Goal: Task Accomplishment & Management: Complete application form

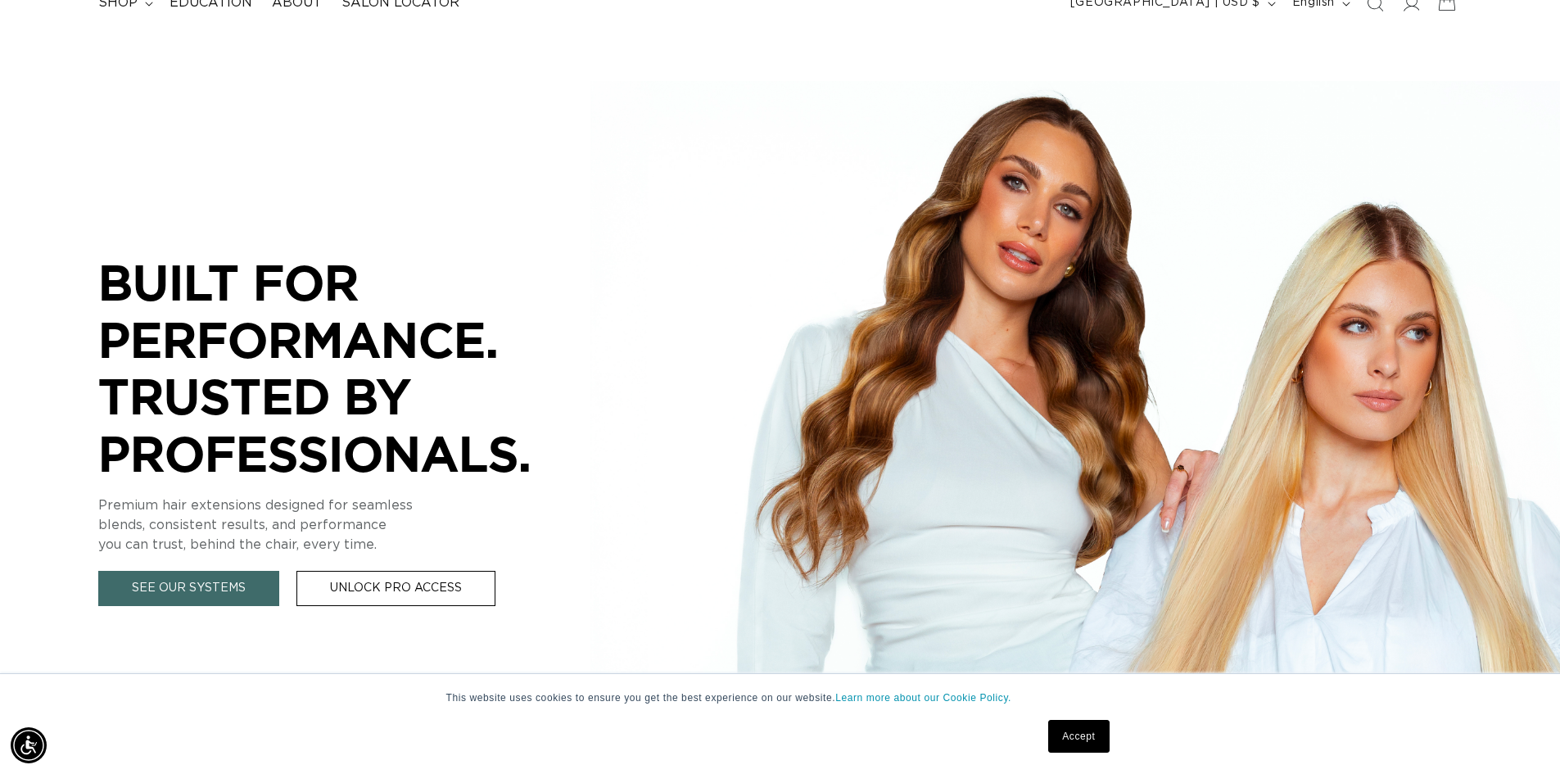
scroll to position [246, 0]
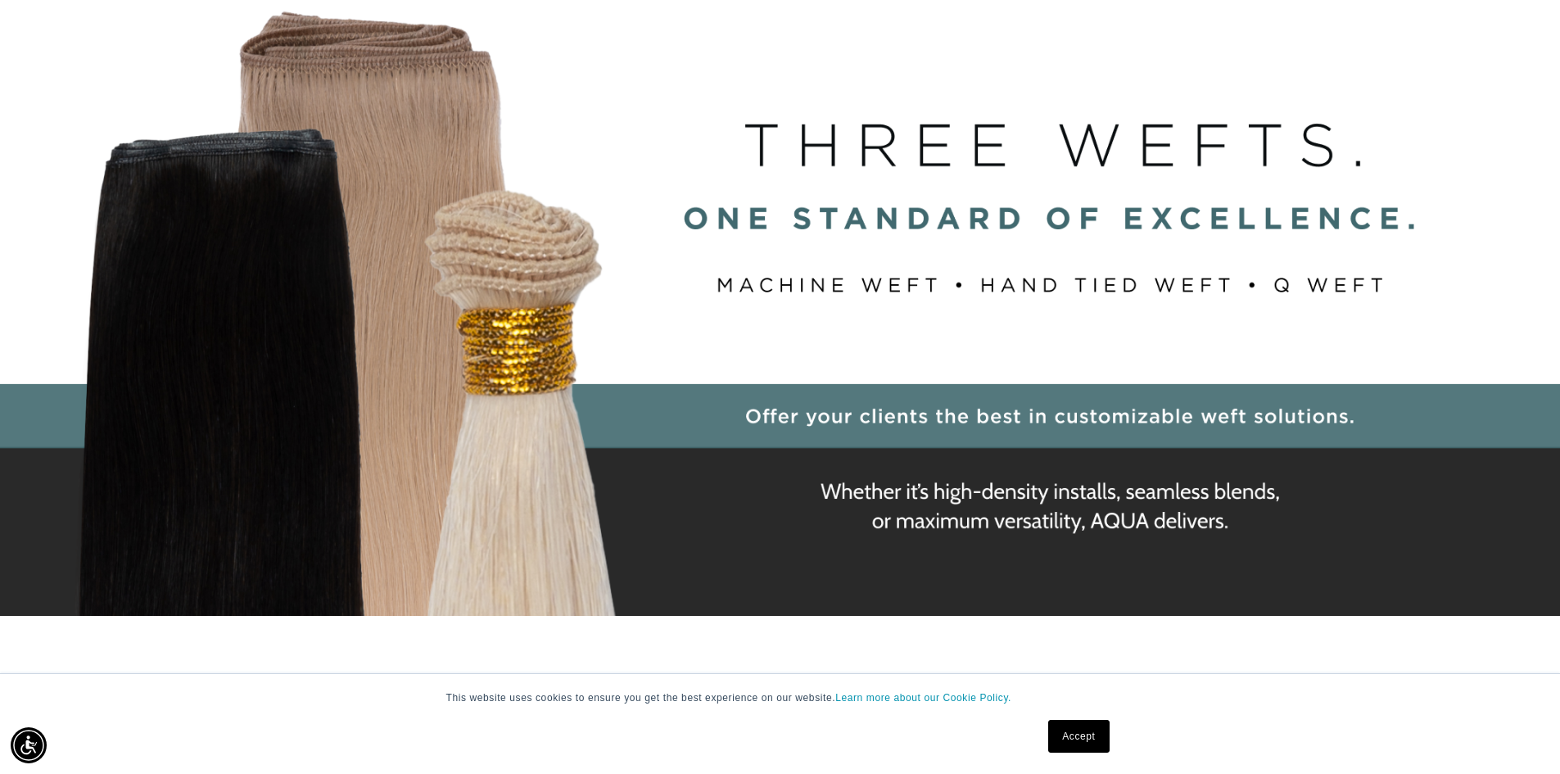
click at [1060, 739] on link "Accept" at bounding box center [1078, 736] width 61 height 33
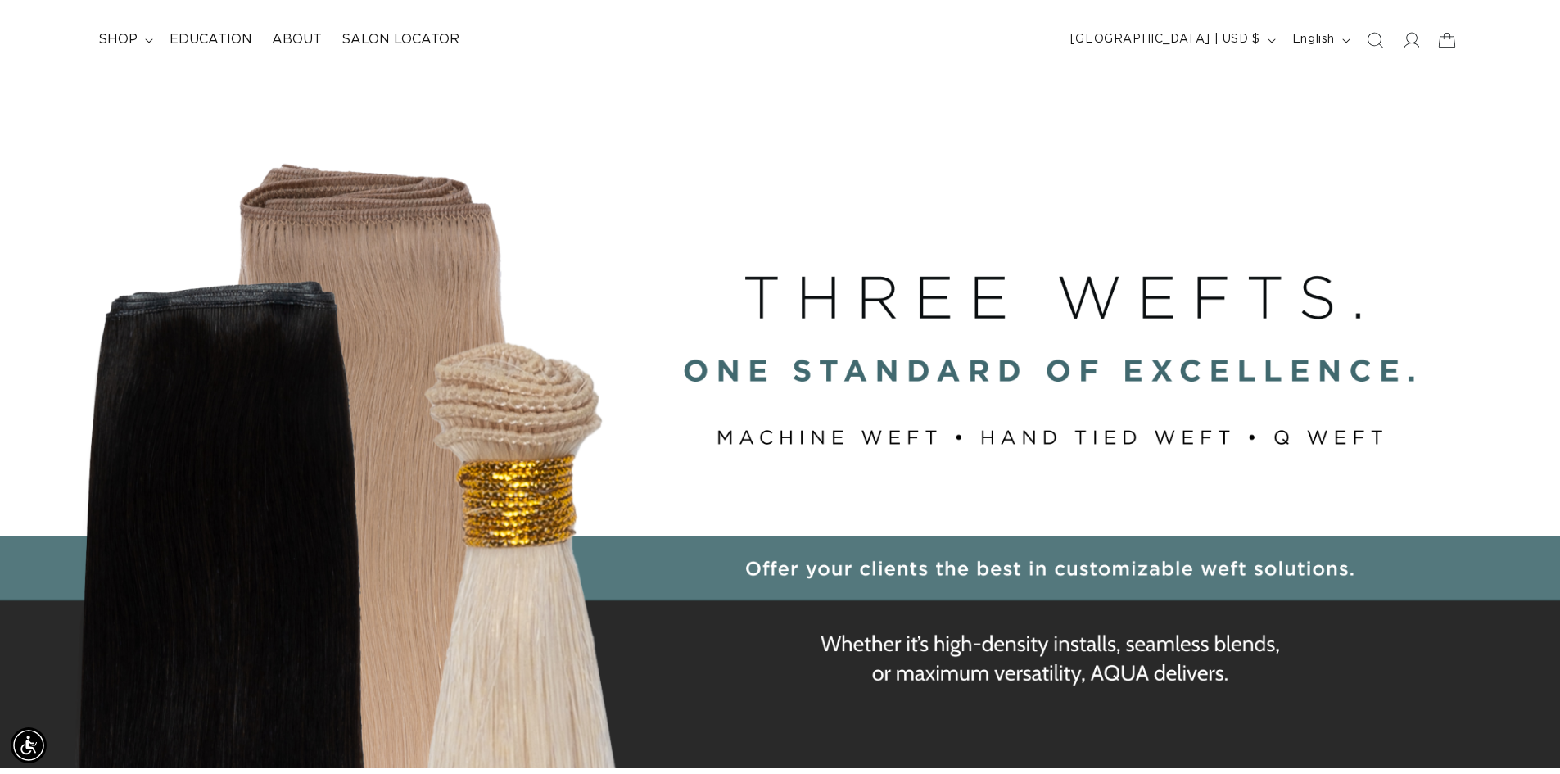
scroll to position [0, 0]
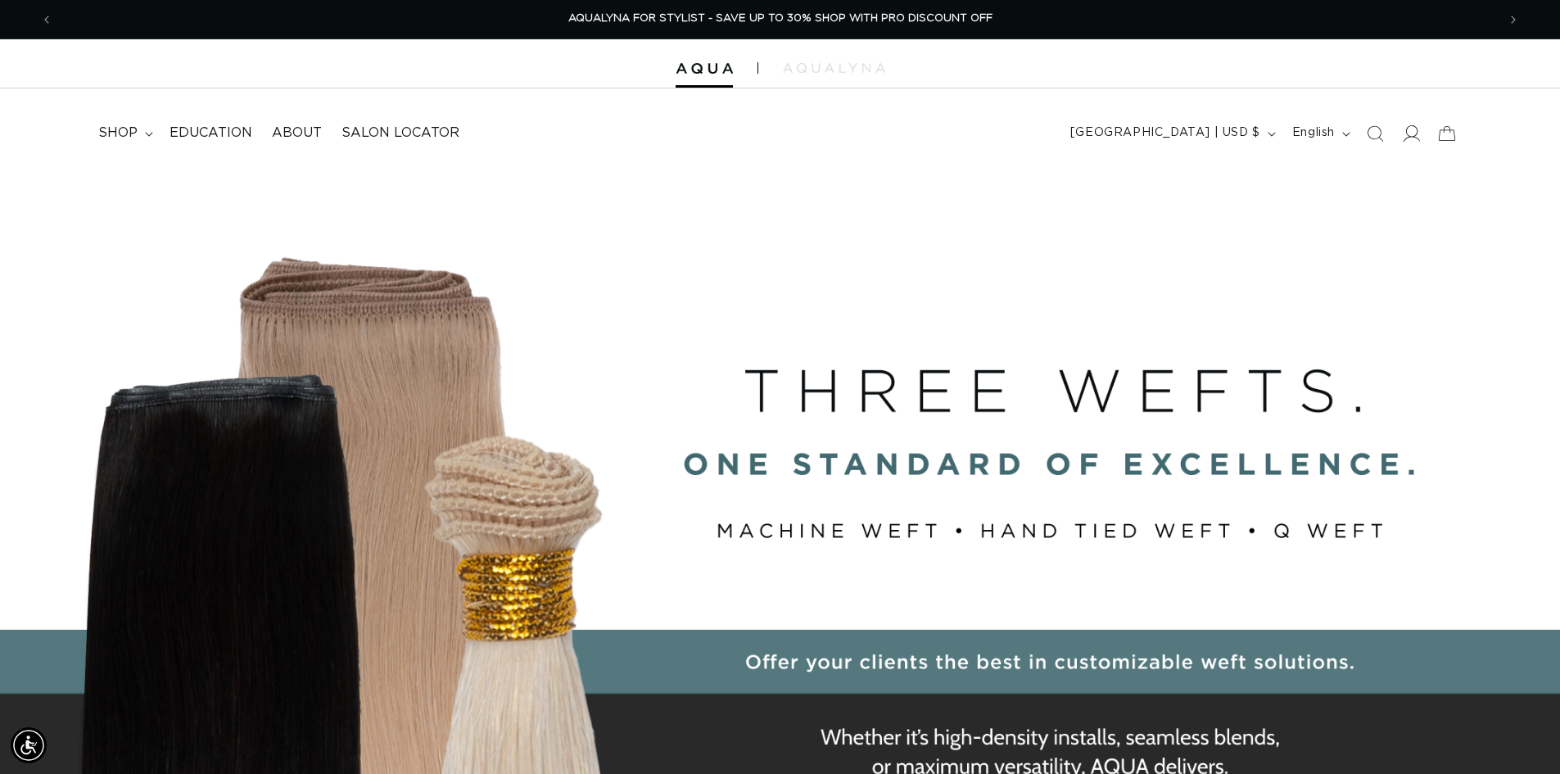
click at [1415, 136] on icon at bounding box center [1412, 133] width 17 height 16
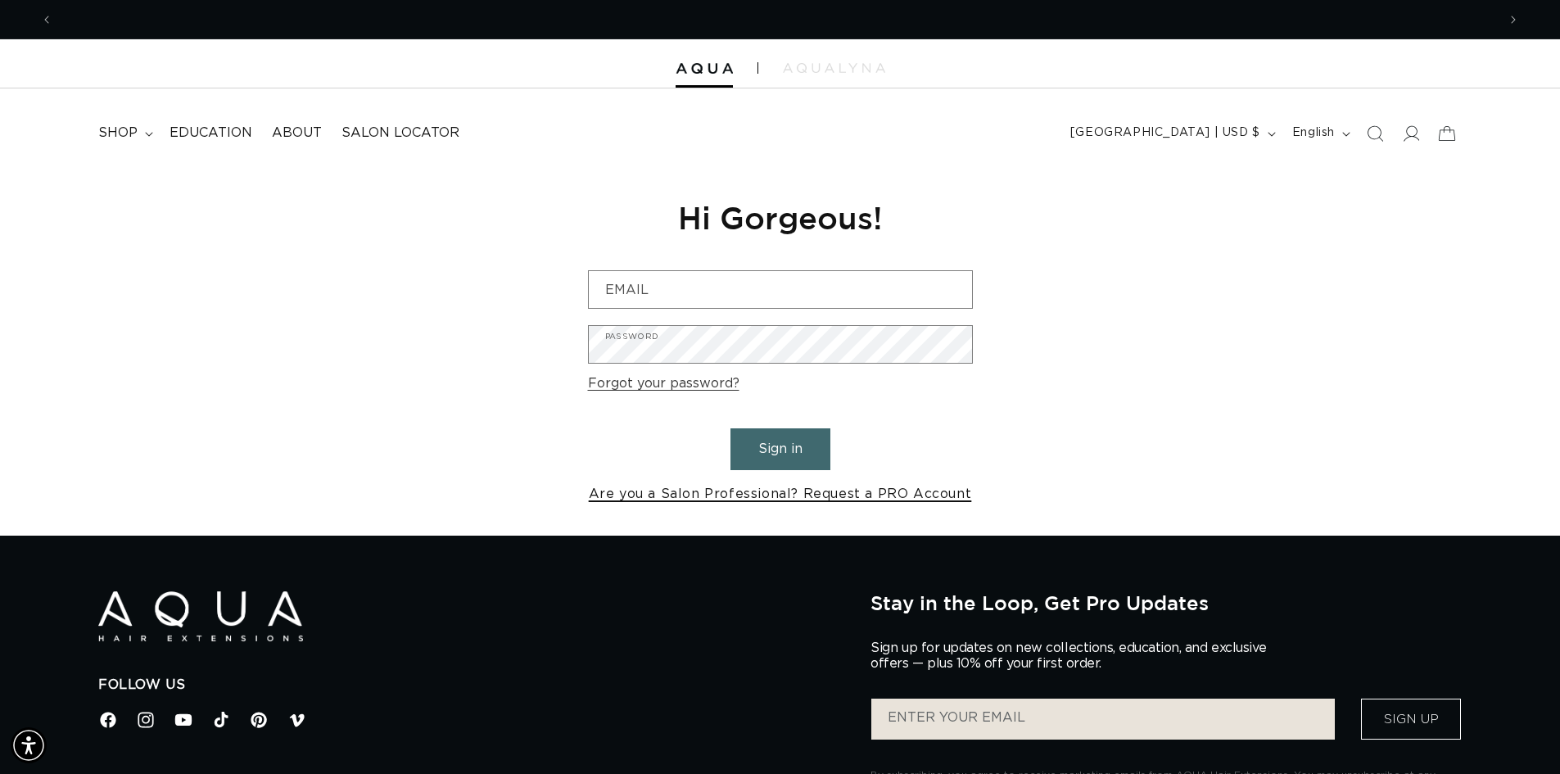
scroll to position [0, 1444]
click at [704, 496] on link "Are you a Salon Professional? Request a PRO Account" at bounding box center [780, 494] width 383 height 24
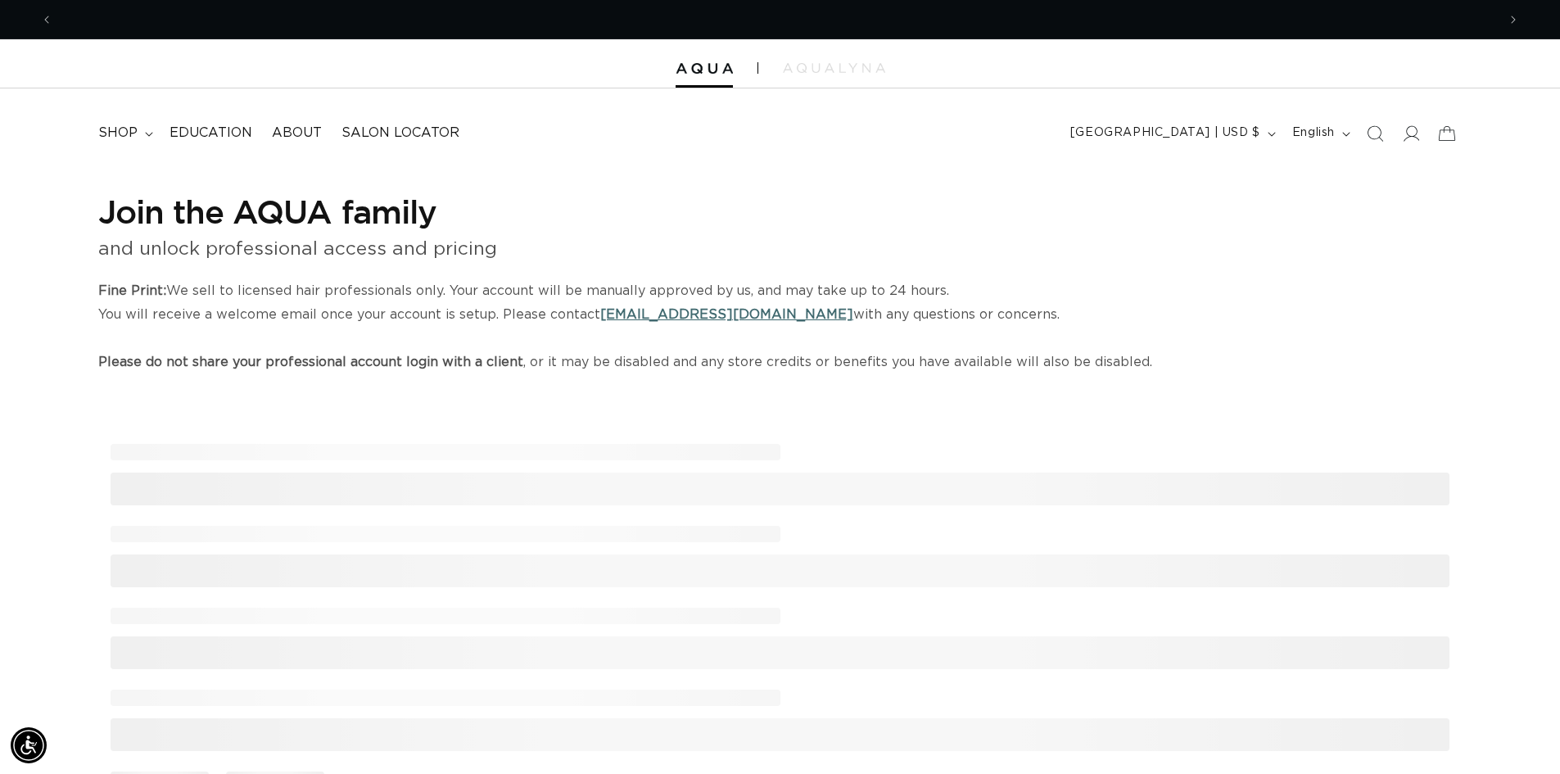
scroll to position [0, 1444]
select select "US"
select select "[GEOGRAPHIC_DATA]"
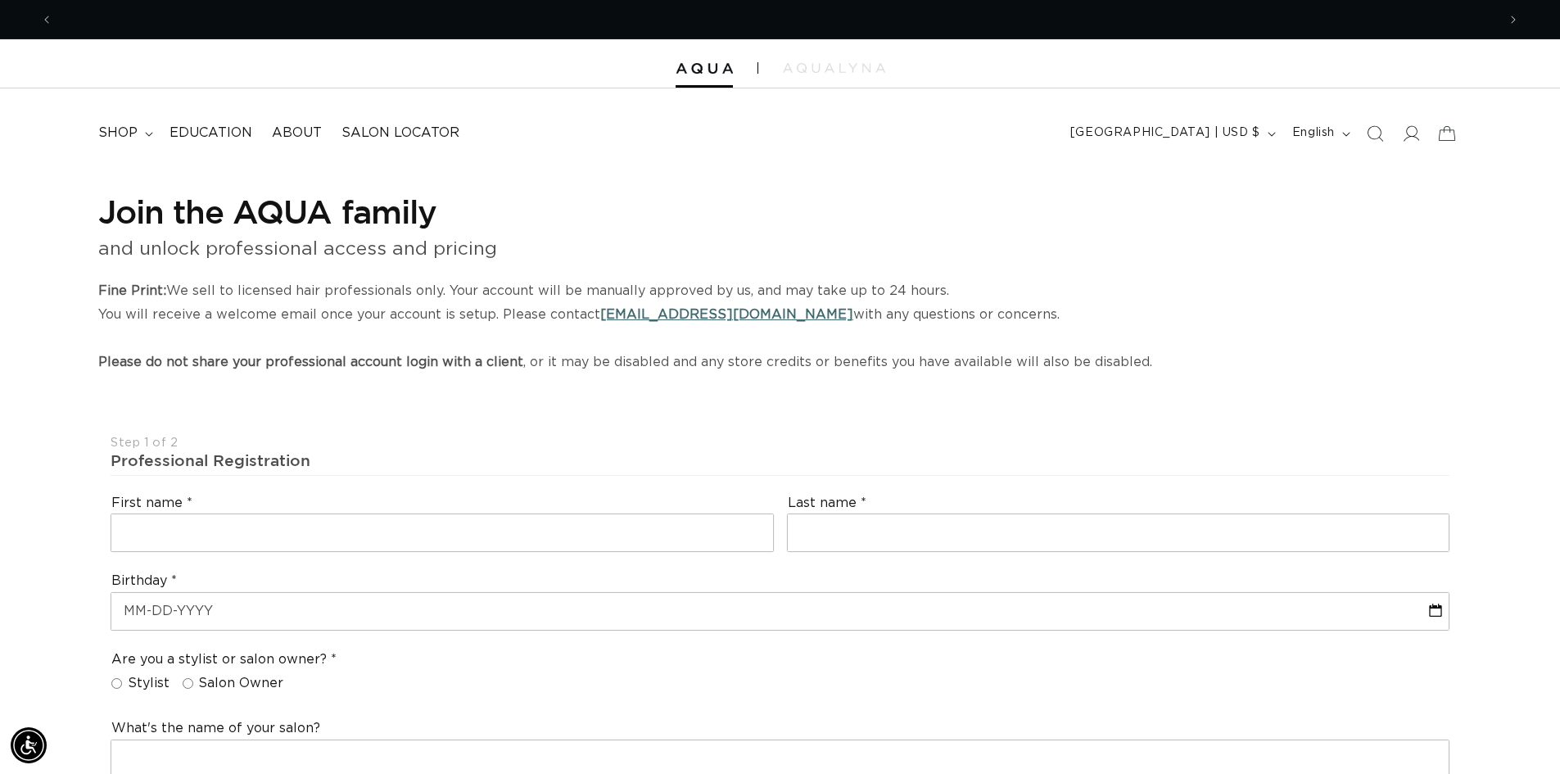
scroll to position [0, 2888]
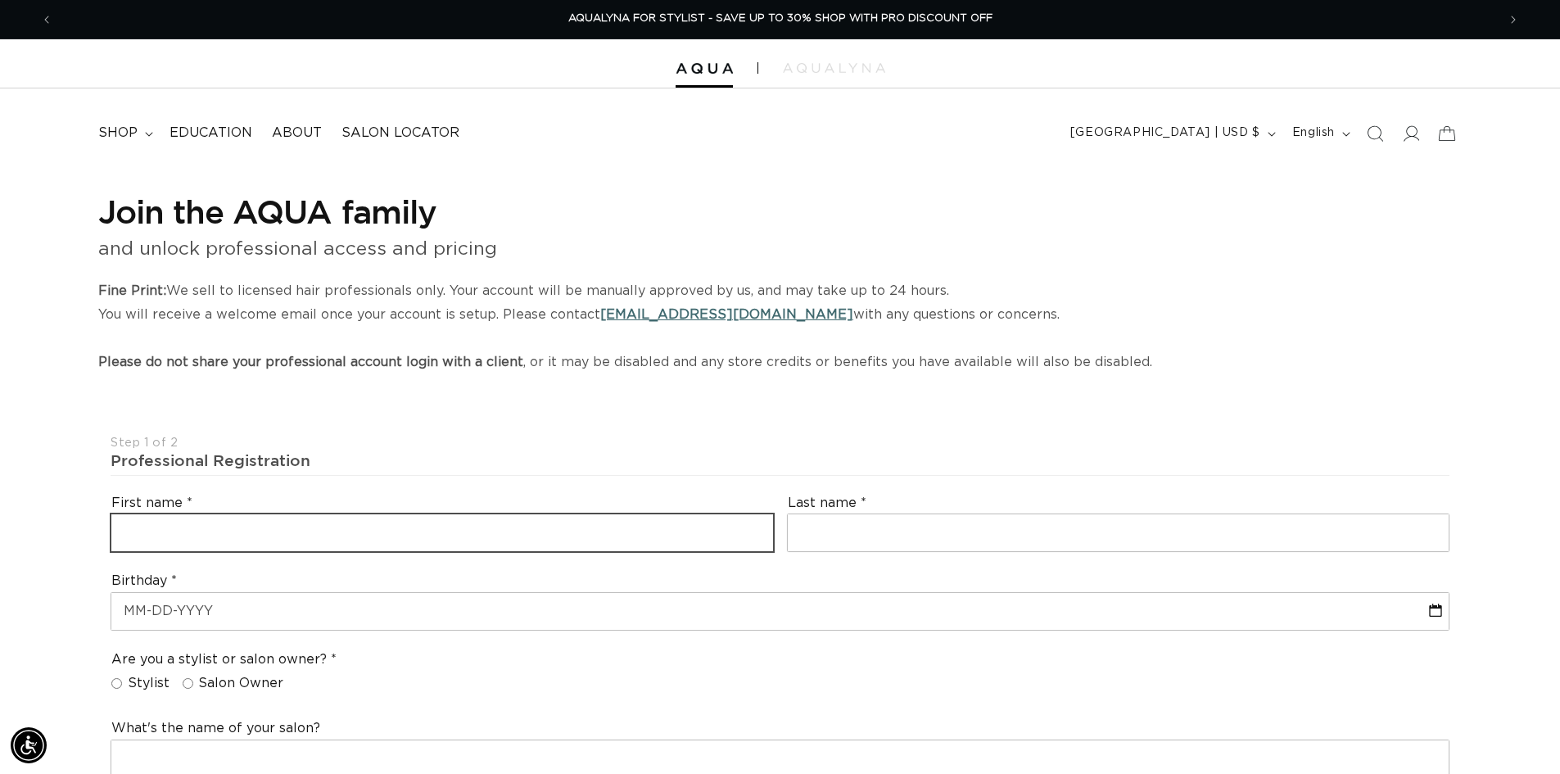
click at [246, 541] on input "text" at bounding box center [442, 532] width 662 height 37
type input "[PERSON_NAME]"
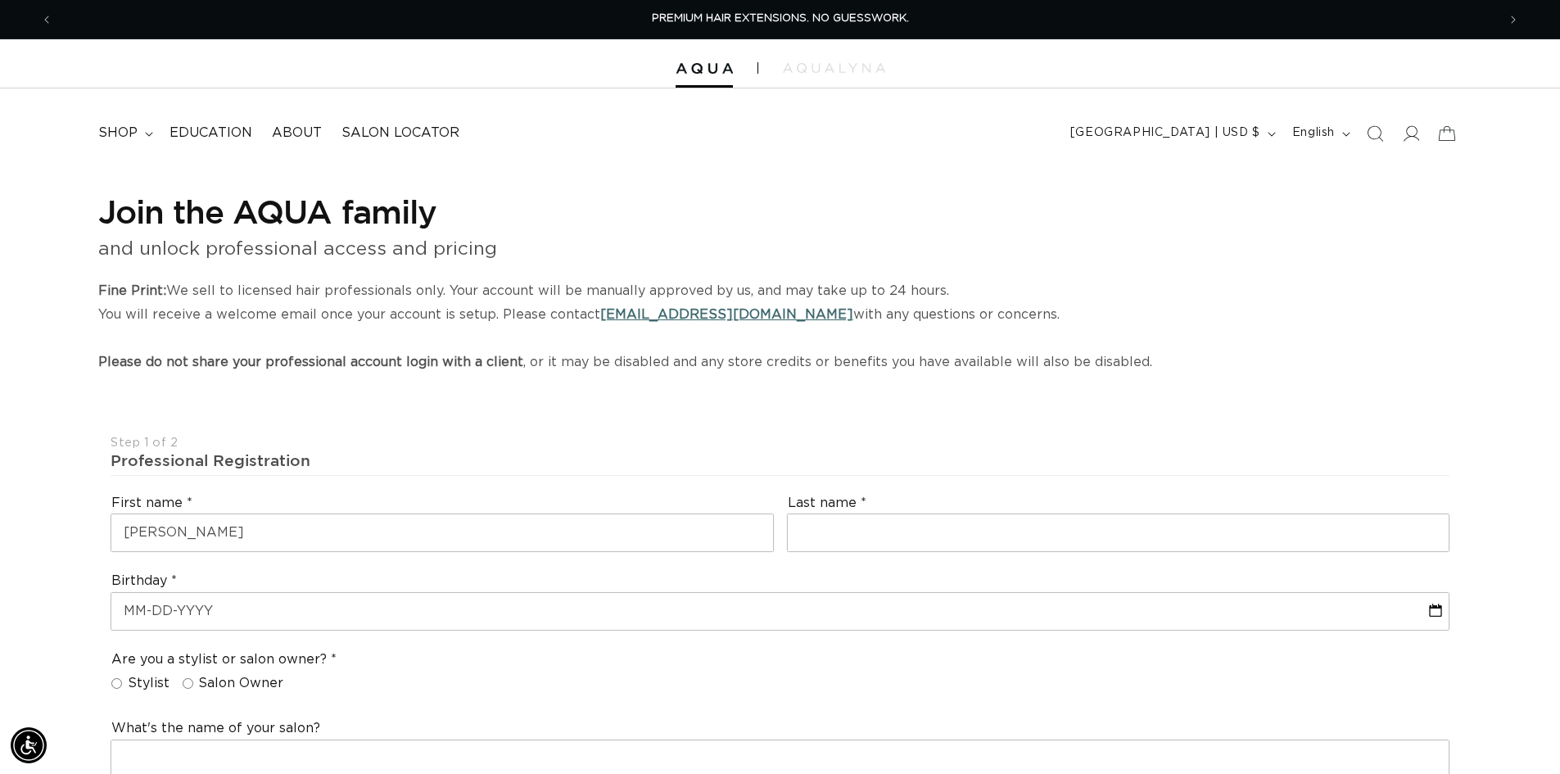
click at [780, 564] on div "Birthday" at bounding box center [780, 601] width 1352 height 79
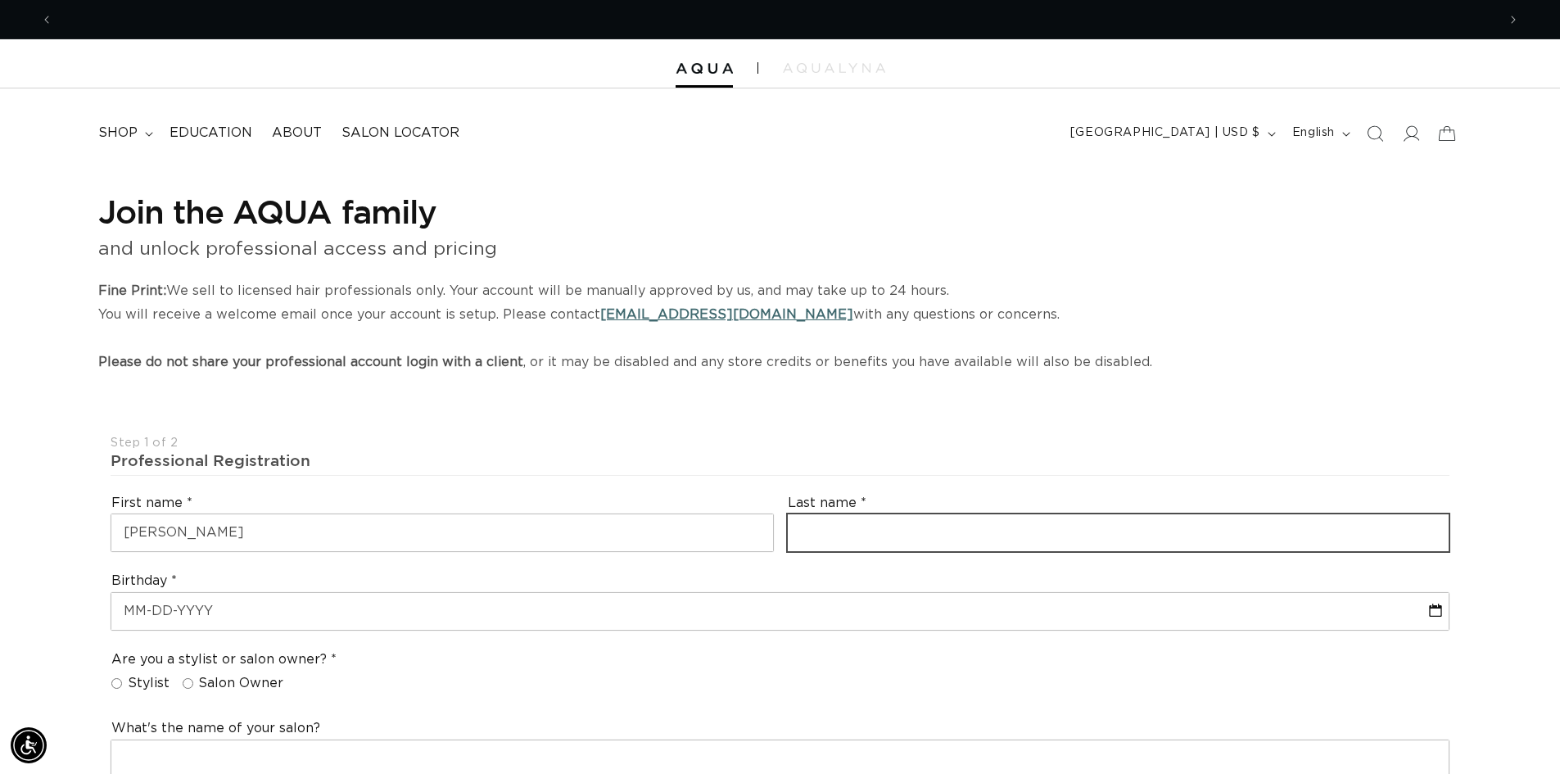
click at [807, 531] on input "text" at bounding box center [1119, 532] width 662 height 37
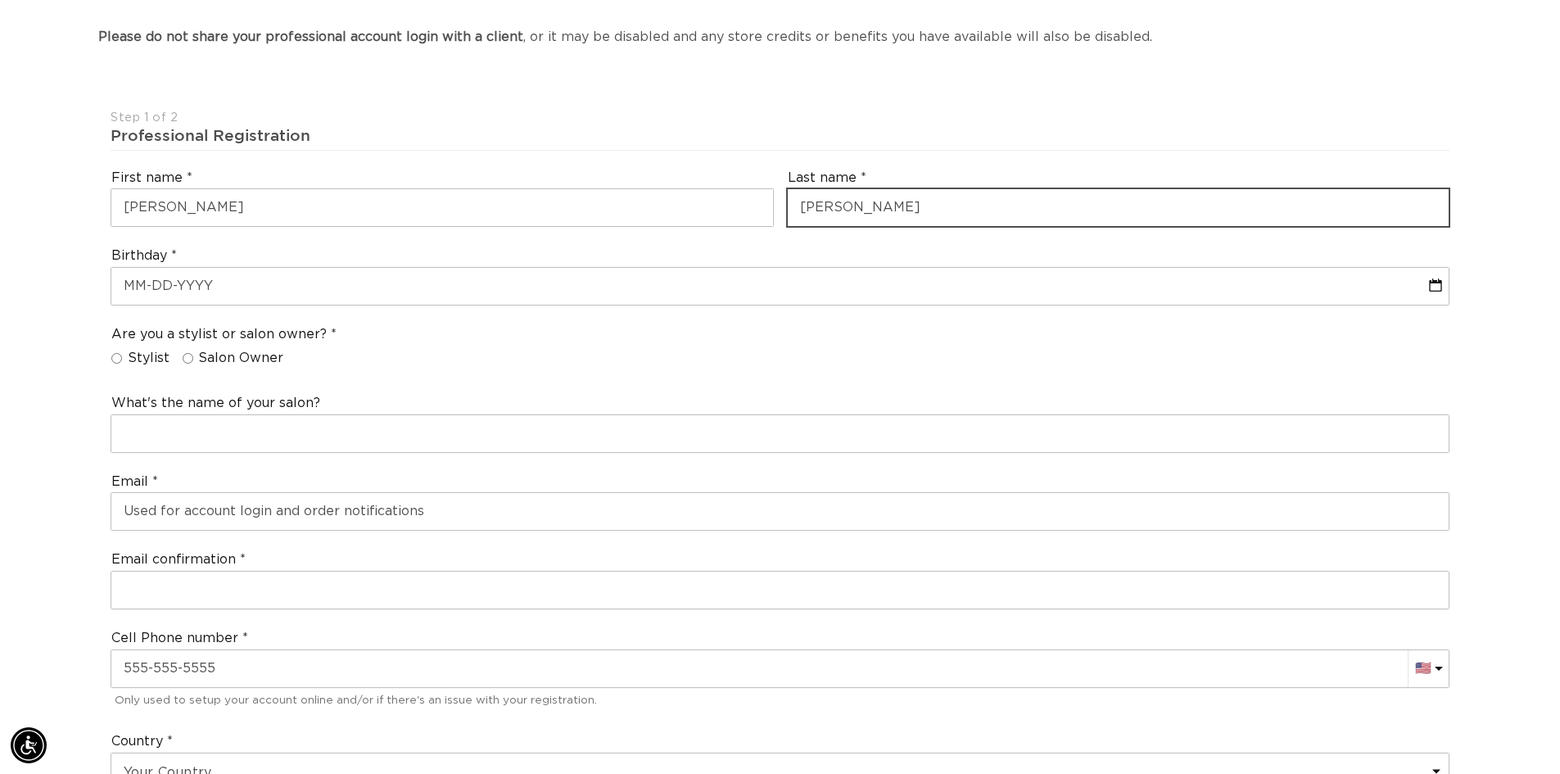
scroll to position [328, 0]
type input "[PERSON_NAME]"
click at [183, 353] on input "Salon Owner" at bounding box center [188, 356] width 11 height 11
radio input "true"
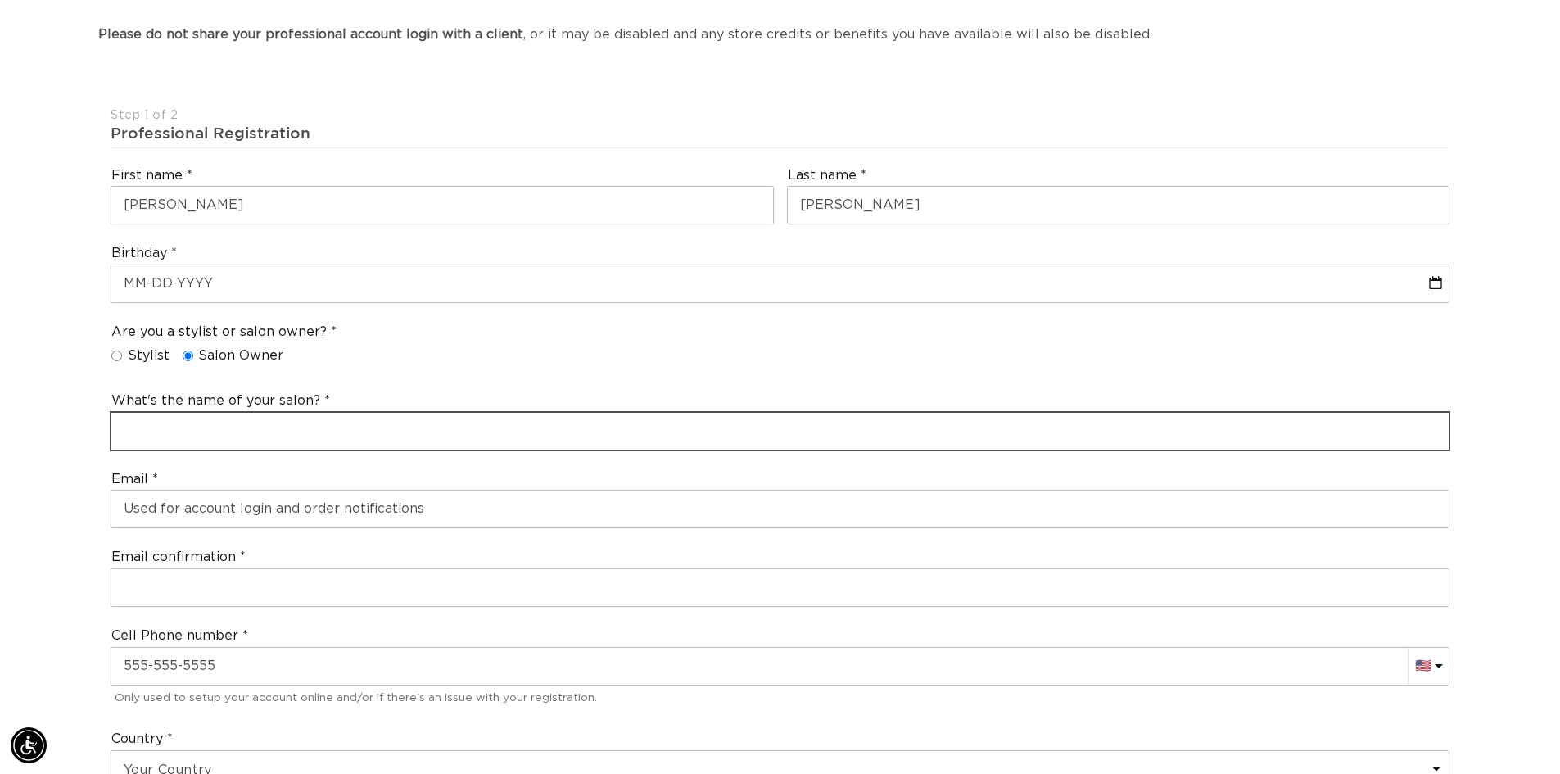
click at [183, 437] on input "text" at bounding box center [779, 431] width 1337 height 37
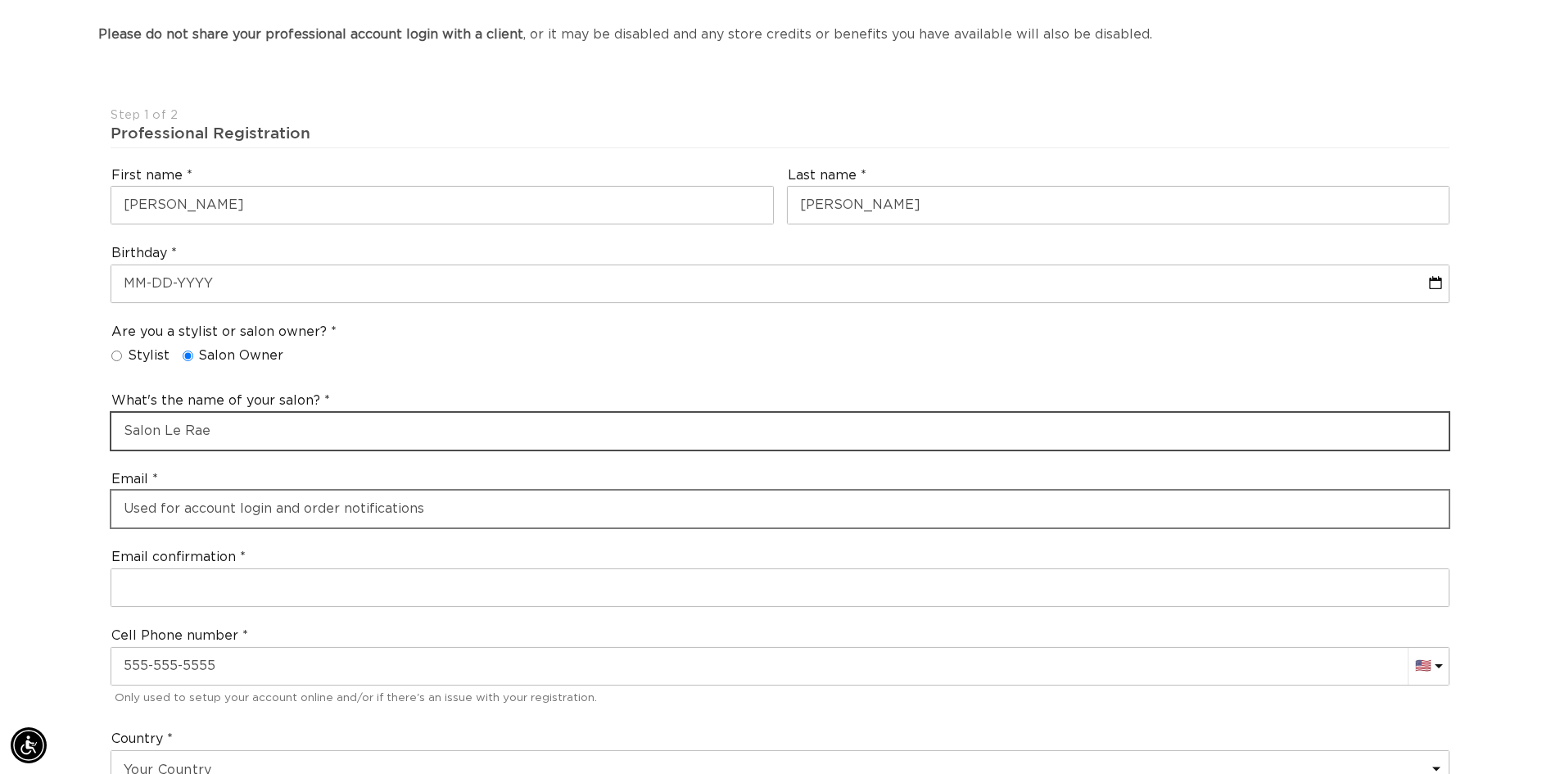
type input "Salon Le Rae"
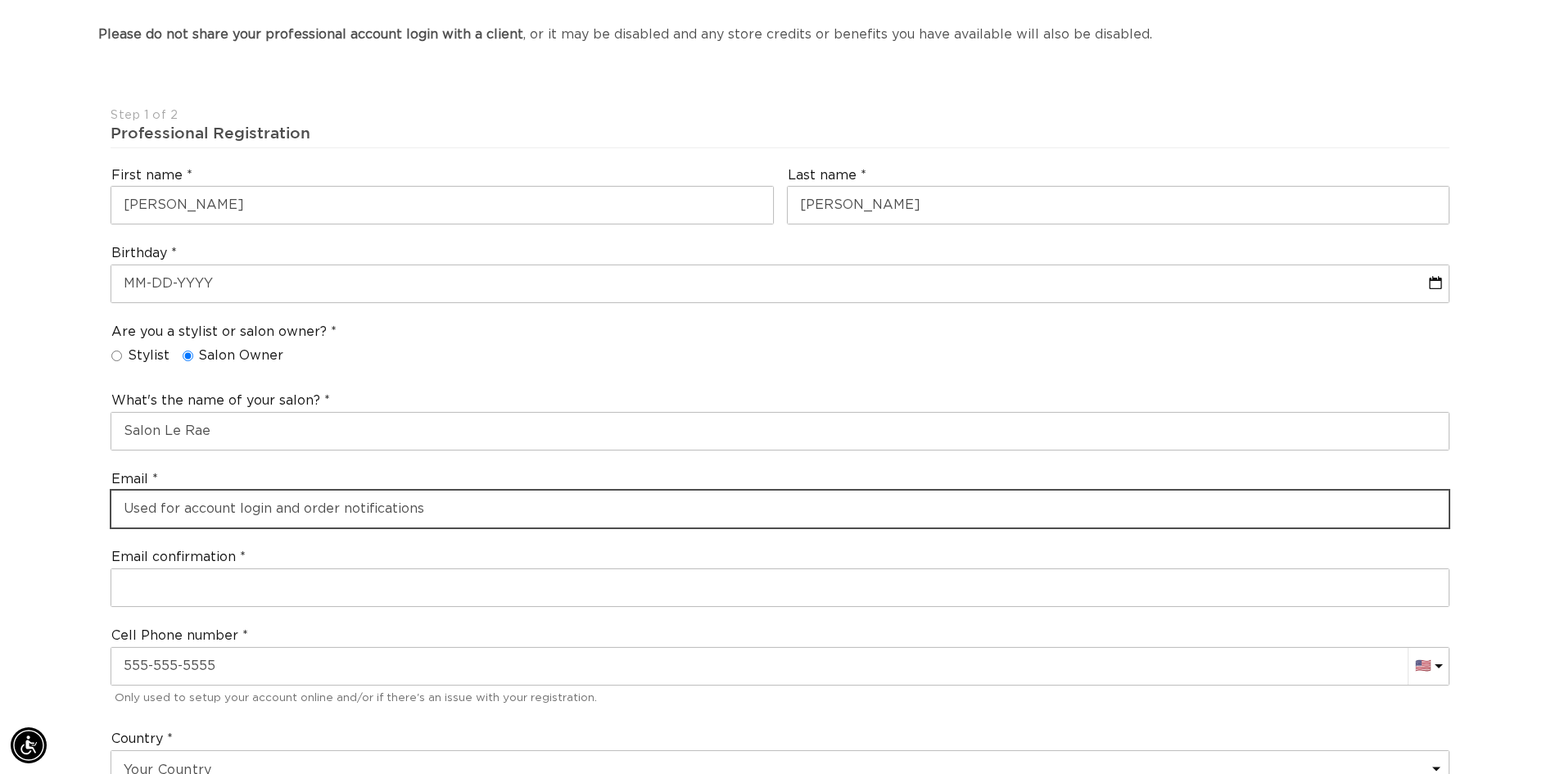
click at [231, 504] on input "email" at bounding box center [779, 509] width 1337 height 37
type input "rachel@salonlerae.com"
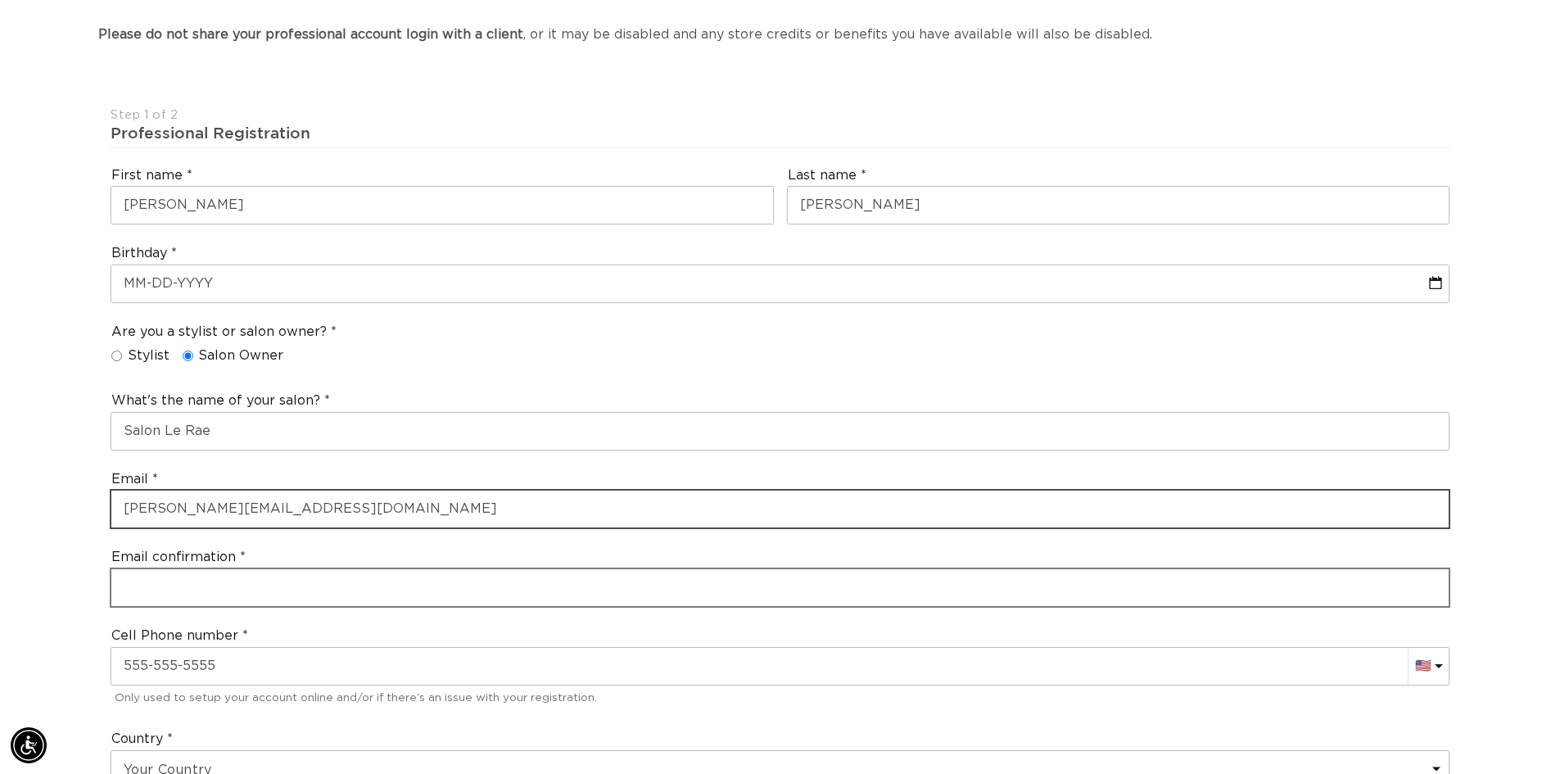
scroll to position [0, 0]
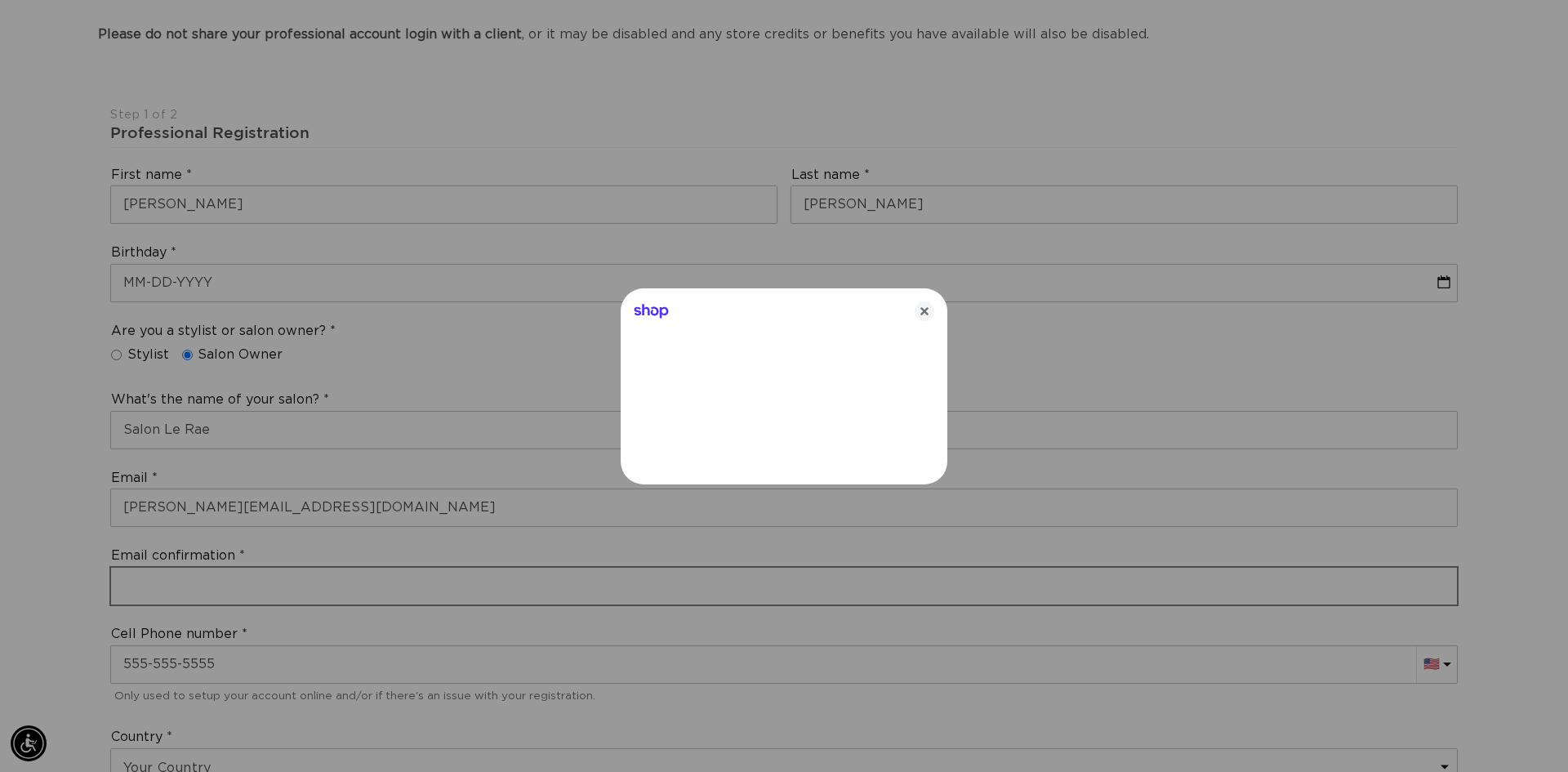
click at [252, 588] on div at bounding box center [784, 386] width 1568 height 772
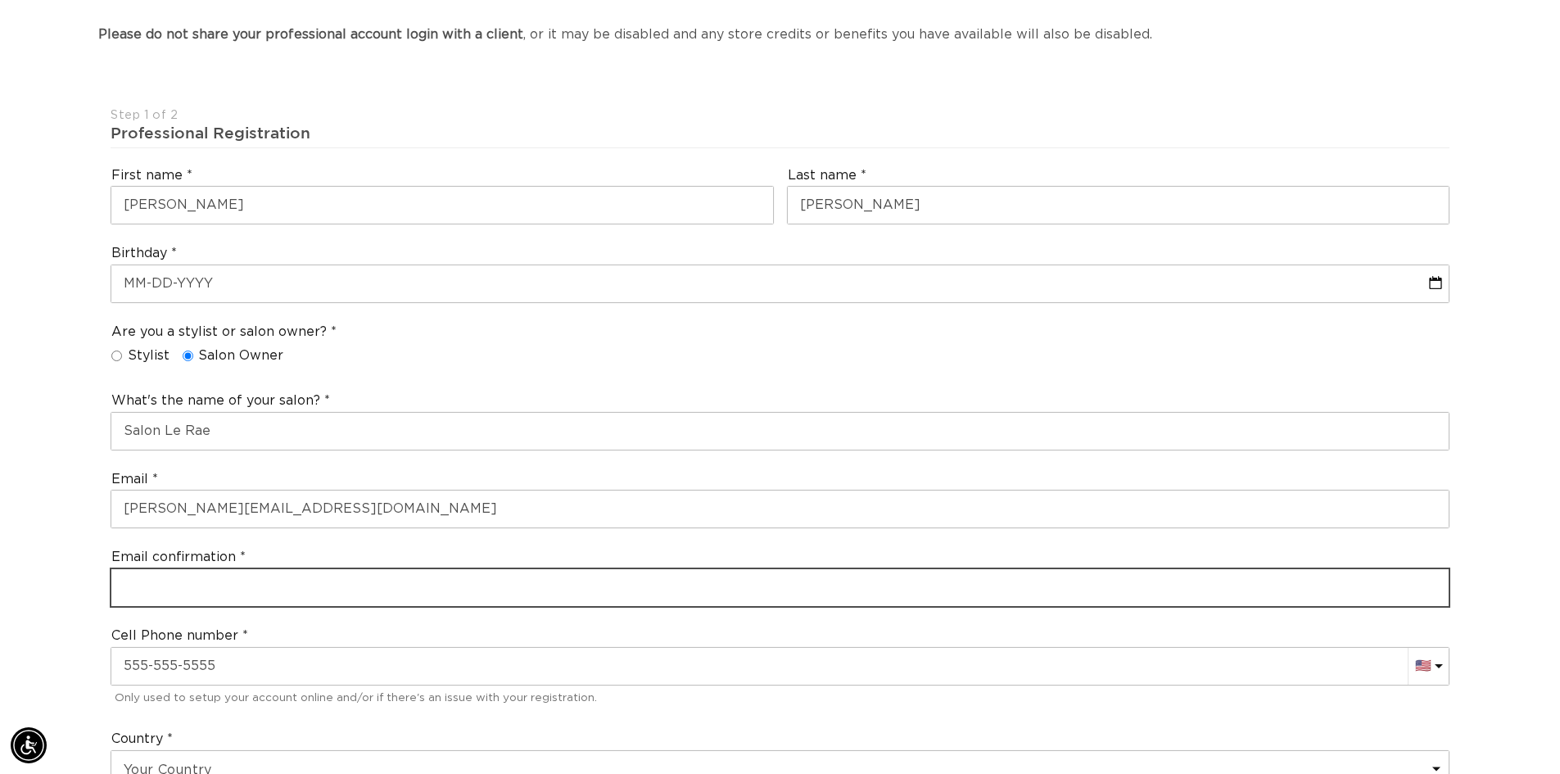
click at [251, 583] on input "email" at bounding box center [779, 587] width 1337 height 37
type input "rachhel@salonlerae.com"
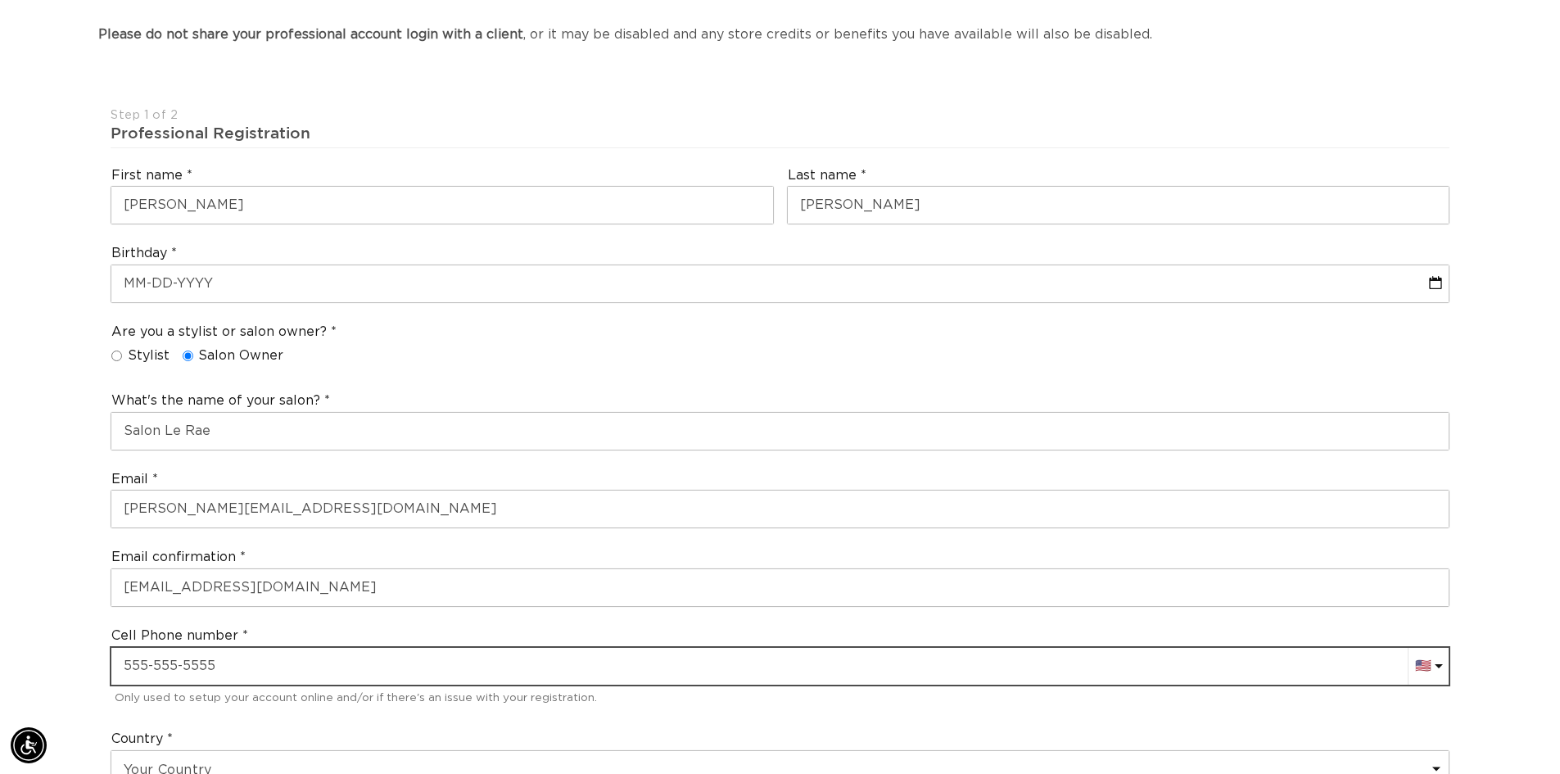
click at [179, 660] on div "Cell Phone number AC (+247) Afghanistan (+93) 🇦🇫 Albania (+355) 🇦🇱 Algeria (+21…" at bounding box center [780, 668] width 1352 height 96
type input "+1"
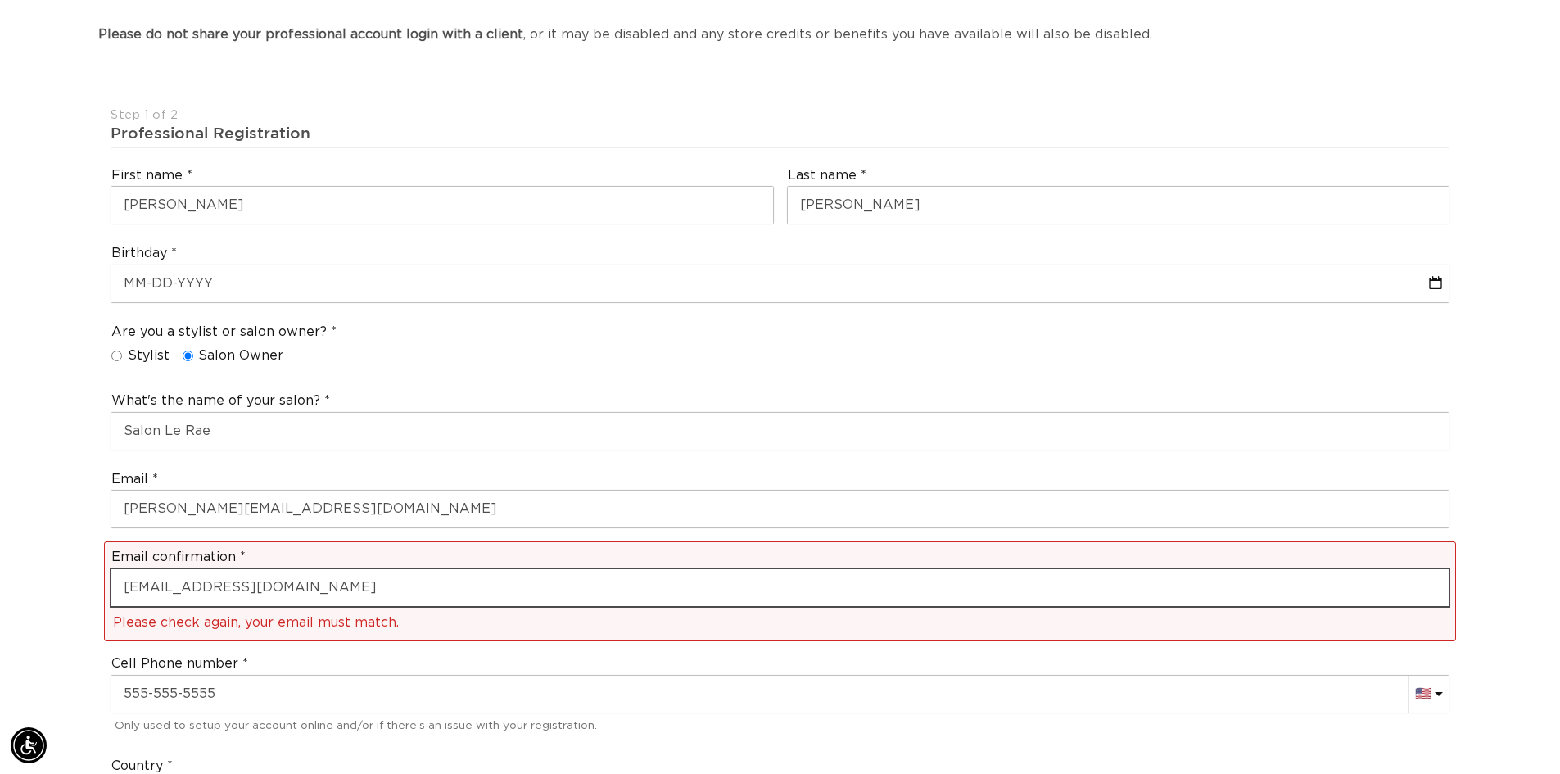
click at [210, 587] on input "rachhel@salonlerae.com" at bounding box center [779, 587] width 1337 height 37
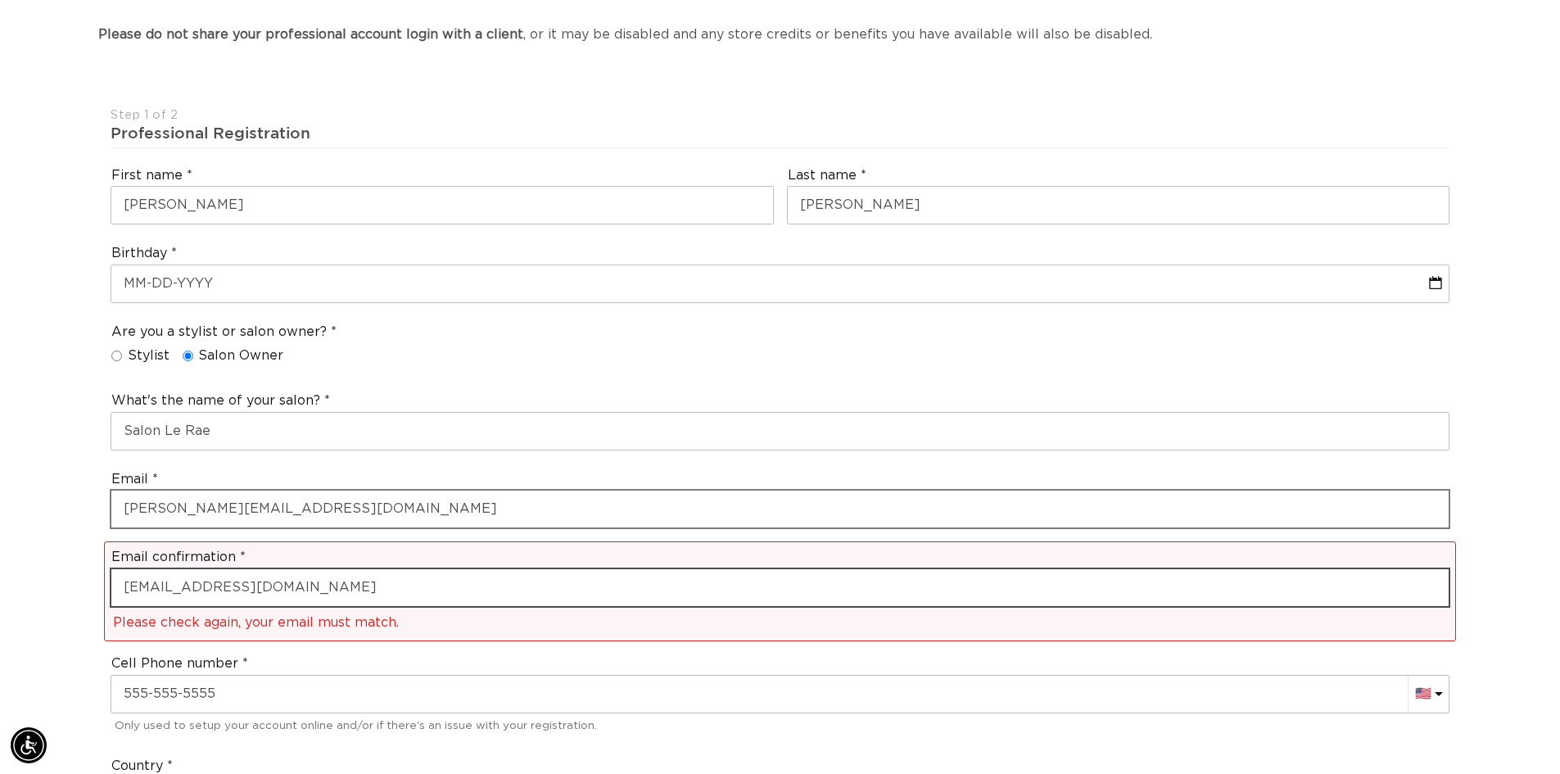
scroll to position [0, 1444]
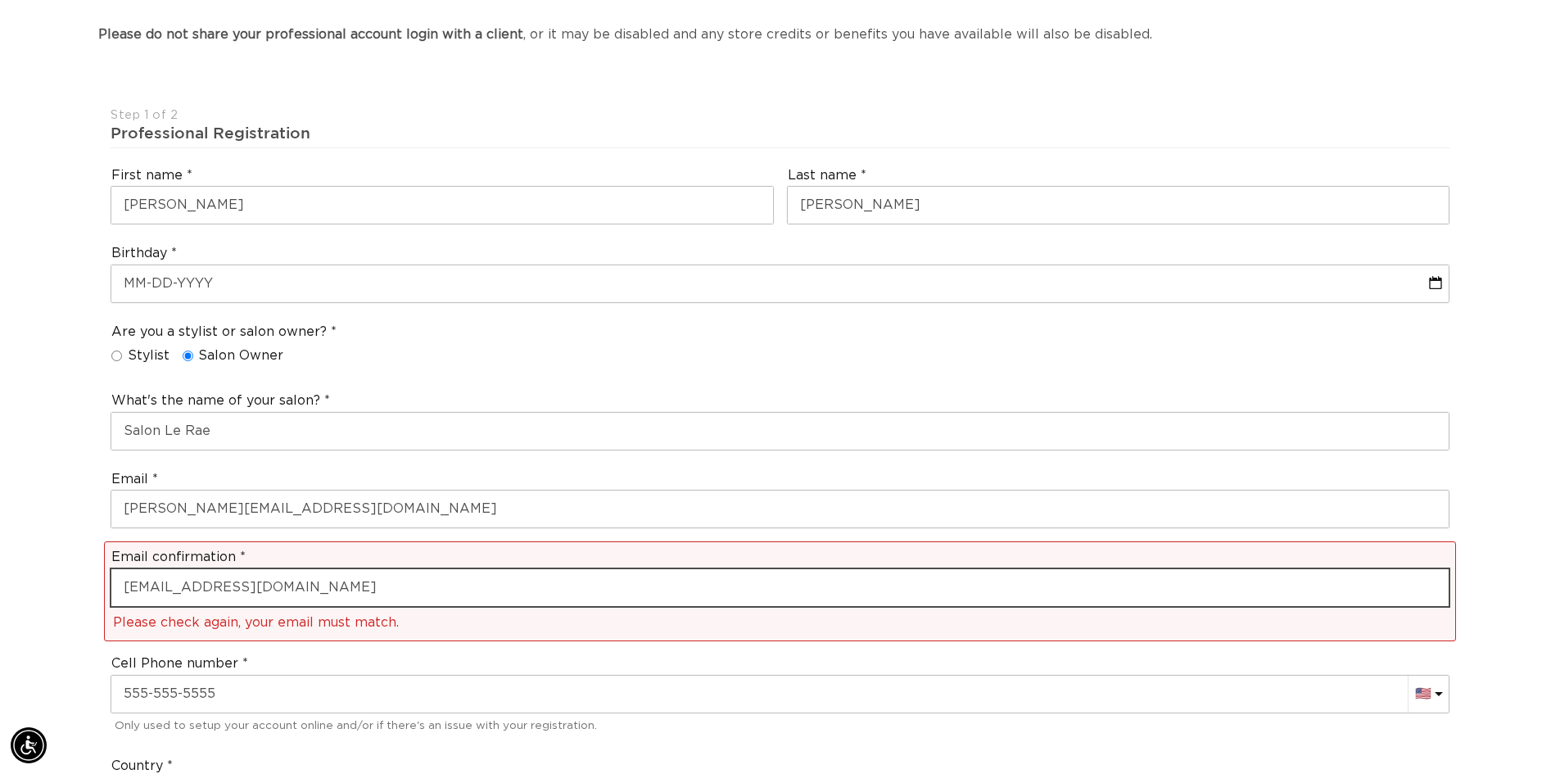
click at [154, 588] on input "rachhel@salonlerae.com" at bounding box center [779, 587] width 1337 height 37
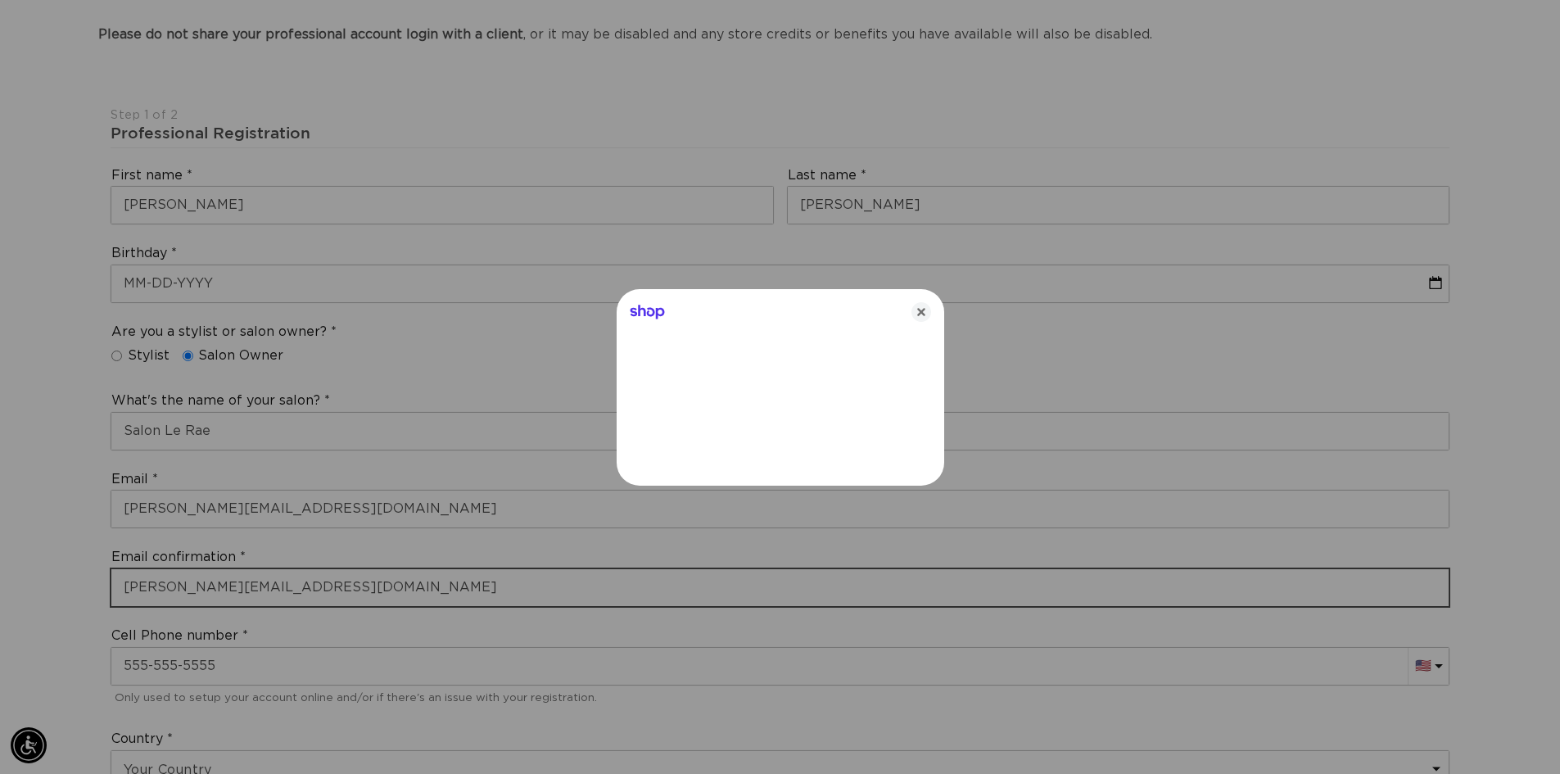
scroll to position [0, 2912]
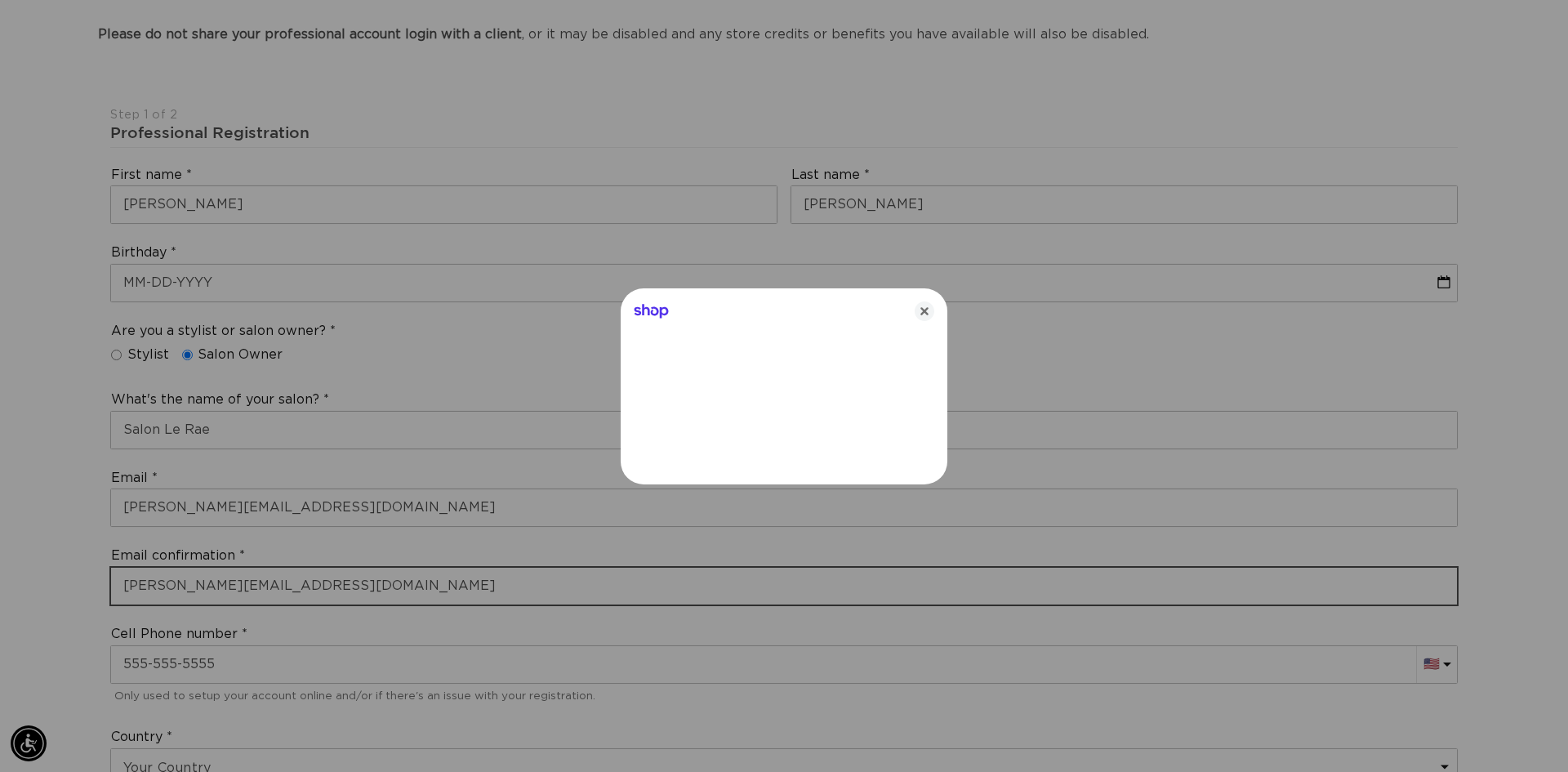
type input "rachel@salonlerae.com"
click at [929, 308] on icon "Close" at bounding box center [925, 311] width 20 height 20
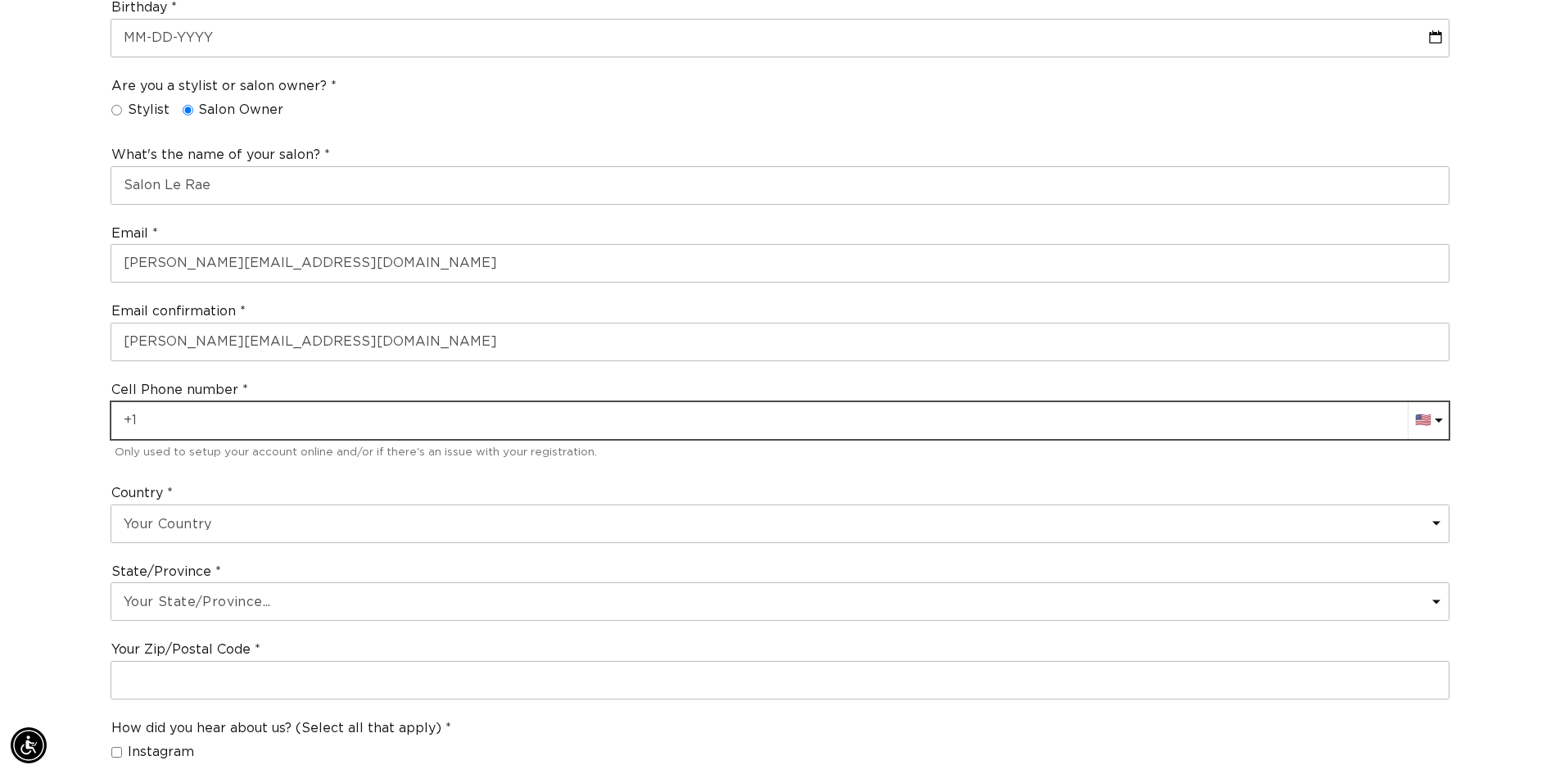
scroll to position [0, 0]
click at [244, 416] on input "+1" at bounding box center [779, 420] width 1337 height 37
click at [130, 417] on input "+12132875" at bounding box center [779, 420] width 1337 height 37
click at [204, 414] on input "+12132875" at bounding box center [779, 420] width 1337 height 37
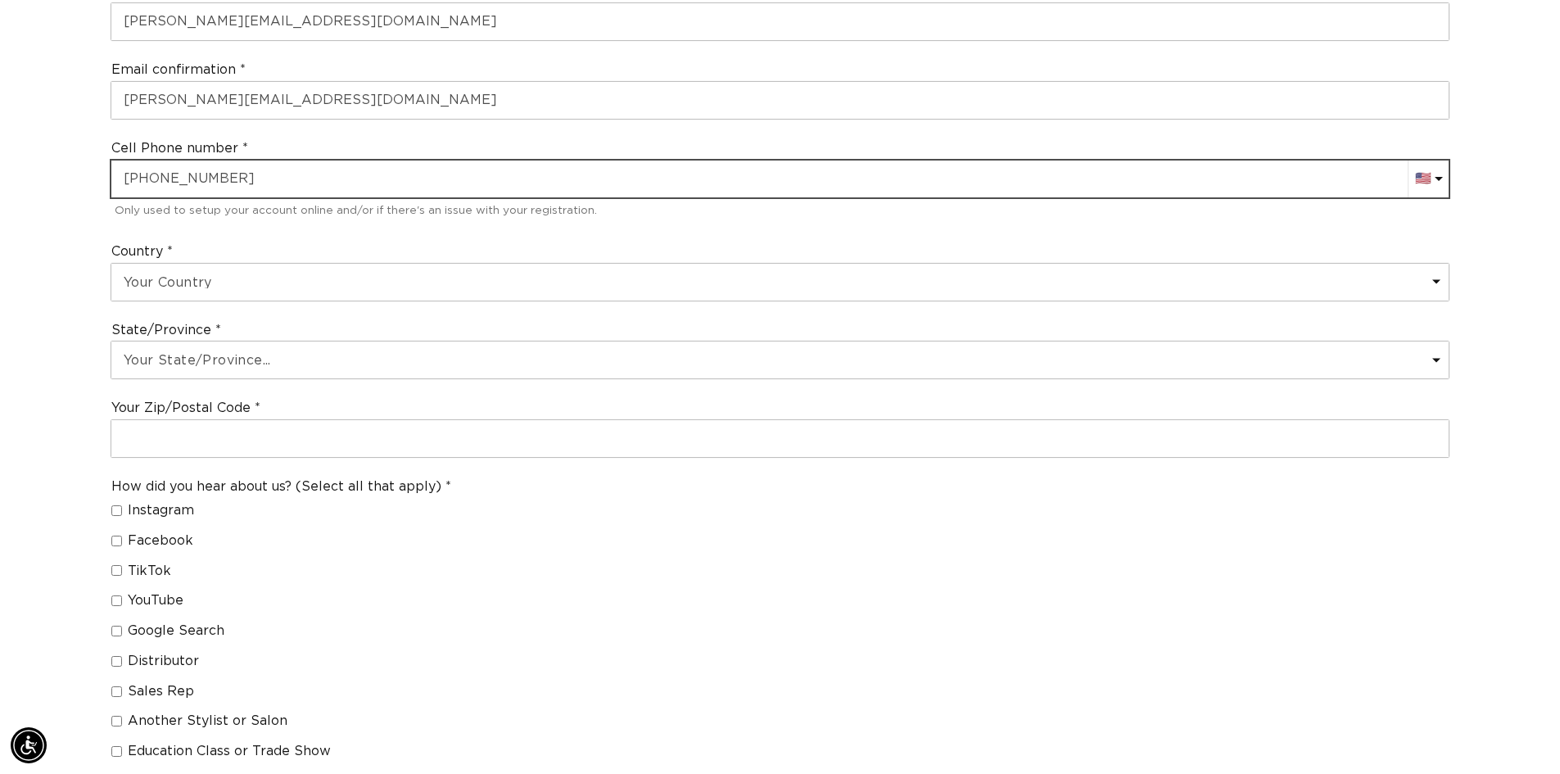
scroll to position [819, 0]
type input "+1 203 213 2875"
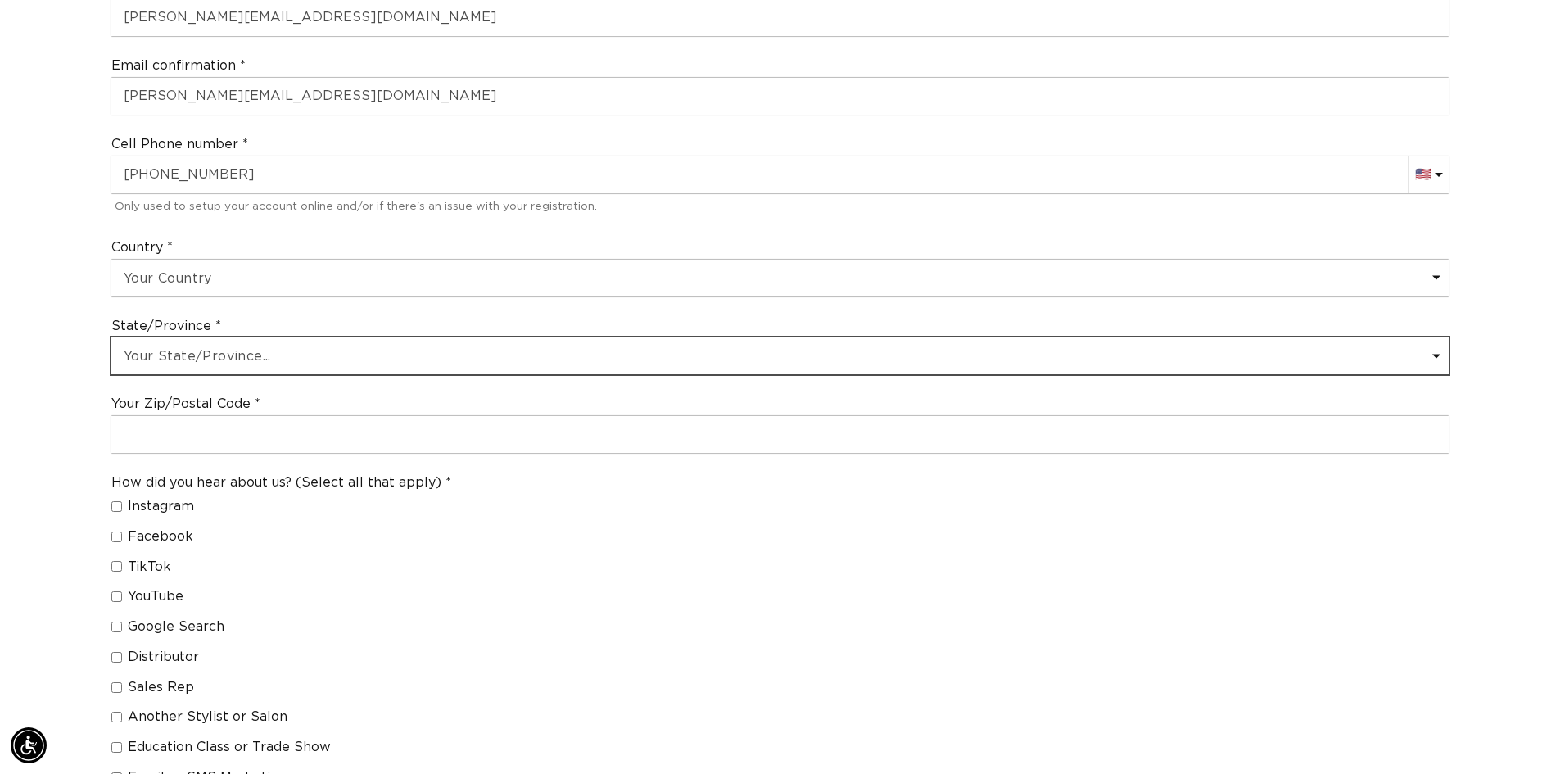
click at [215, 355] on select "Your State/Province... Alabama Alaska American Samoa Arizona Arkansas Californi…" at bounding box center [779, 355] width 1337 height 37
select select "Connecticut"
click at [111, 337] on select "Your State/Province... Alabama Alaska American Samoa Arizona Arkansas Californi…" at bounding box center [779, 355] width 1337 height 37
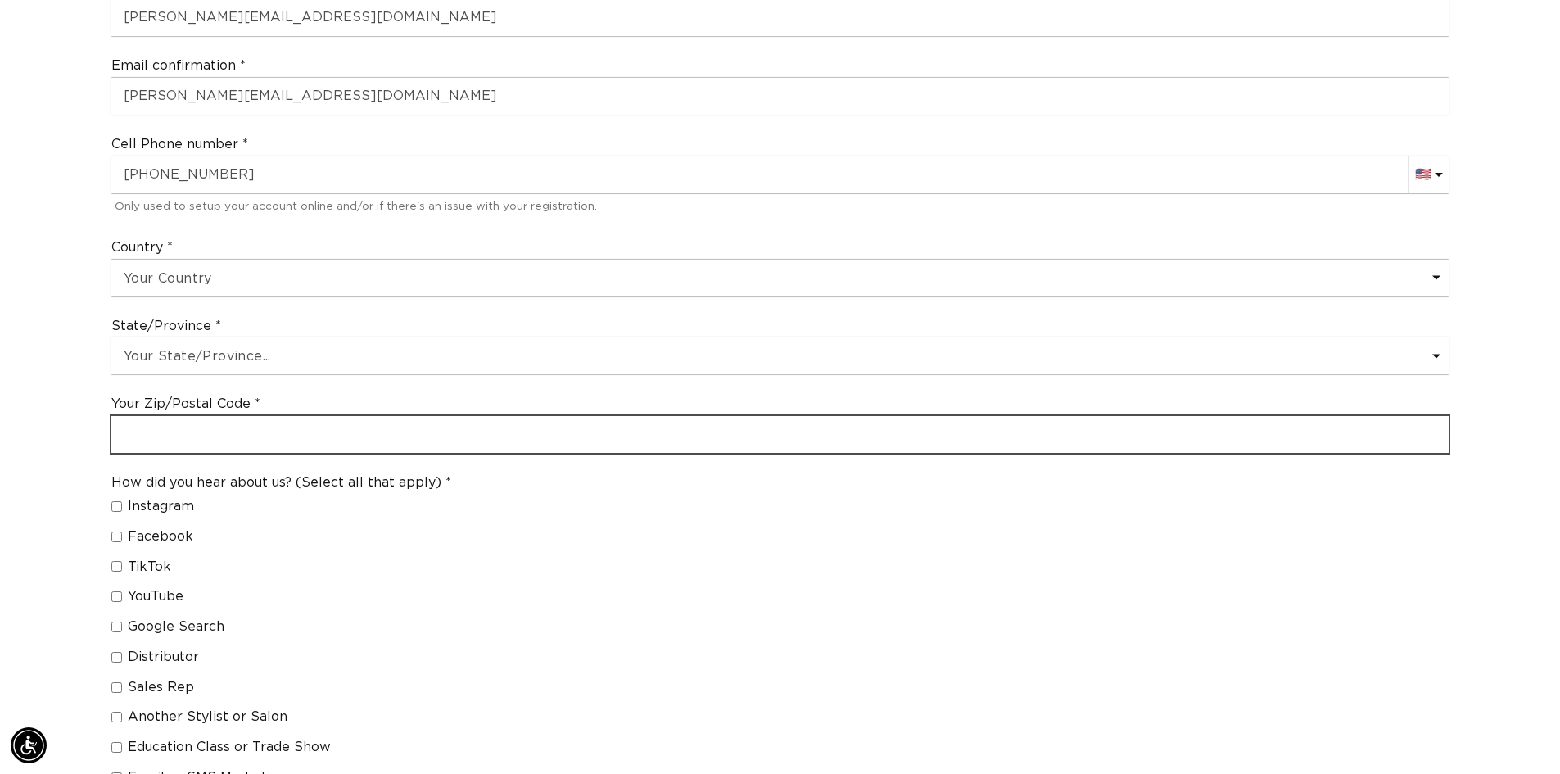
click at [227, 432] on input "text" at bounding box center [779, 434] width 1337 height 37
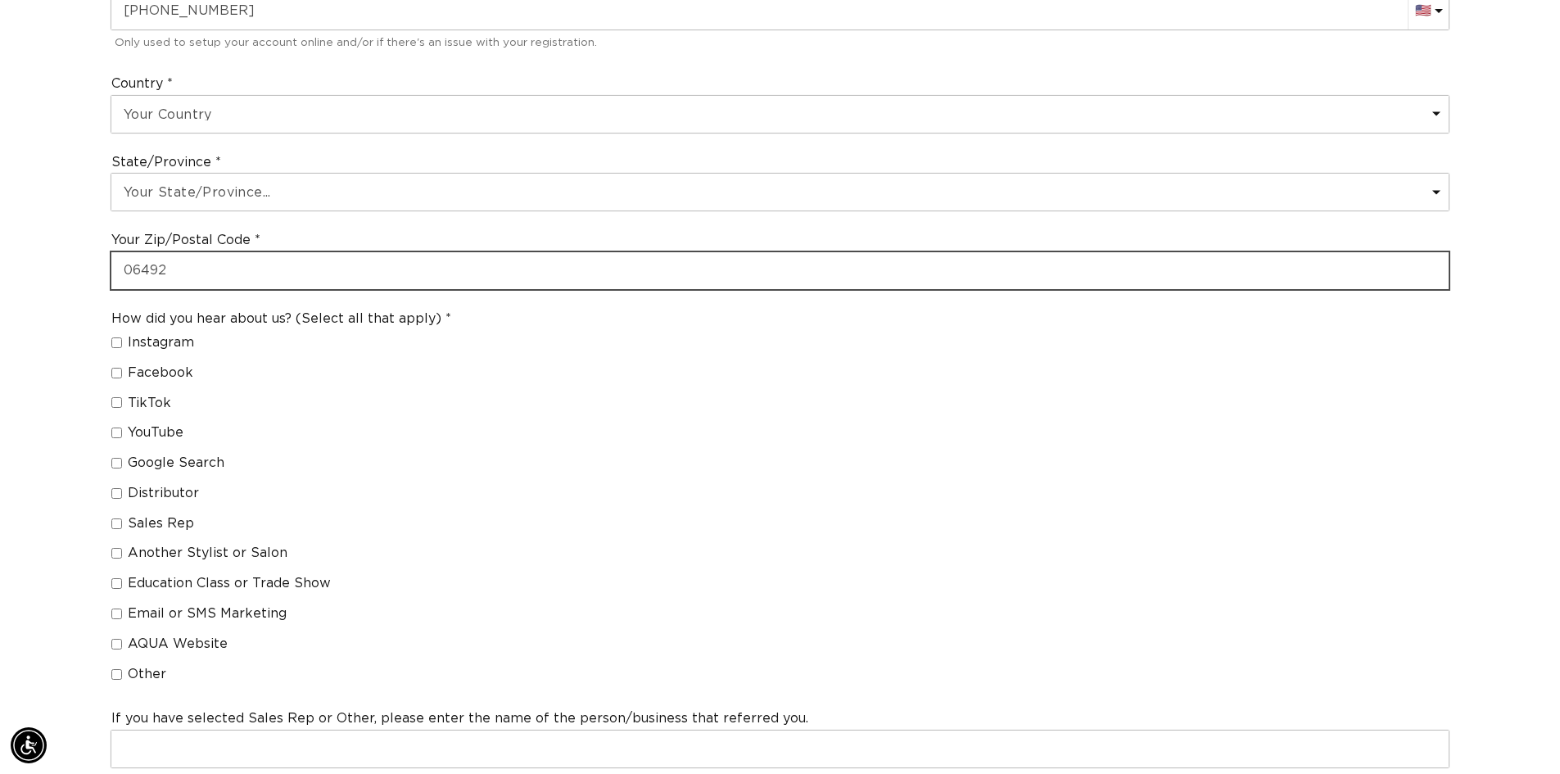
scroll to position [0, 1444]
type input "06492"
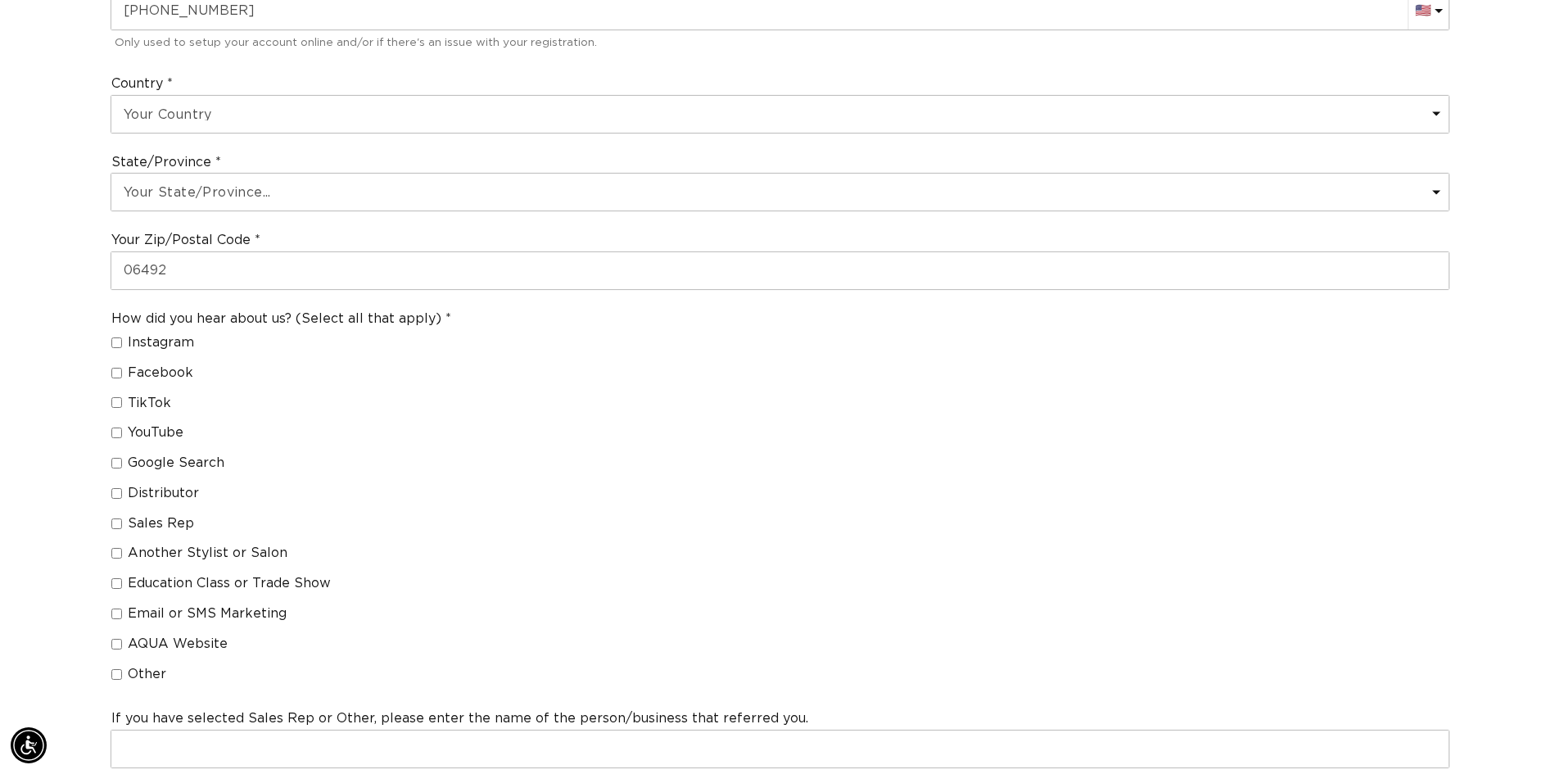
click at [117, 518] on input "Sales Rep" at bounding box center [116, 523] width 11 height 11
checkbox input "true"
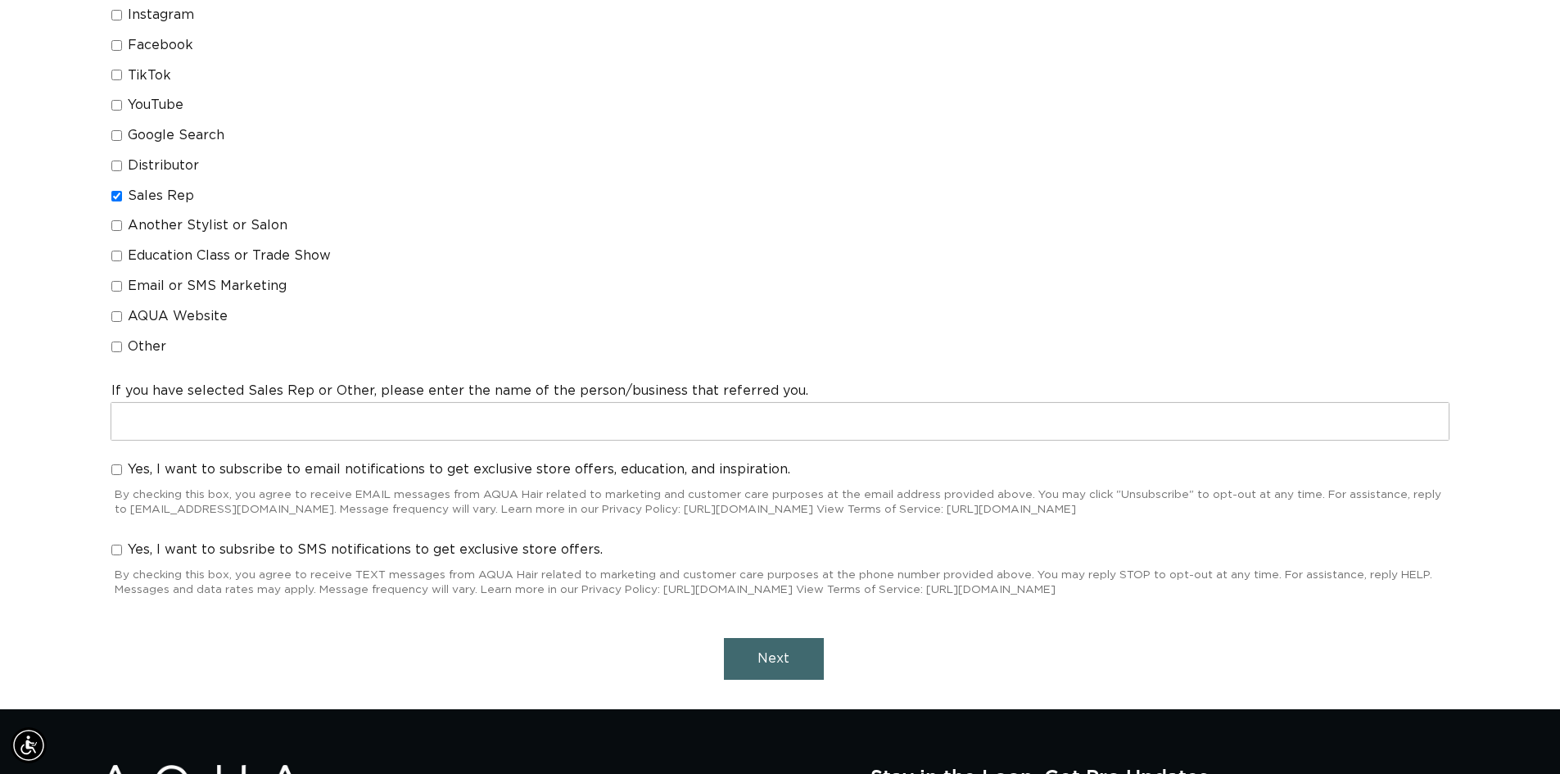
scroll to position [0, 0]
click at [113, 260] on input "Education Class or Trade Show" at bounding box center [116, 256] width 11 height 11
checkbox input "true"
click at [119, 192] on input "Sales Rep" at bounding box center [116, 196] width 11 height 11
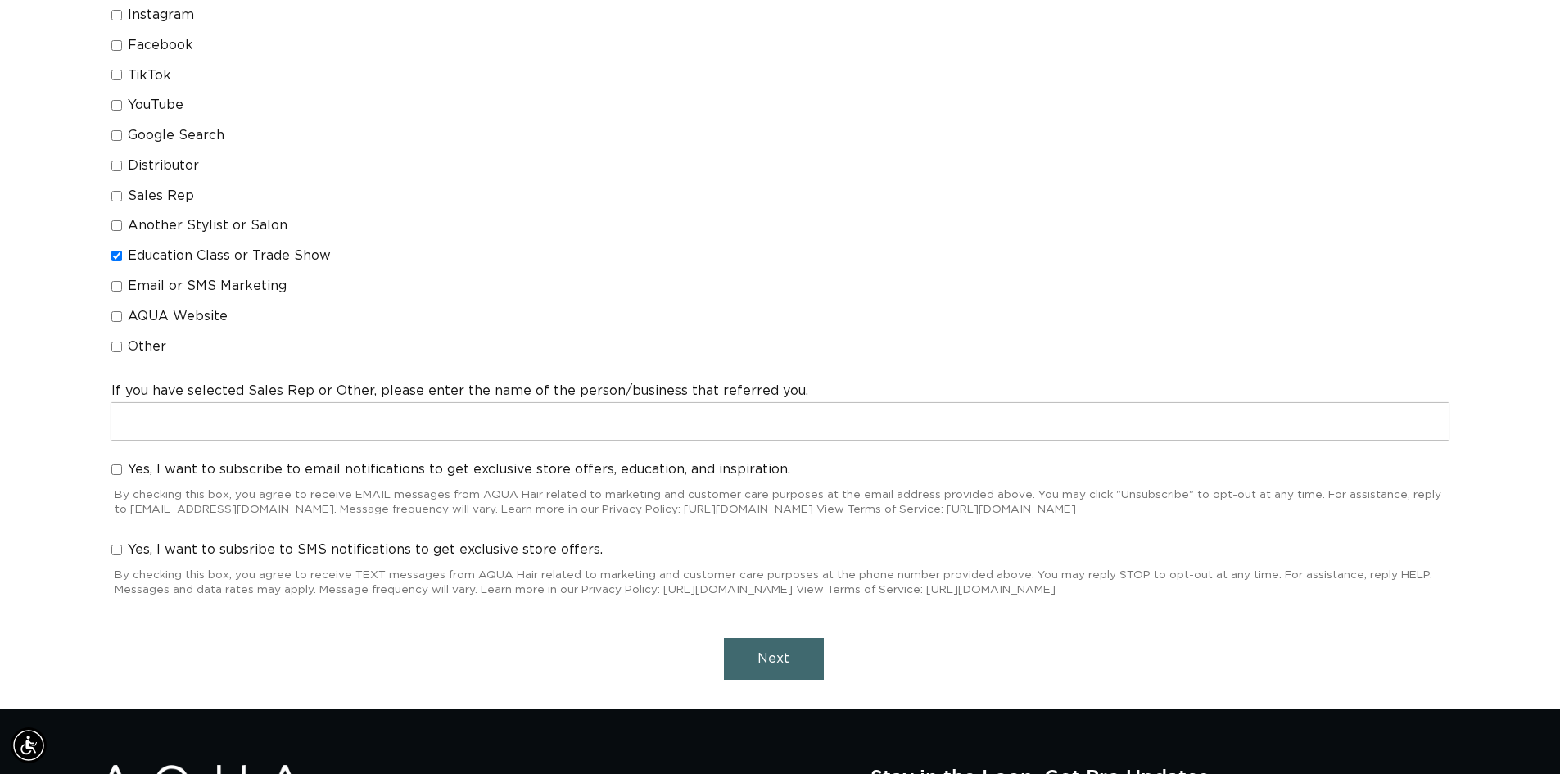
checkbox input "false"
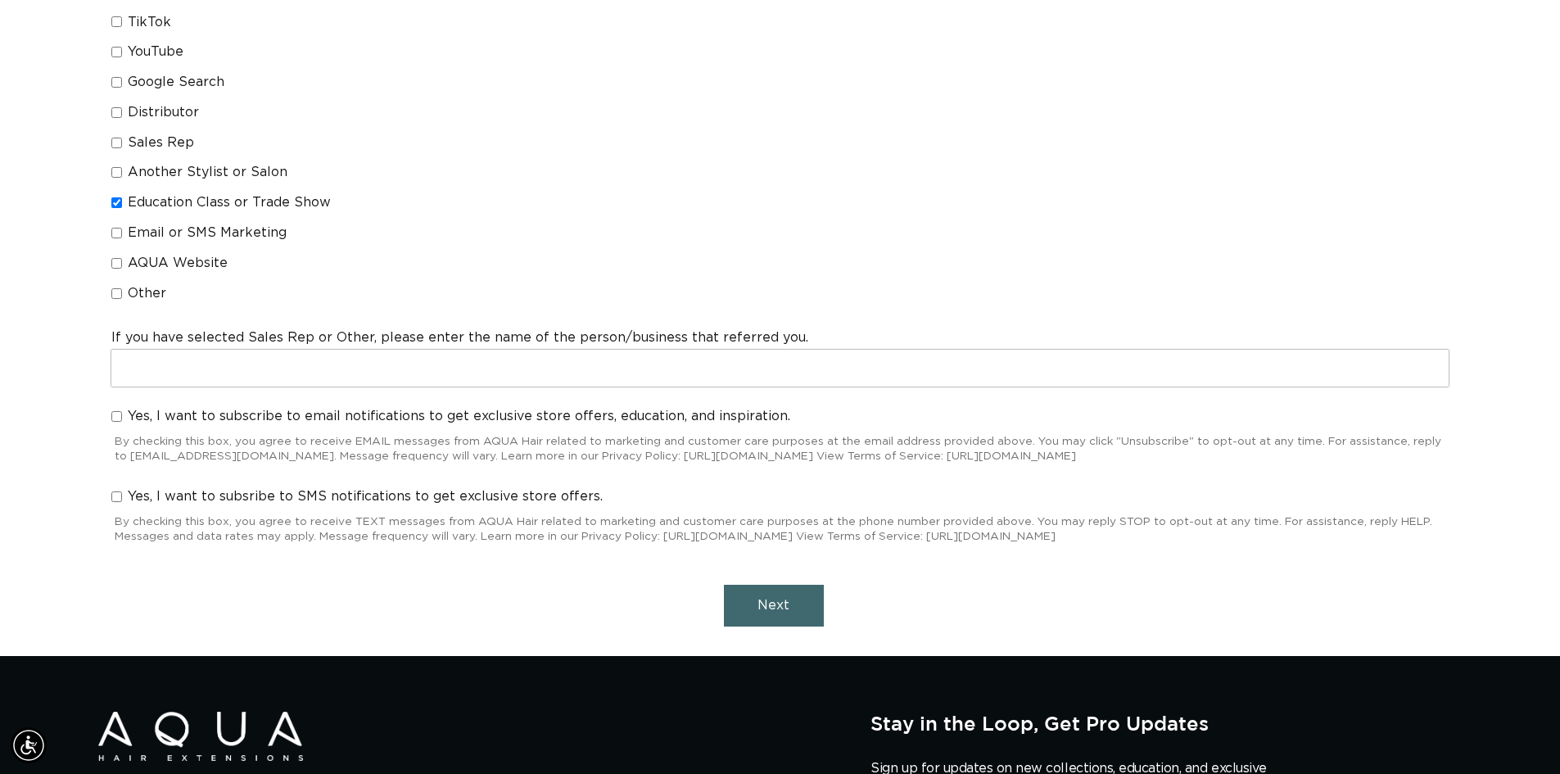
scroll to position [1392, 0]
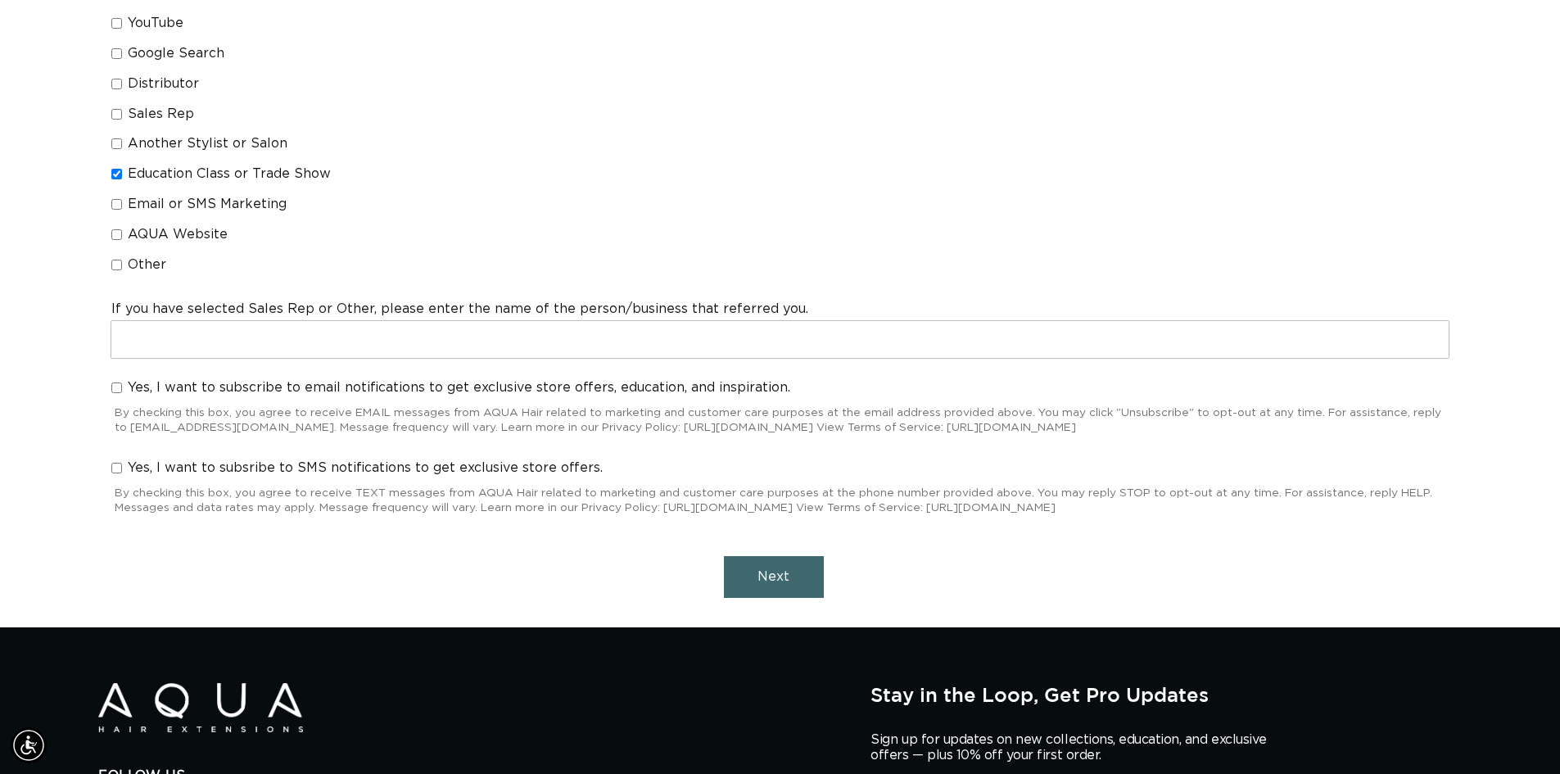
click at [116, 388] on input "Yes, I want to subscribe to email notifications to get exclusive store offers, …" at bounding box center [116, 387] width 11 height 11
checkbox input "true"
click at [113, 467] on input "Yes, I want to subsribe to SMS notifications to get exclusive store offers." at bounding box center [116, 468] width 11 height 11
checkbox input "true"
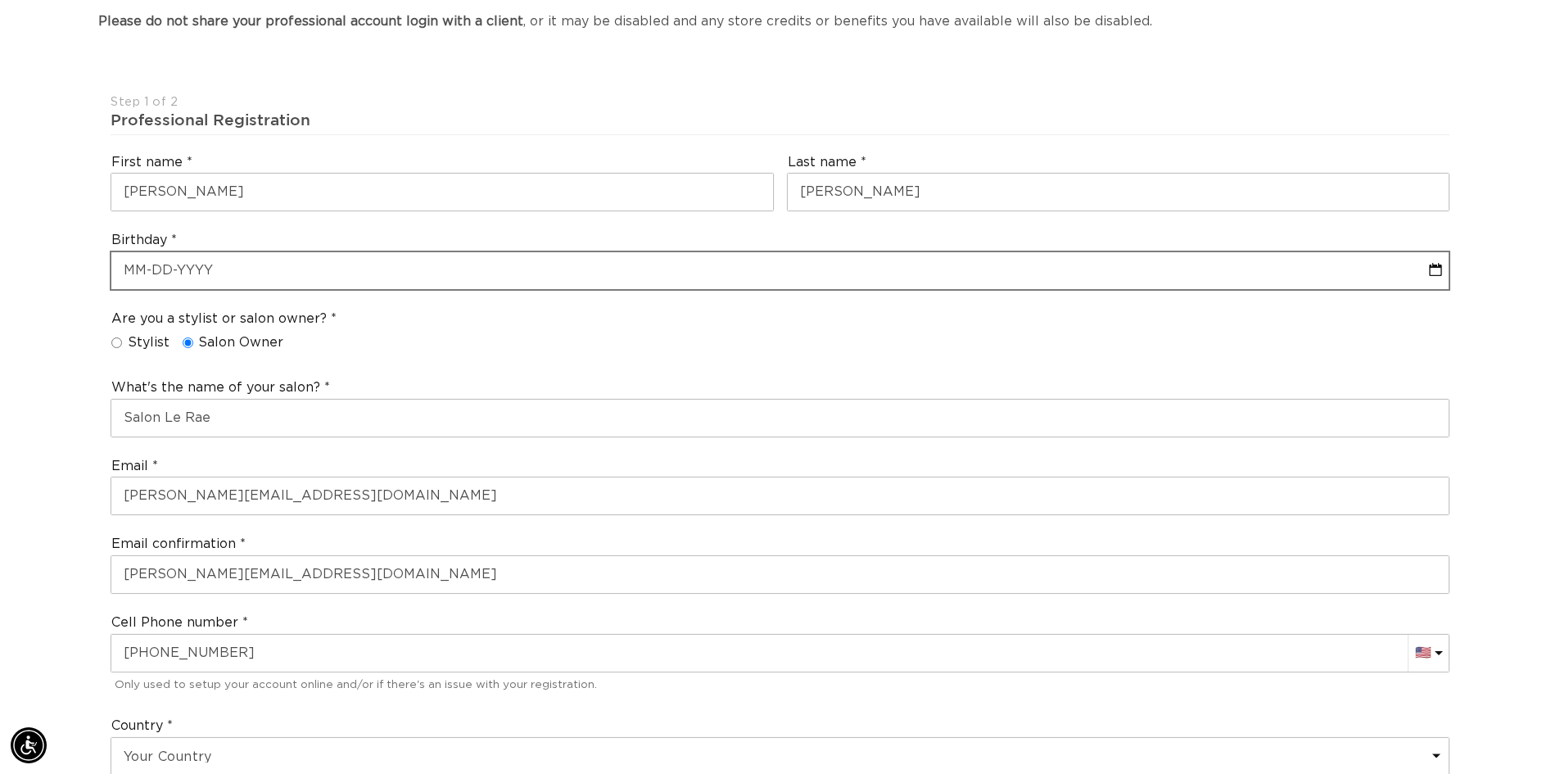
scroll to position [328, 0]
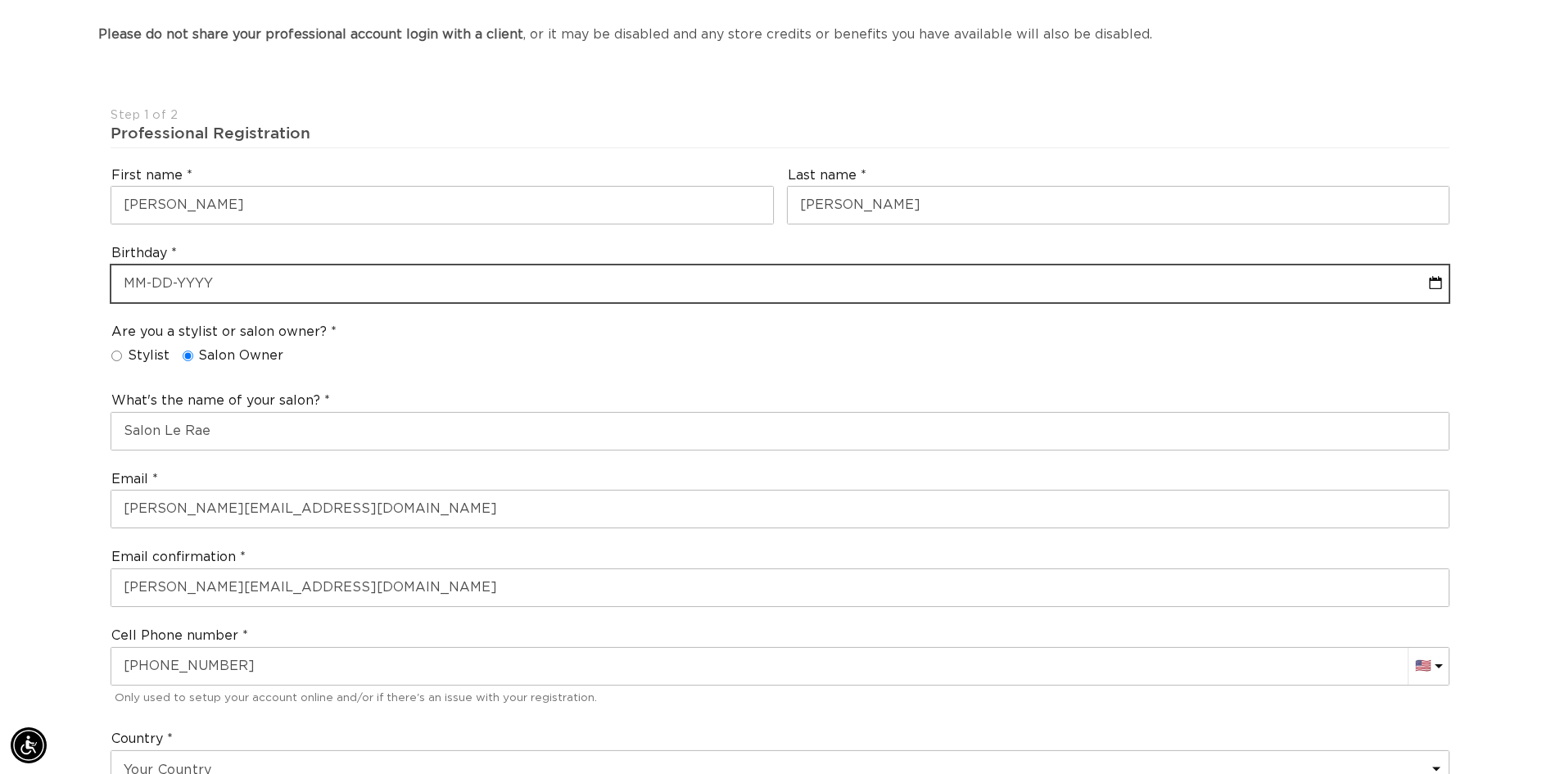
click at [245, 289] on input "text" at bounding box center [779, 283] width 1337 height 37
select select "8"
select select "2025"
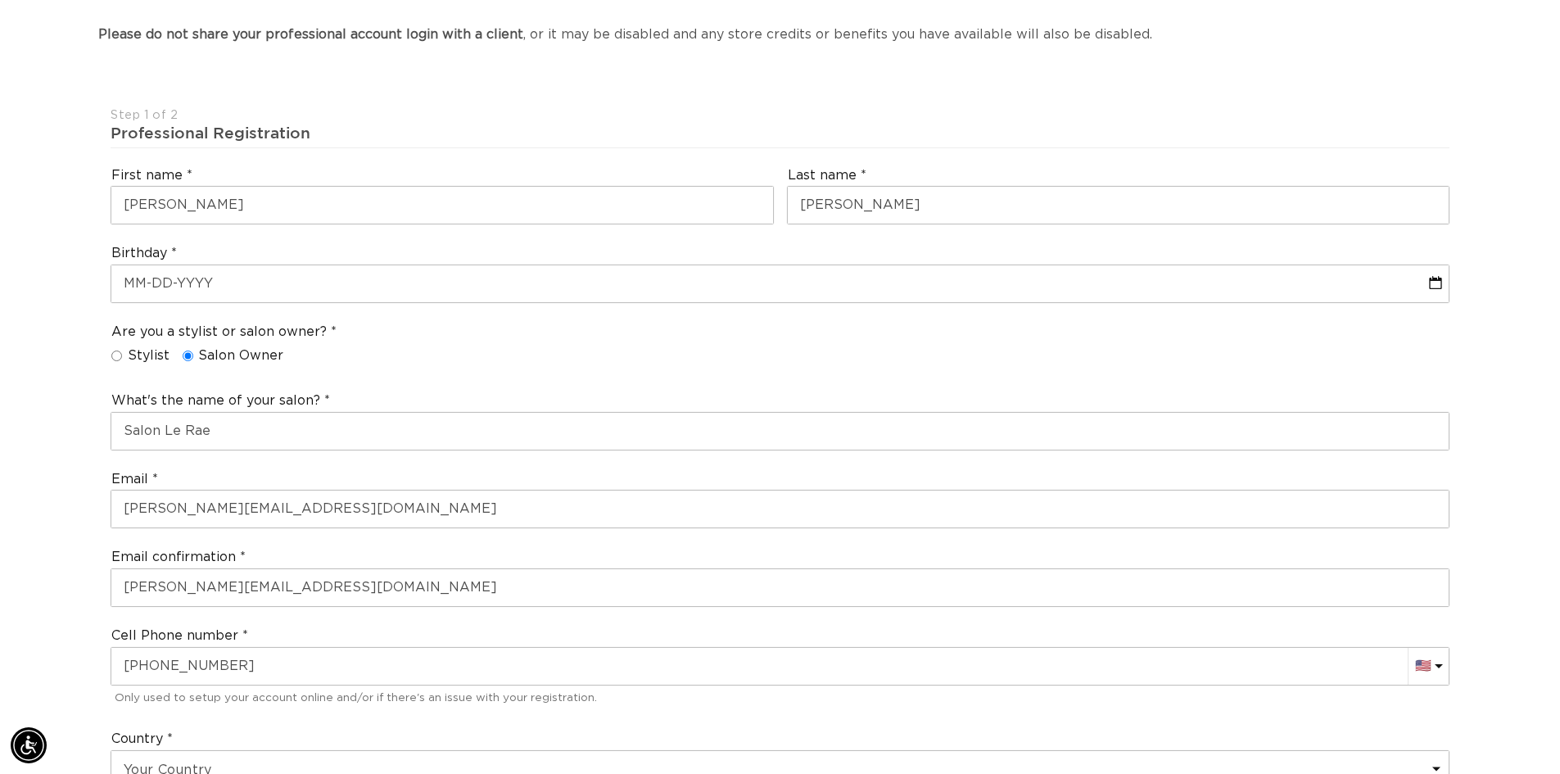
scroll to position [0, 2888]
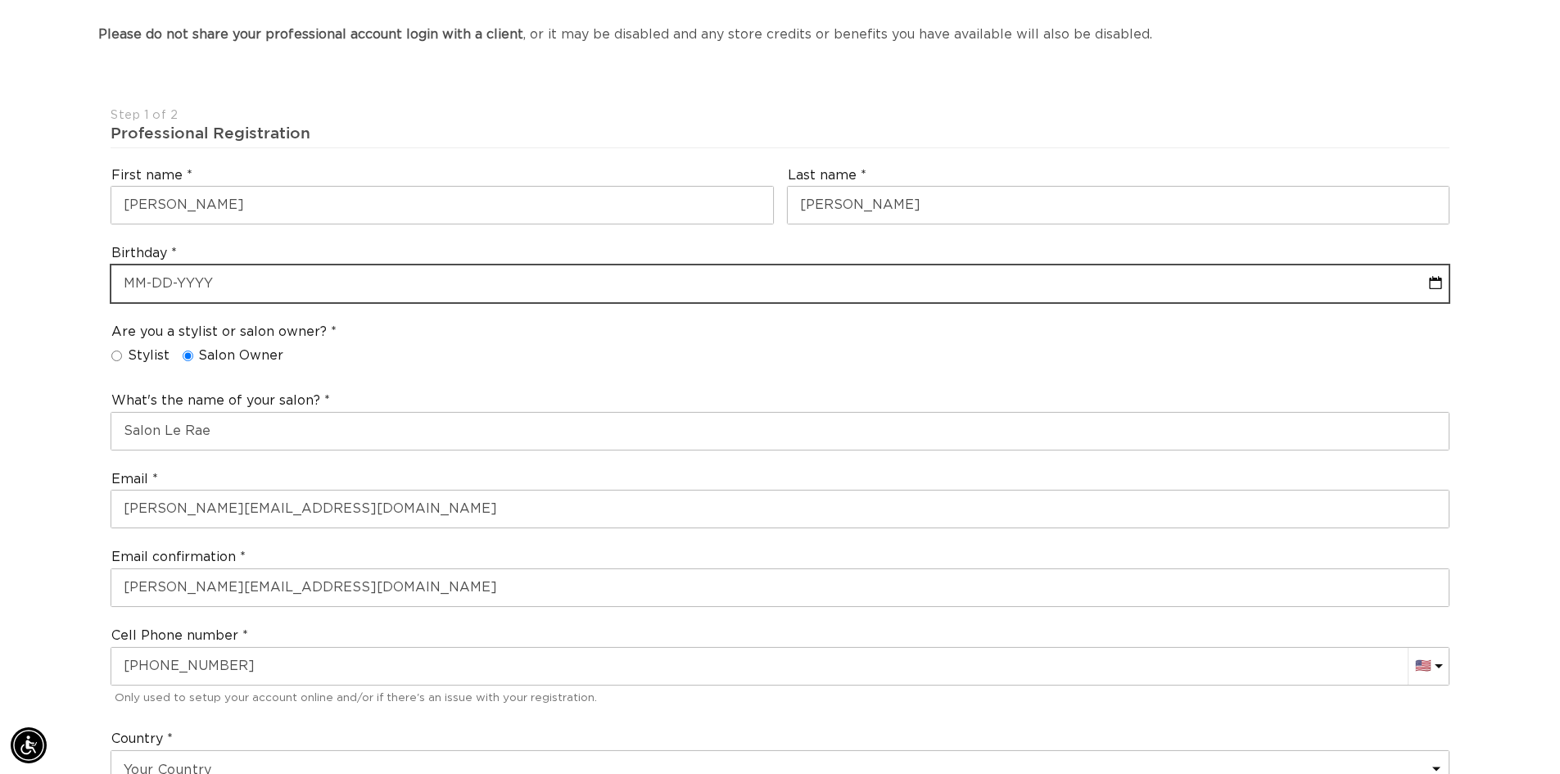
select select "8"
select select "2025"
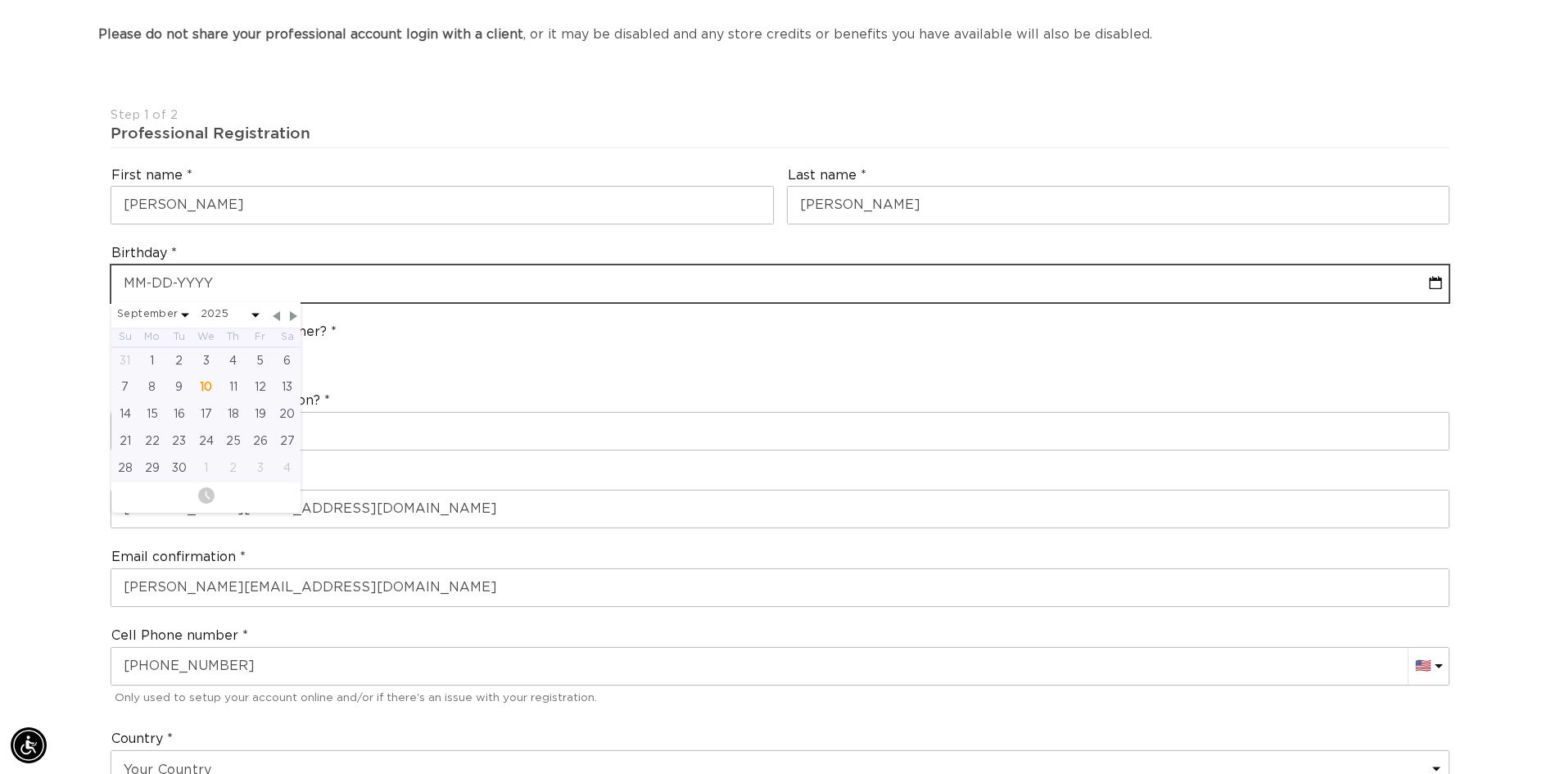
scroll to position [0, 0]
type input "0"
select select "8"
select select "2025"
type input "06"
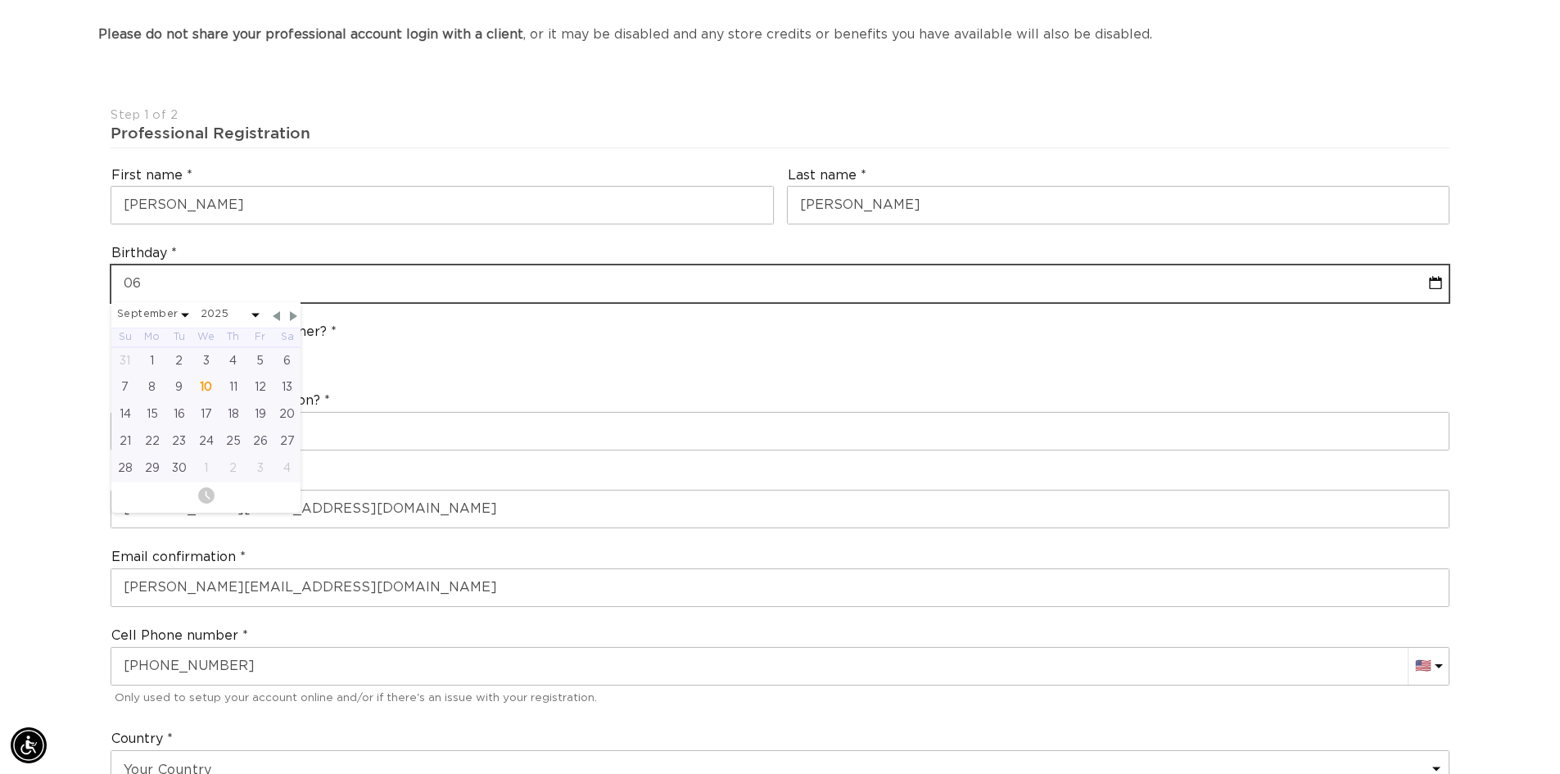
select select "8"
select select "2025"
type input "06-2"
select select "8"
select select "2025"
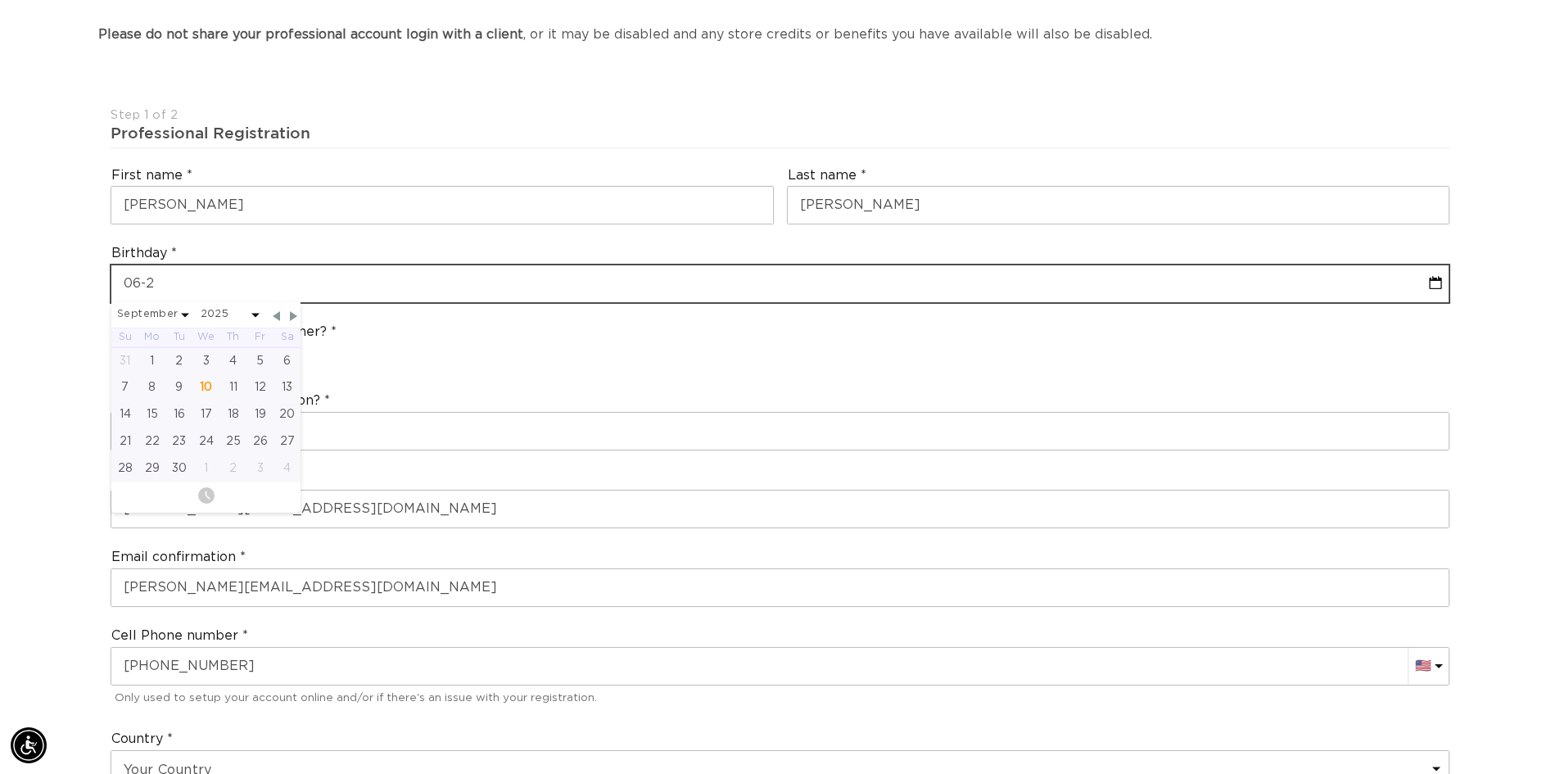
type input "06-25"
select select "8"
select select "2025"
type input "06-25-19"
select select "8"
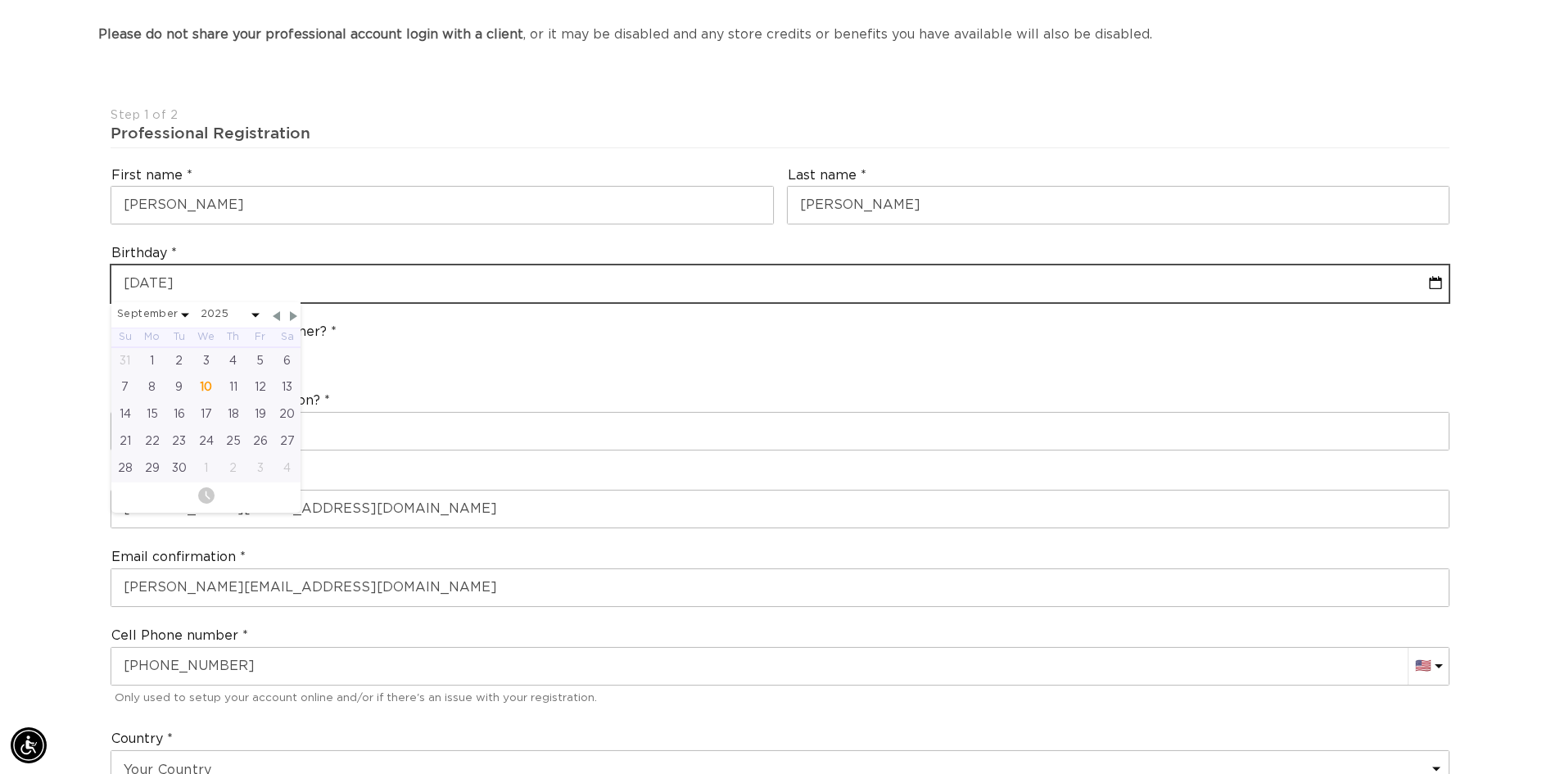
select select "2025"
type input "06-25-198"
select select "8"
select select "2025"
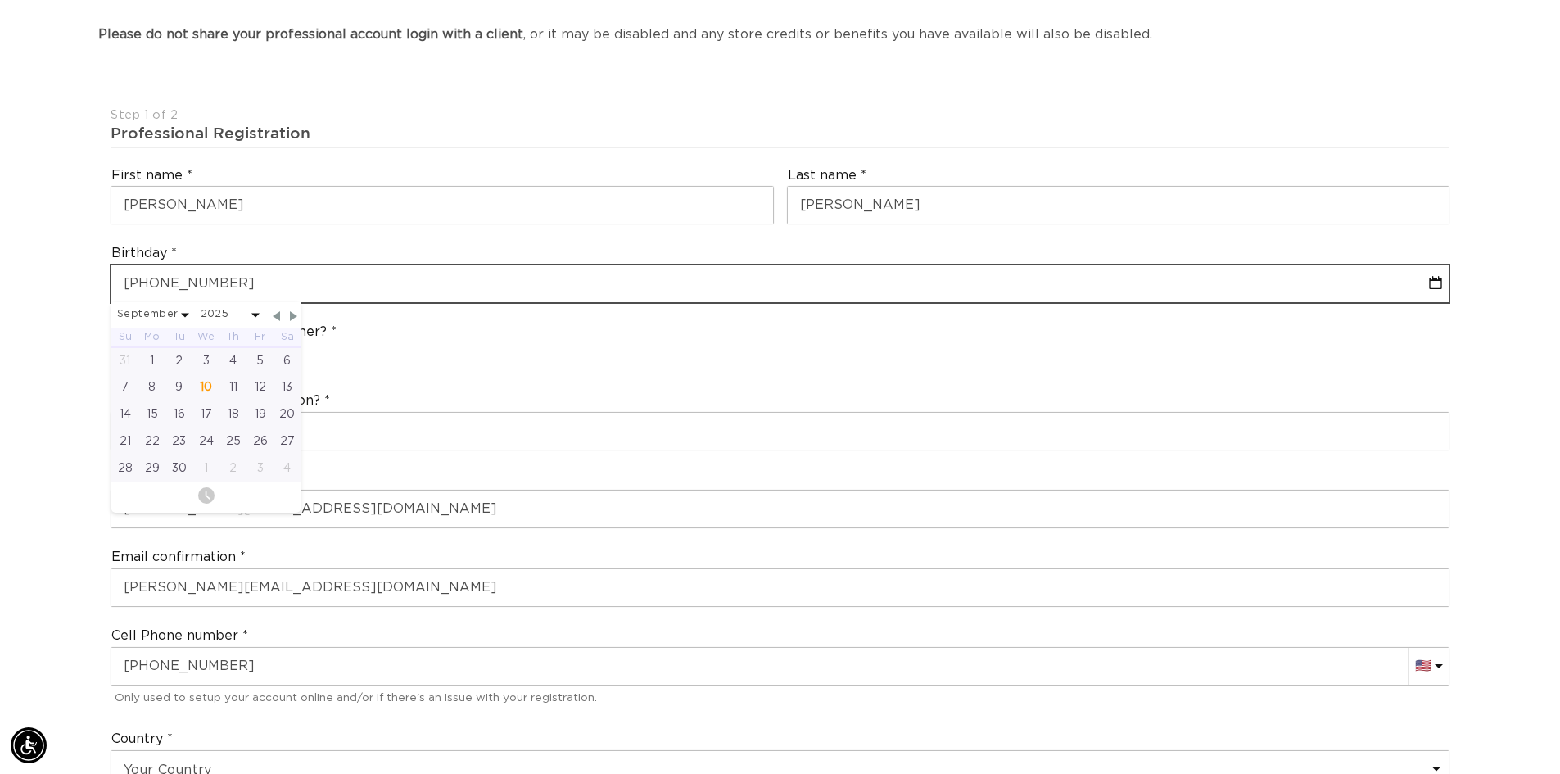
type input "06-25-1984"
select select "5"
select select "1984"
type input "06-25-1984"
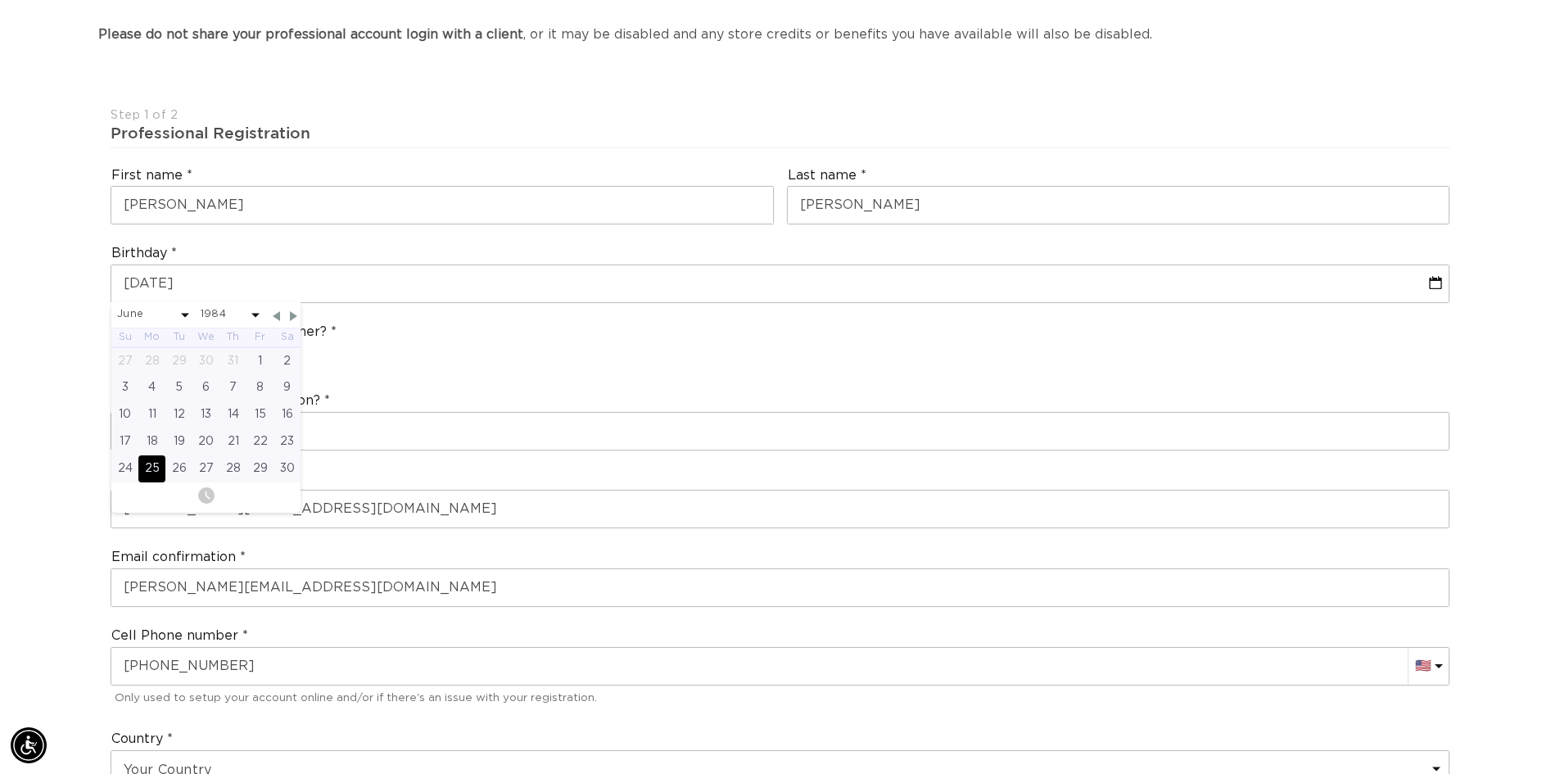
click at [362, 364] on div "Are you a stylist or salon owner? Stylist Salon Owner" at bounding box center [780, 347] width 1352 height 62
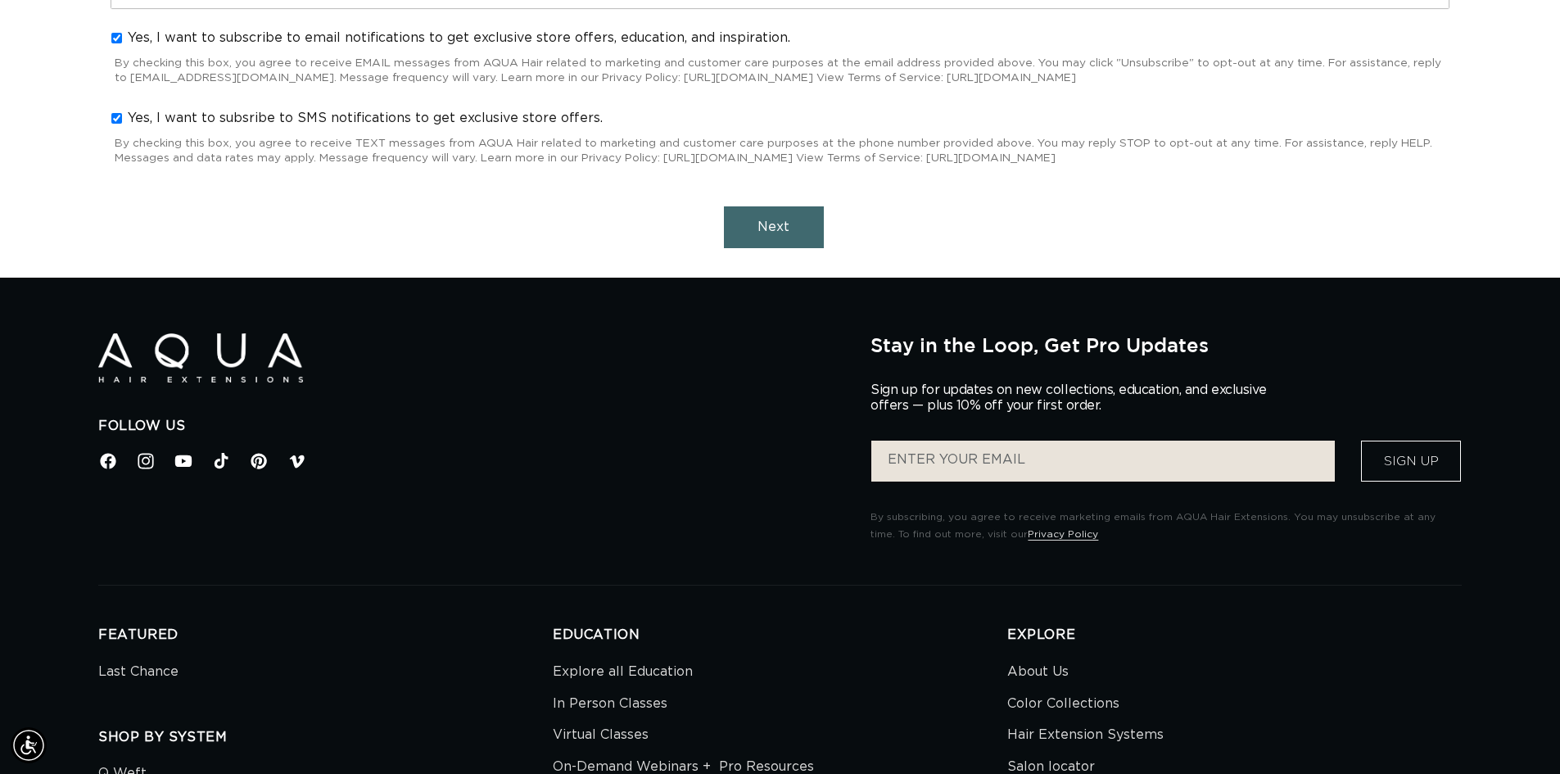
scroll to position [1802, 0]
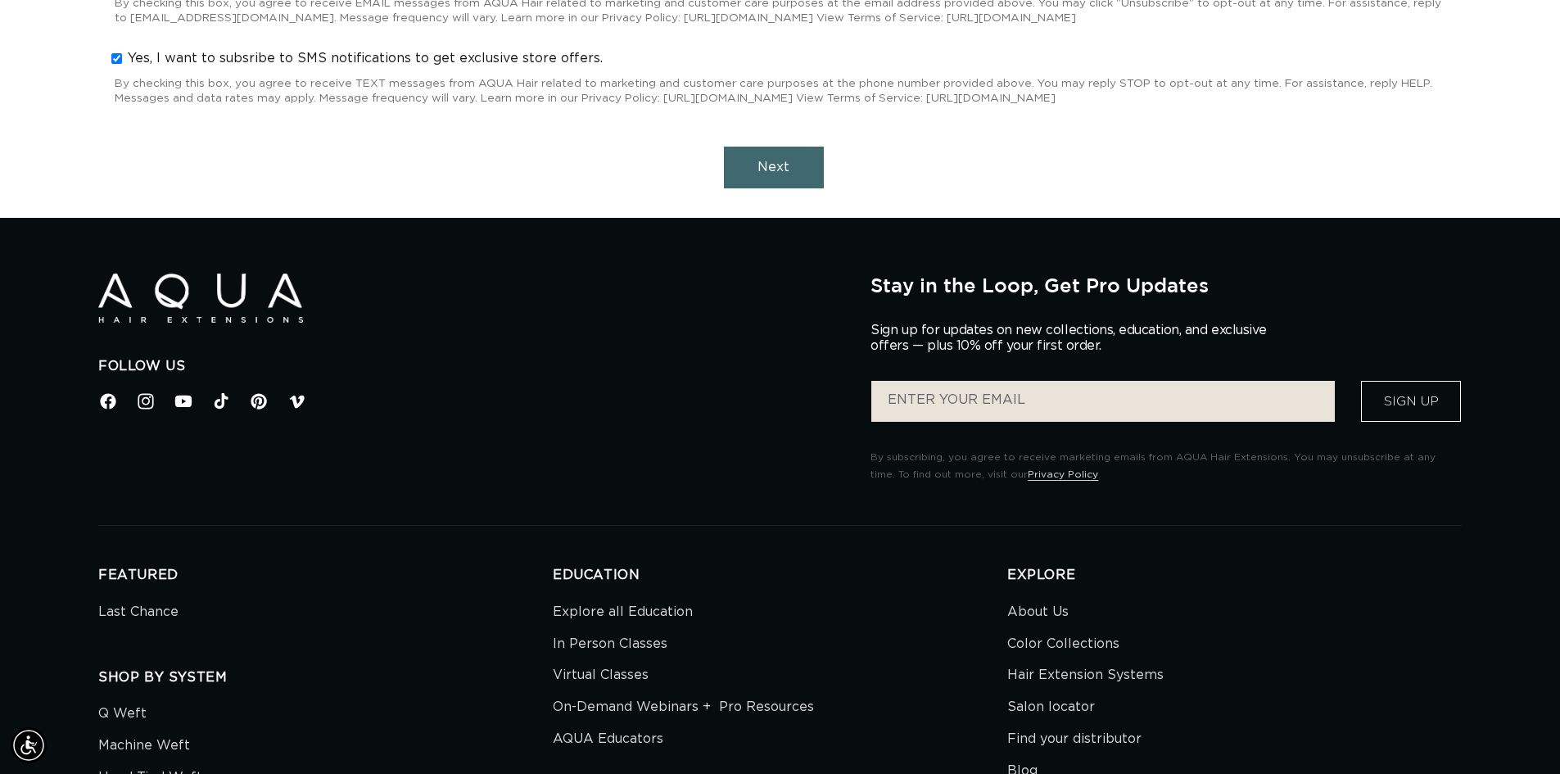
click at [769, 161] on span "Next" at bounding box center [774, 167] width 32 height 13
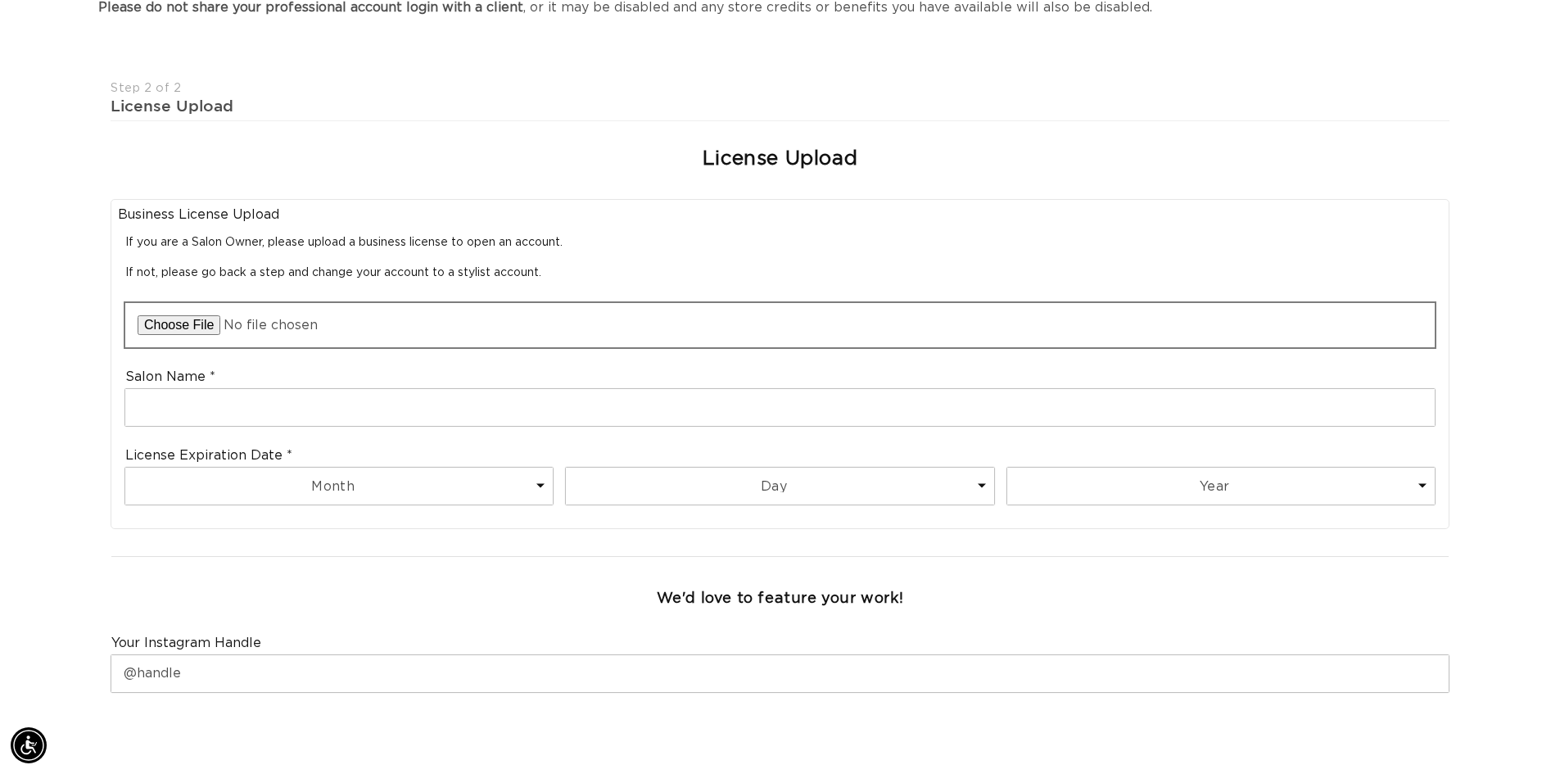
scroll to position [0, 0]
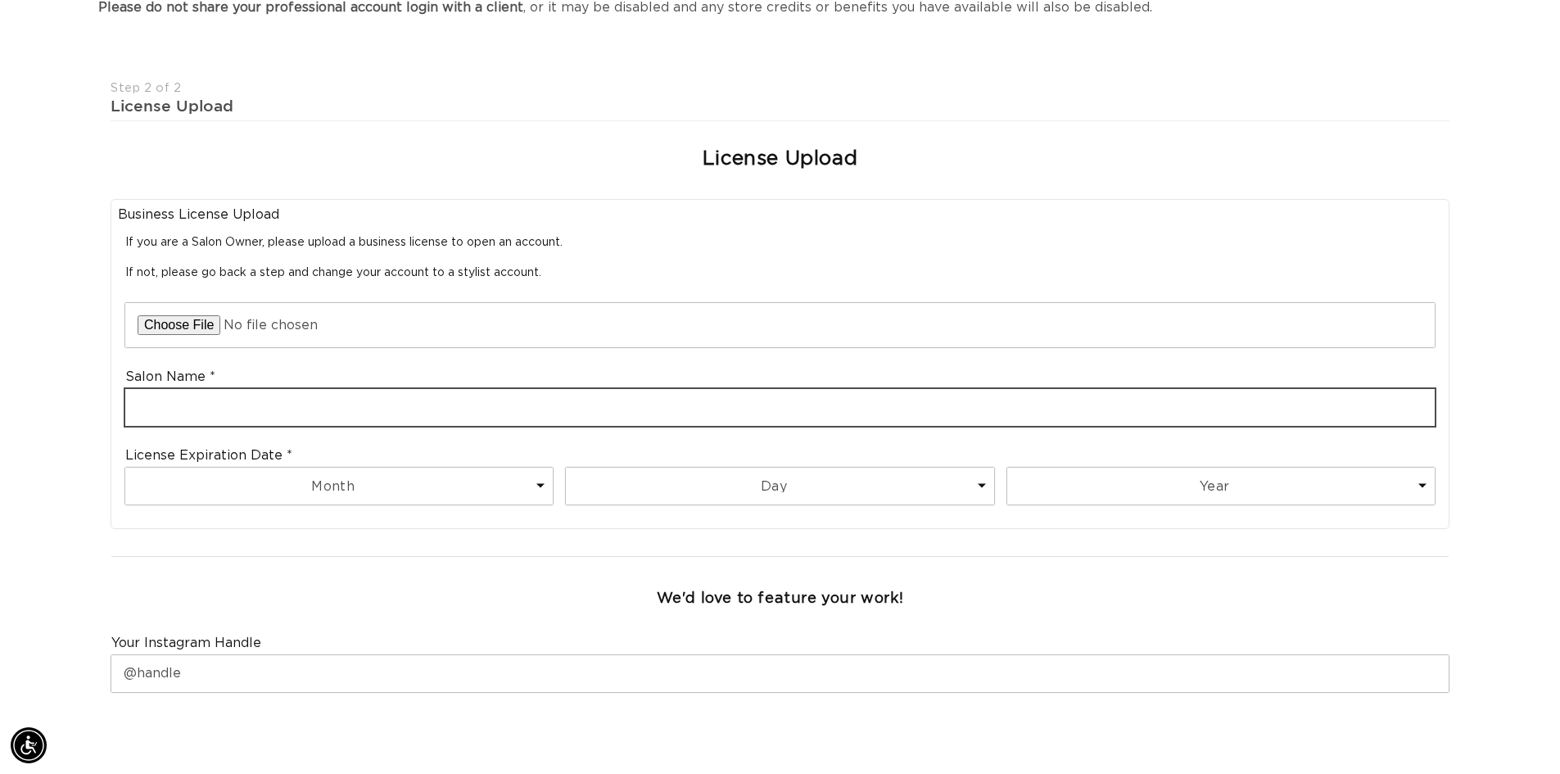
click at [209, 401] on input "text" at bounding box center [780, 407] width 1310 height 37
type input "Salon Le Rae"
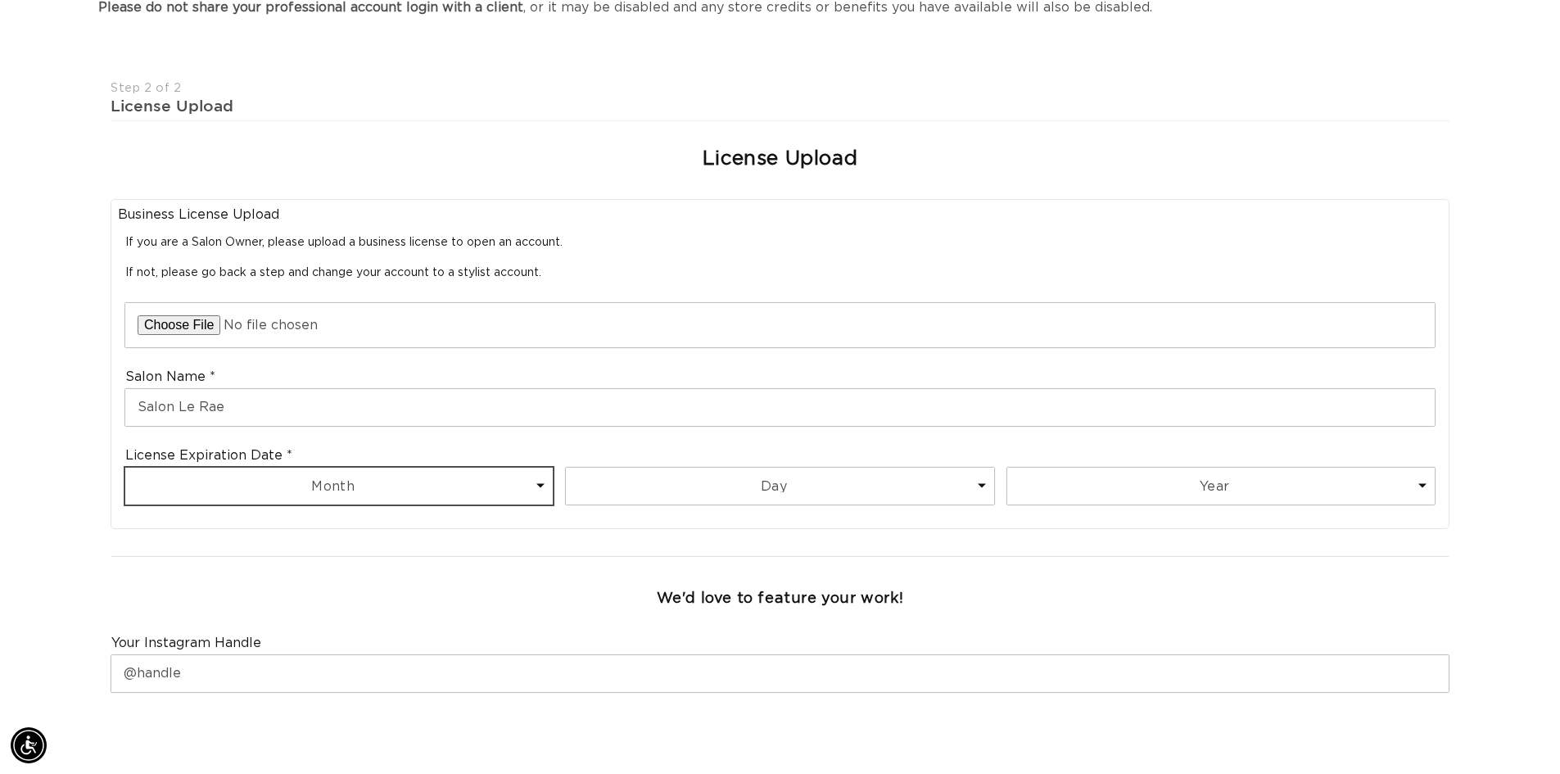
click at [292, 489] on select "Month 1 2 3 4 5 6 7 8 9 10 11 12" at bounding box center [339, 486] width 428 height 37
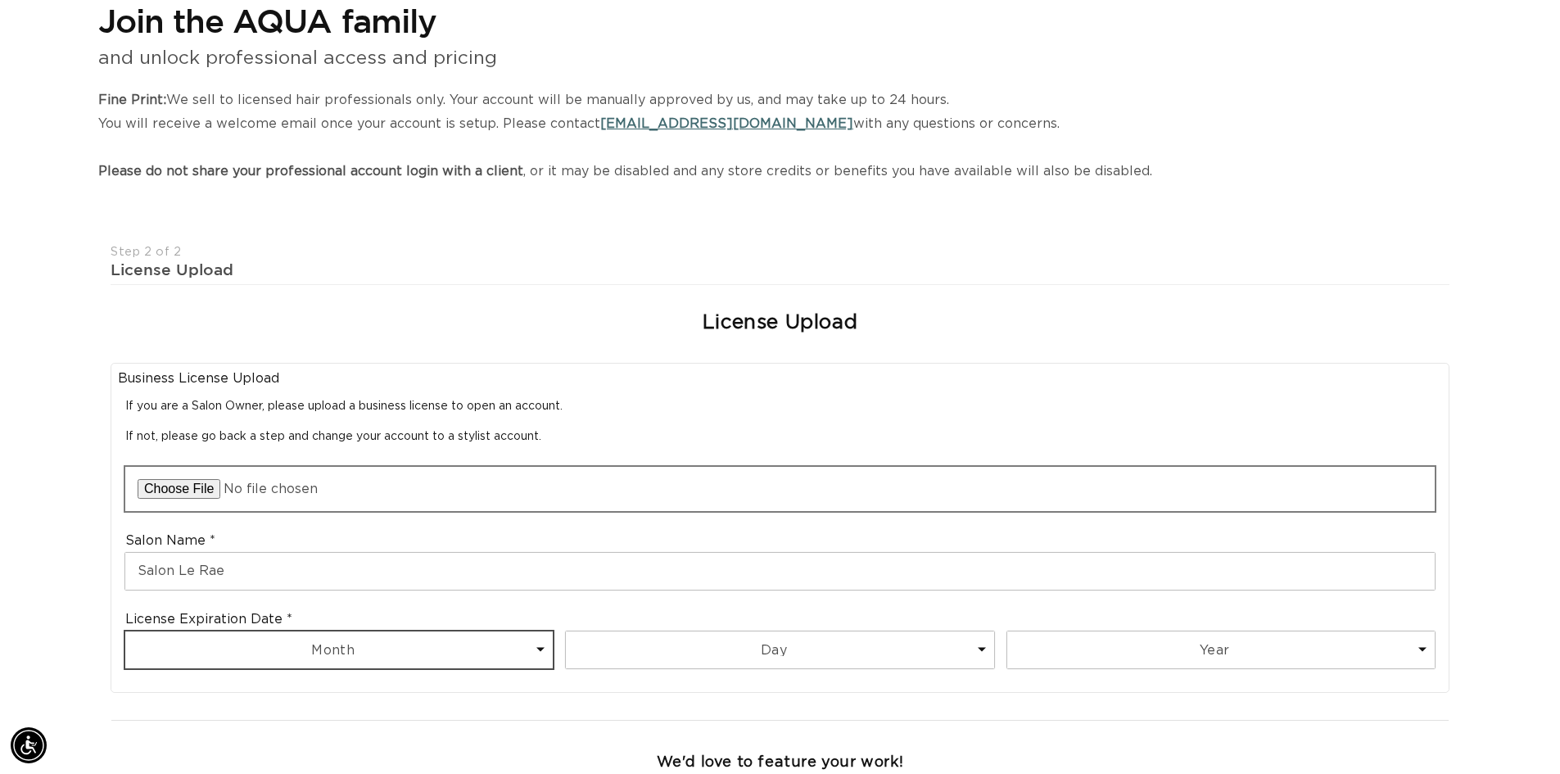
scroll to position [0, 2888]
click at [231, 651] on select "Month 1 2 3 4 5 6 7 8 9 10 11 12" at bounding box center [339, 649] width 428 height 37
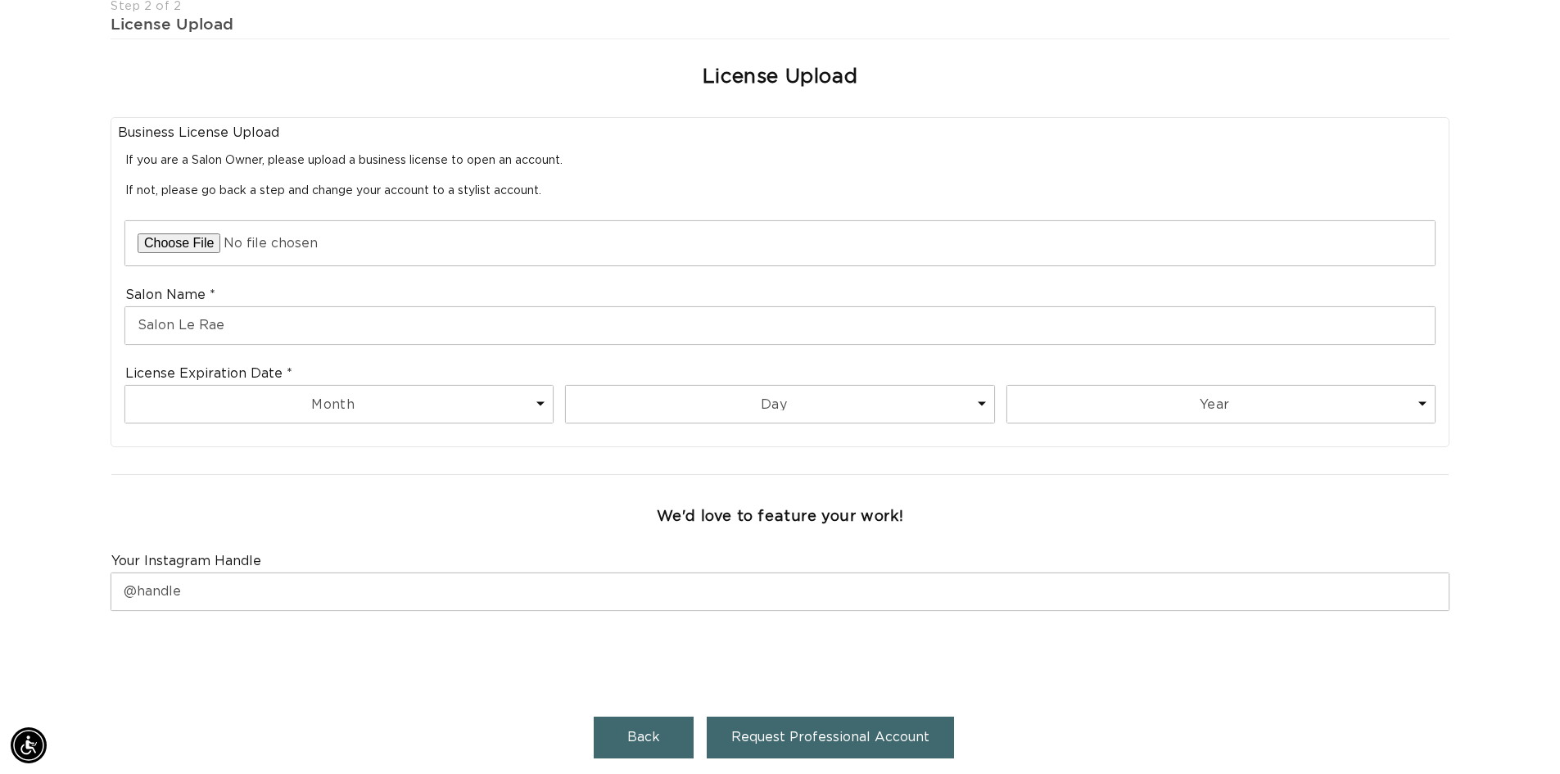
click at [287, 372] on label "License Expiration Date" at bounding box center [208, 373] width 167 height 17
drag, startPoint x: 287, startPoint y: 372, endPoint x: 234, endPoint y: 375, distance: 52.5
click at [234, 375] on label "License Expiration Date" at bounding box center [208, 373] width 167 height 17
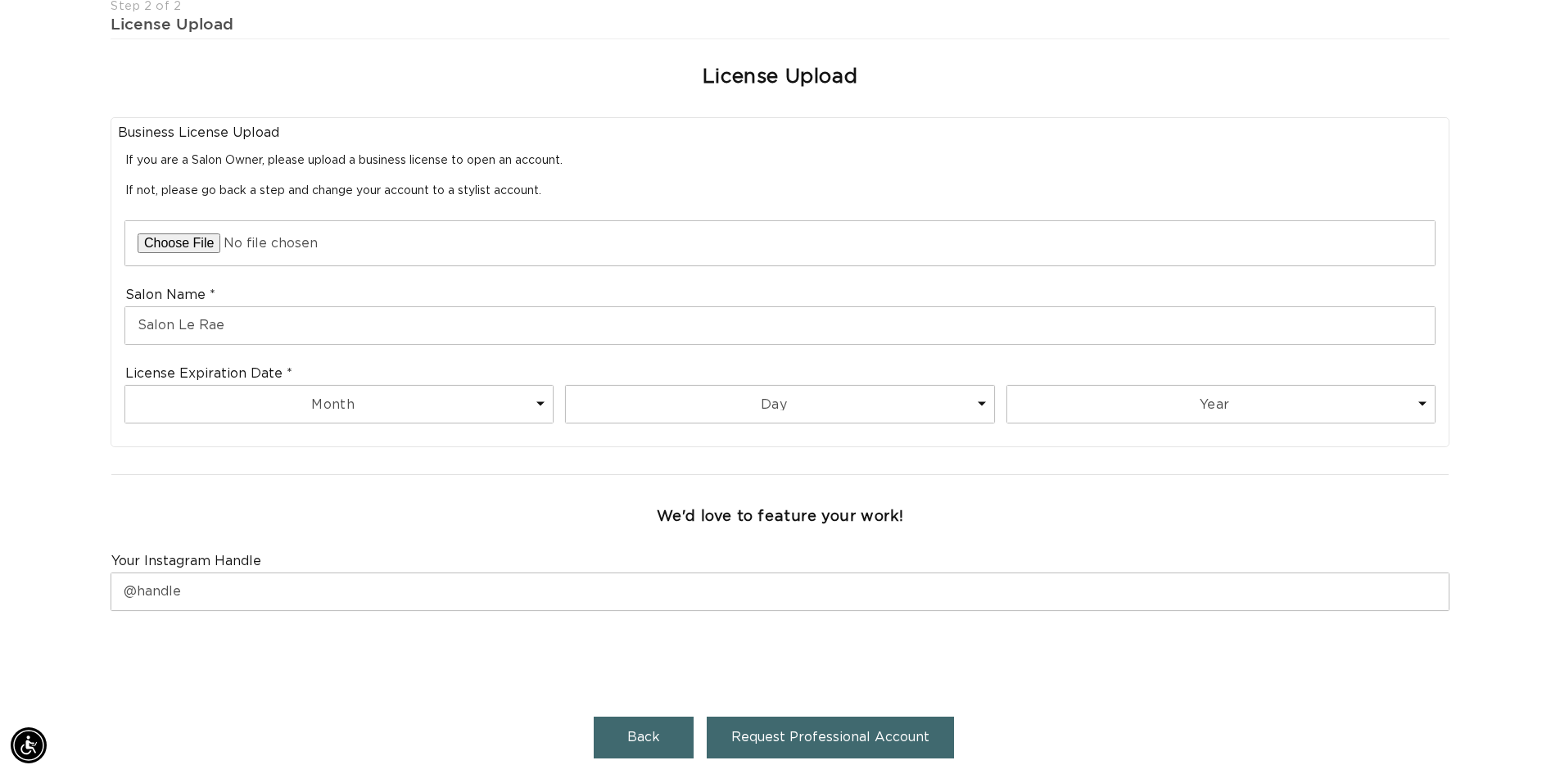
click at [268, 367] on label "License Expiration Date" at bounding box center [208, 373] width 167 height 17
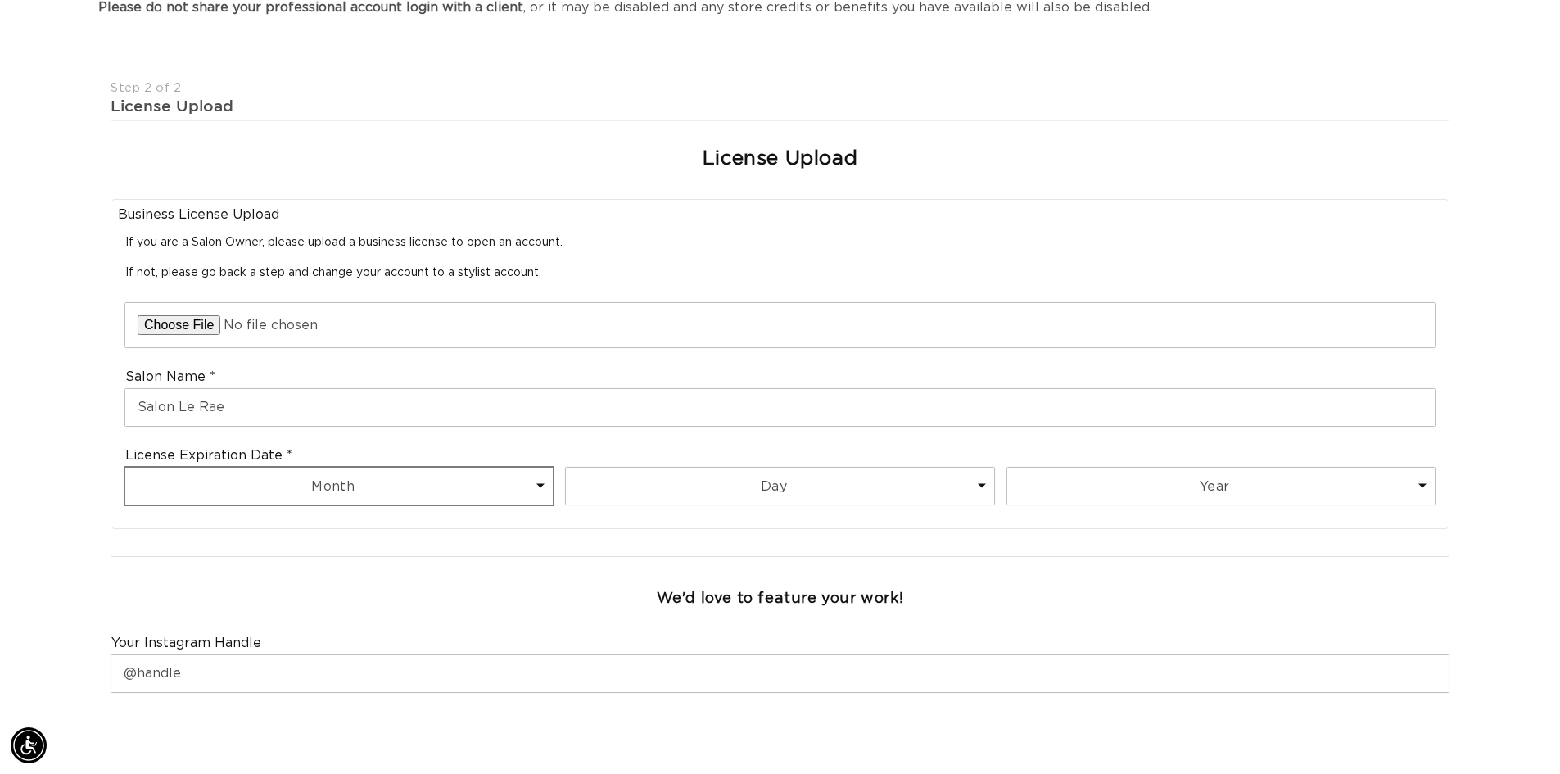
scroll to position [0, 0]
click at [270, 481] on select "Month 1 2 3 4 5 6 7 8 9 10 11 12" at bounding box center [339, 486] width 428 height 37
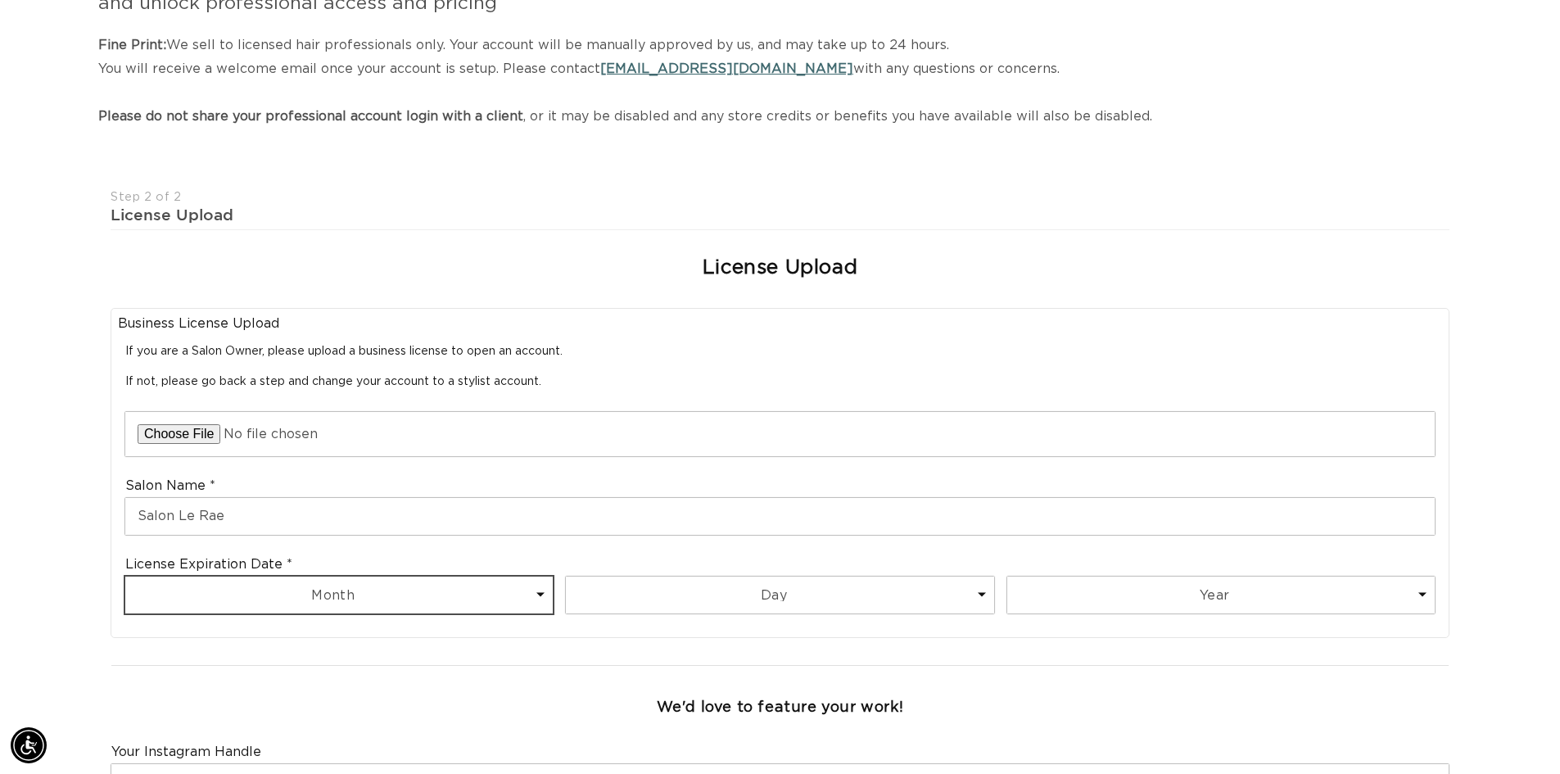
scroll to position [0, 2888]
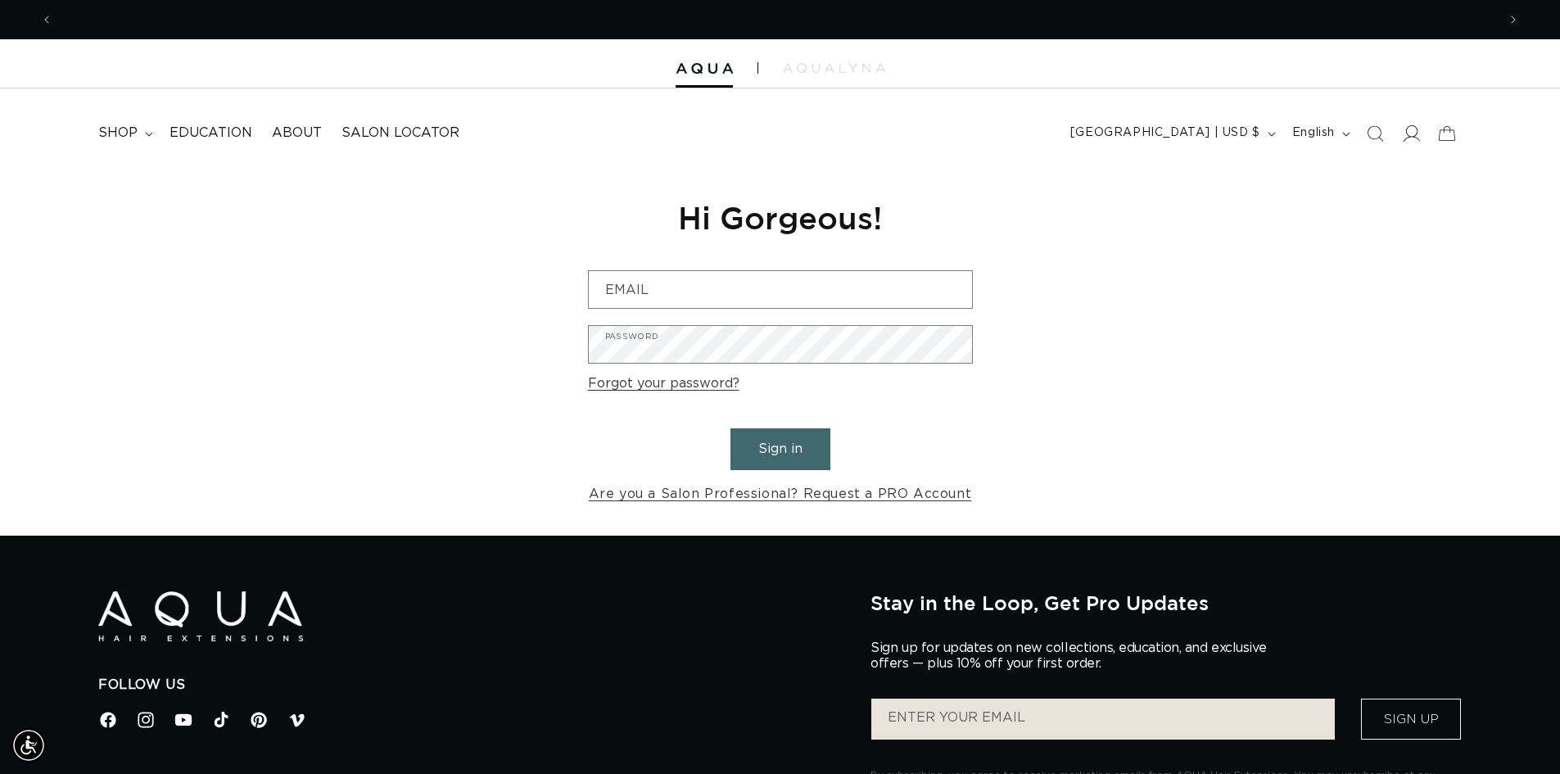
scroll to position [0, 2888]
click at [1411, 135] on icon at bounding box center [1410, 132] width 17 height 17
click at [1409, 136] on icon at bounding box center [1412, 133] width 17 height 16
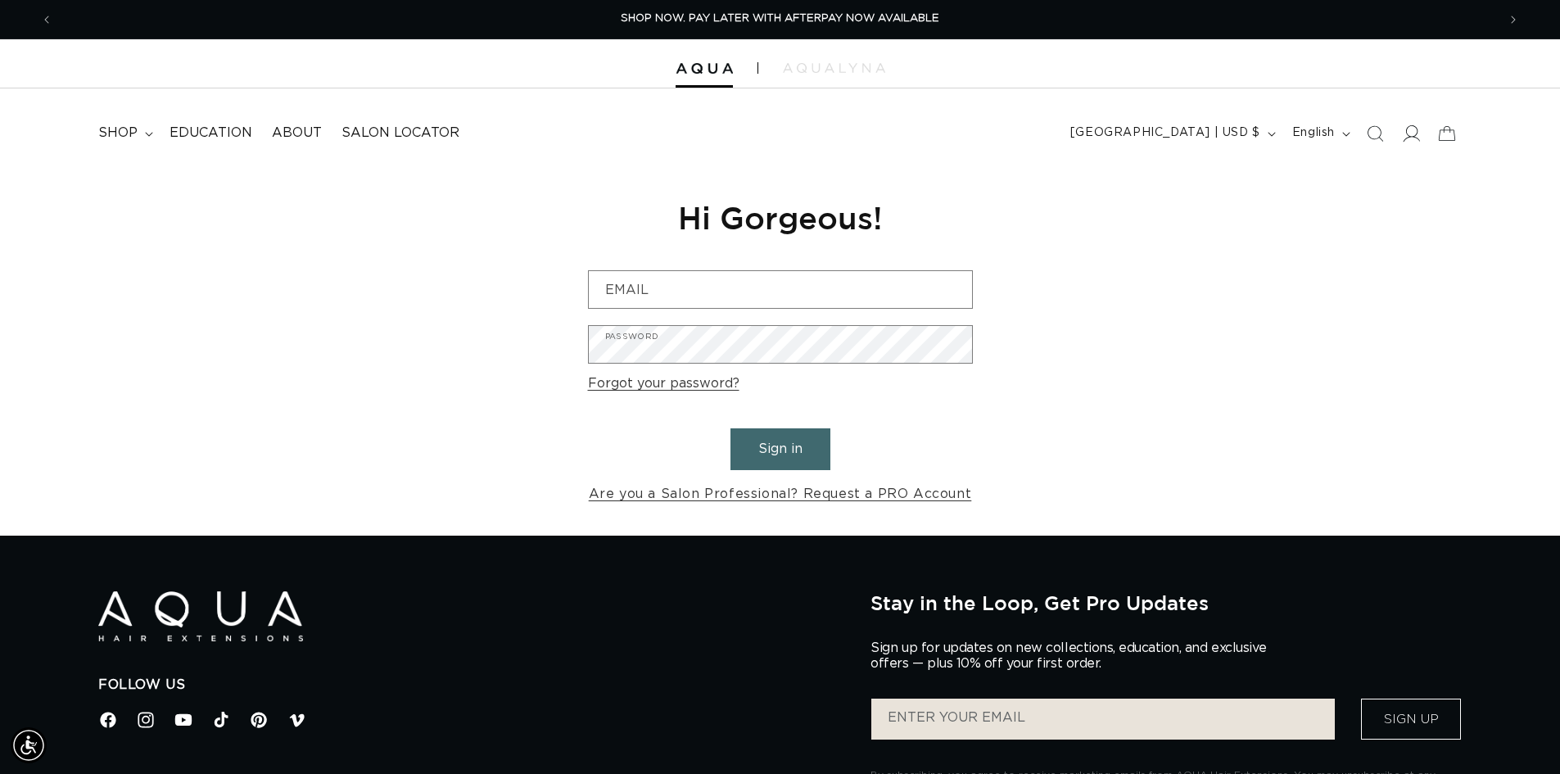
click at [1409, 136] on icon at bounding box center [1412, 133] width 17 height 16
click at [746, 494] on link "Are you a Salon Professional? Request a PRO Account" at bounding box center [780, 494] width 383 height 24
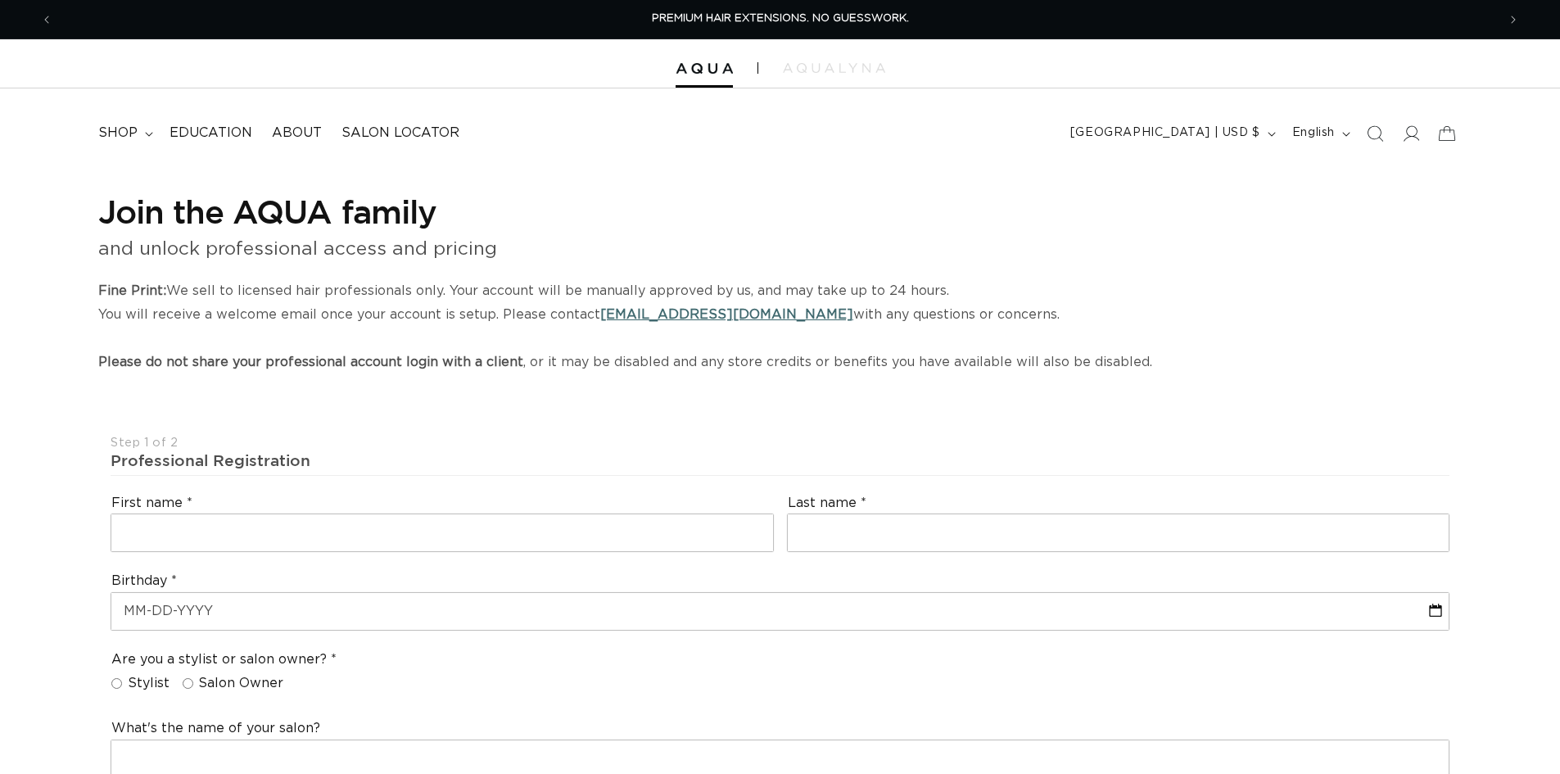
select select "US"
select select "[GEOGRAPHIC_DATA]"
click at [343, 541] on input "text" at bounding box center [442, 532] width 662 height 37
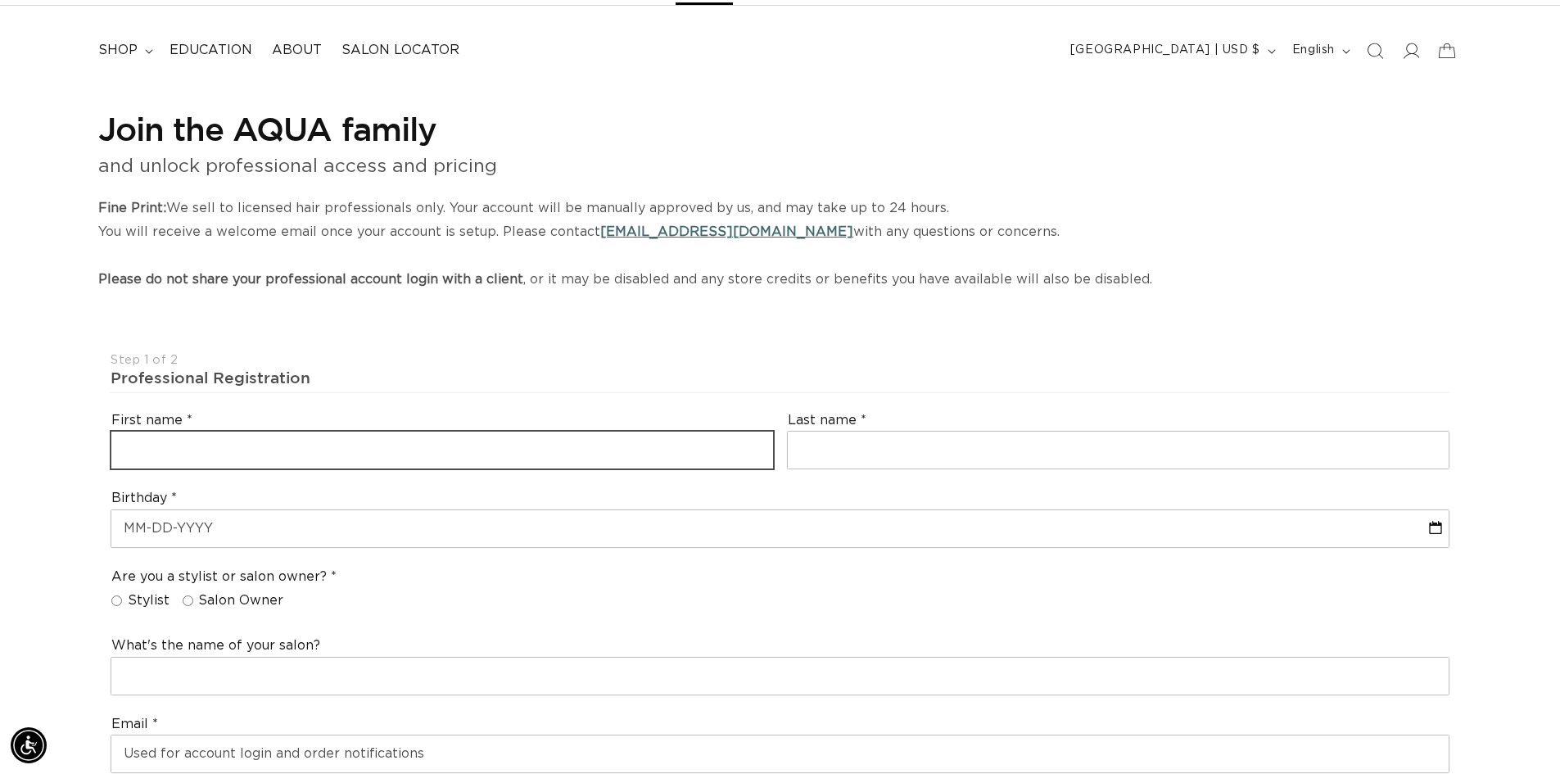
scroll to position [90, 0]
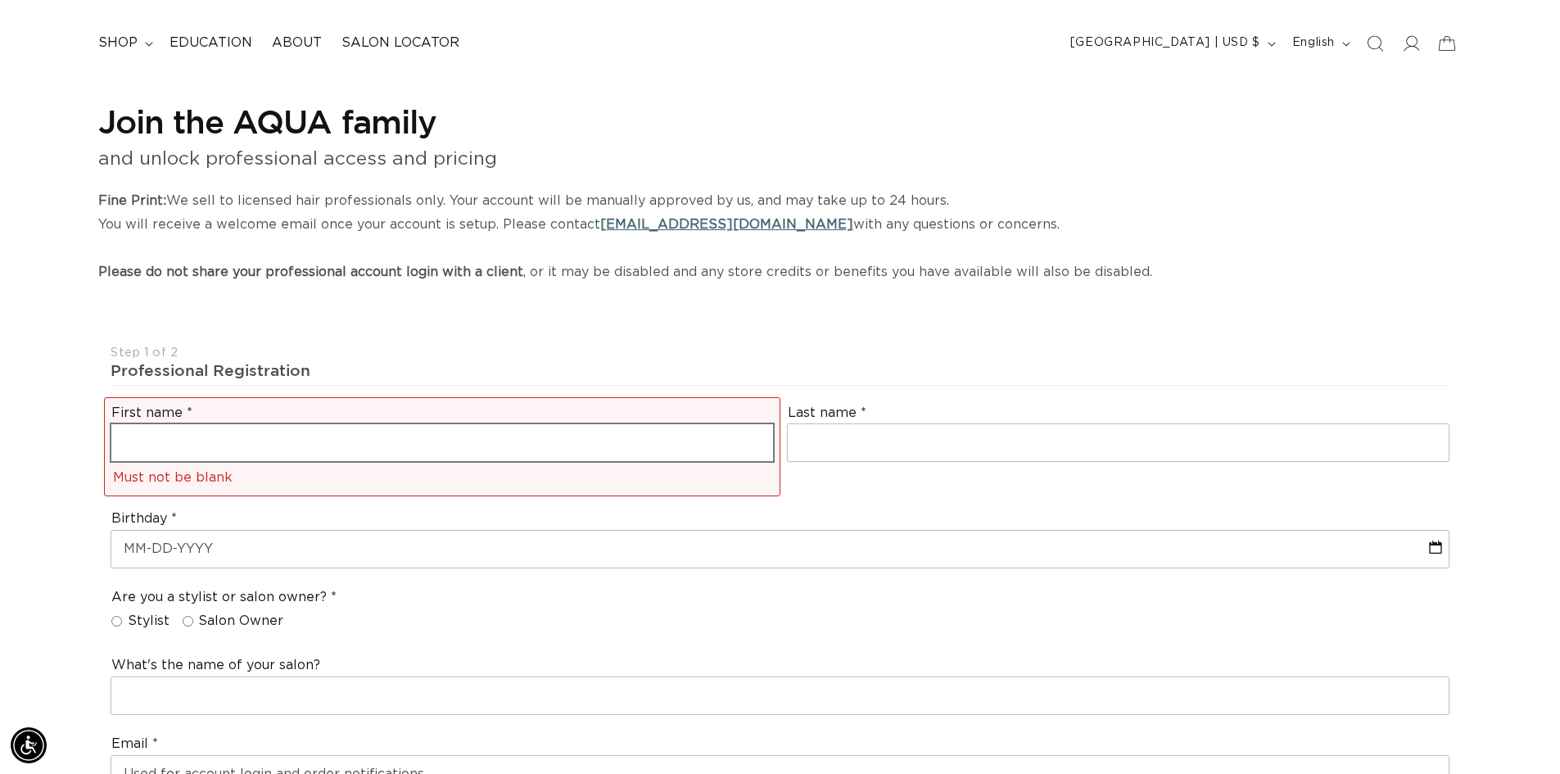
click at [343, 541] on div "Birthday" at bounding box center [780, 539] width 1352 height 72
click at [328, 457] on input "text" at bounding box center [442, 442] width 662 height 37
type input "r"
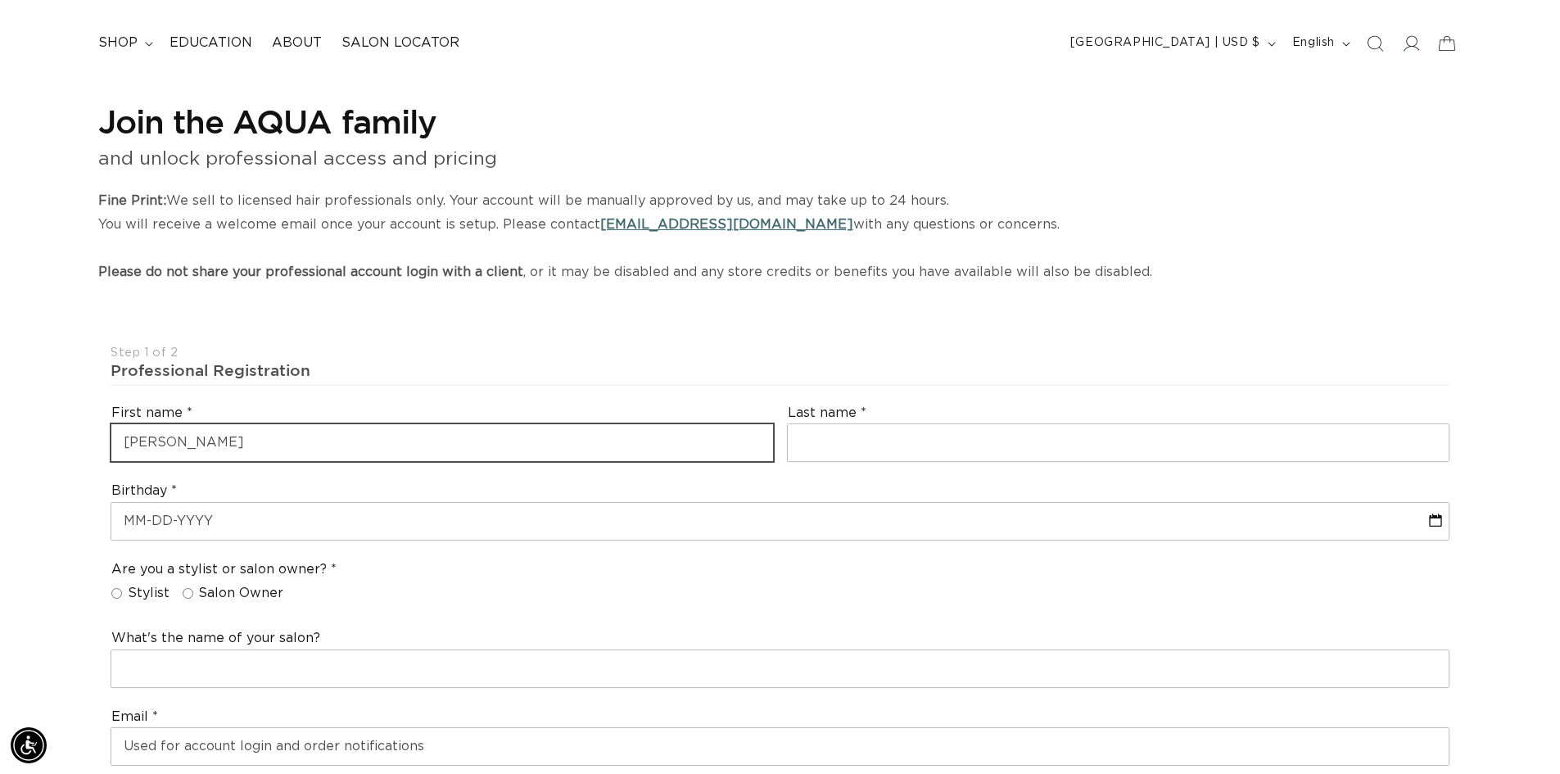
scroll to position [0, 2888]
type input "Rachel"
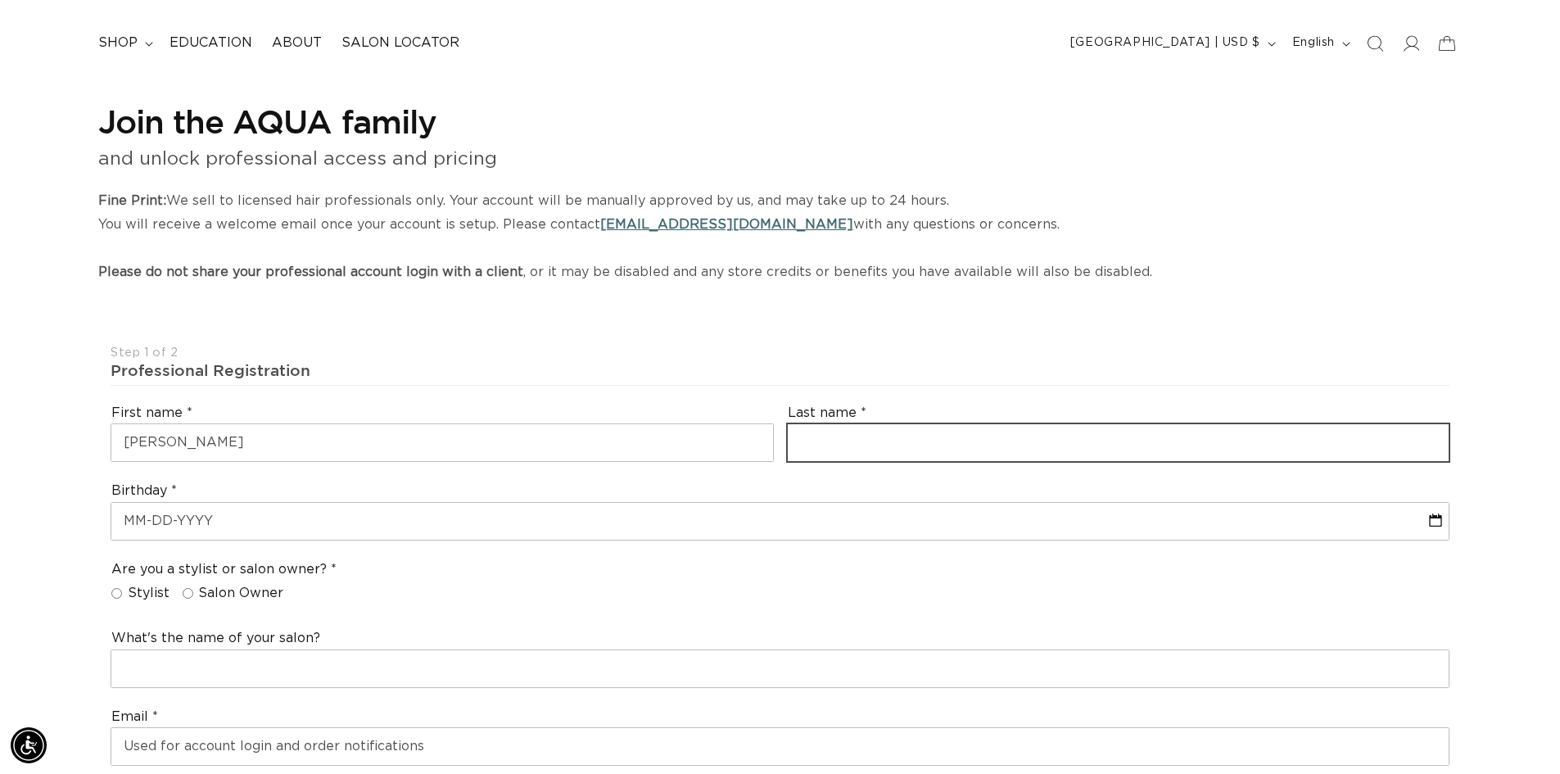
click at [808, 449] on input "text" at bounding box center [1119, 442] width 662 height 37
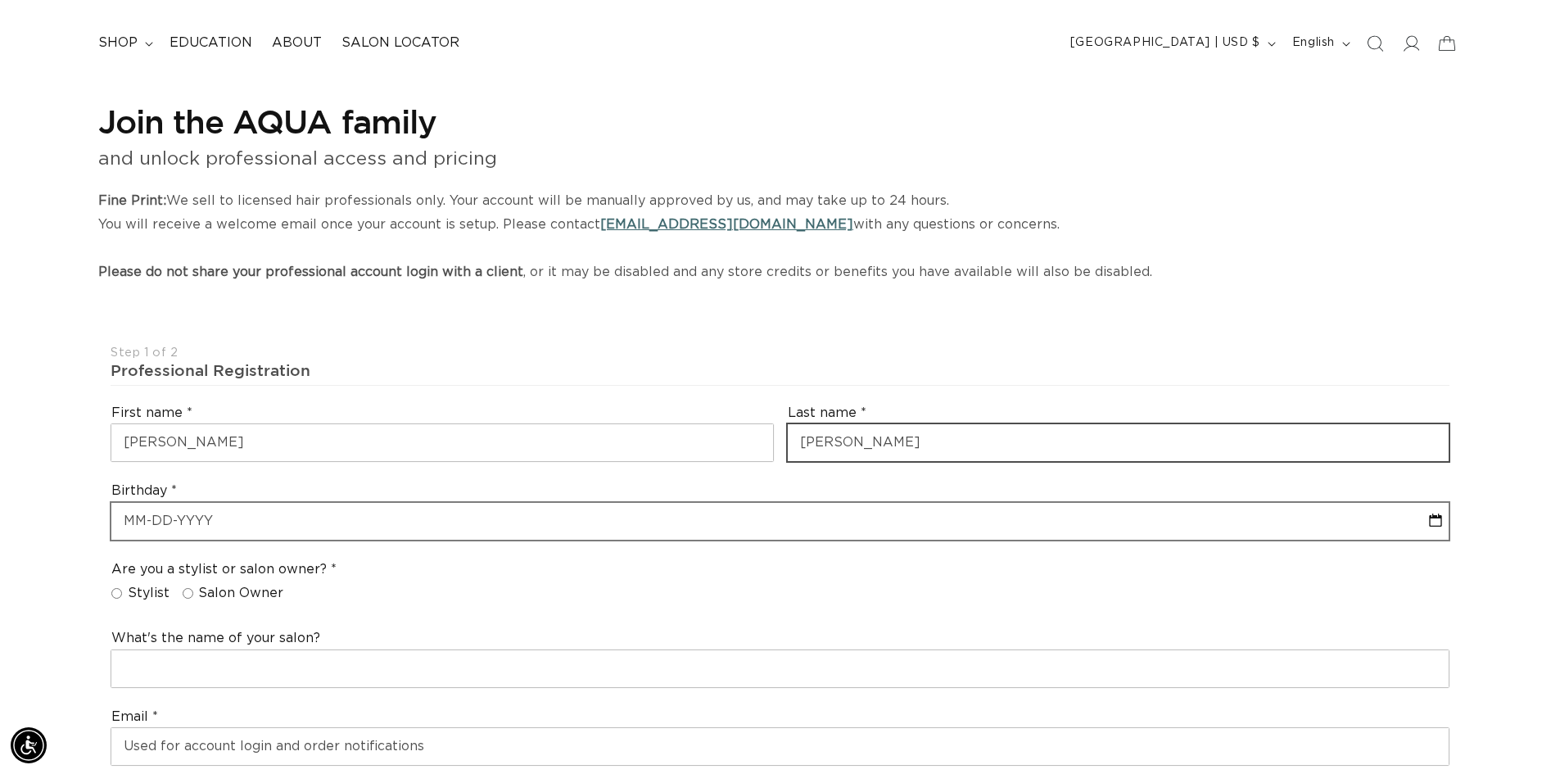
type input "Borrelli"
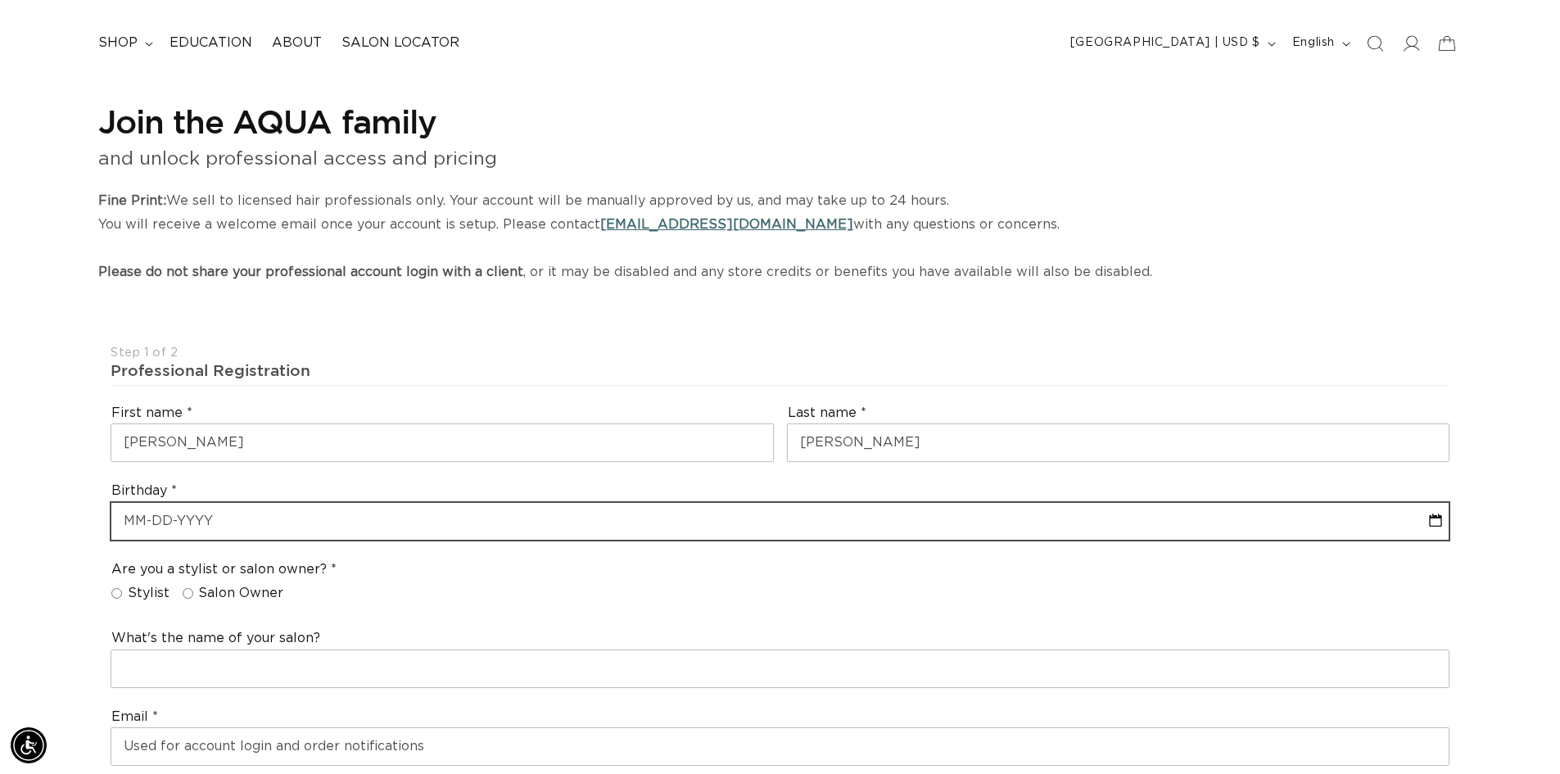
click at [305, 526] on input "text" at bounding box center [779, 521] width 1337 height 37
select select "8"
select select "2025"
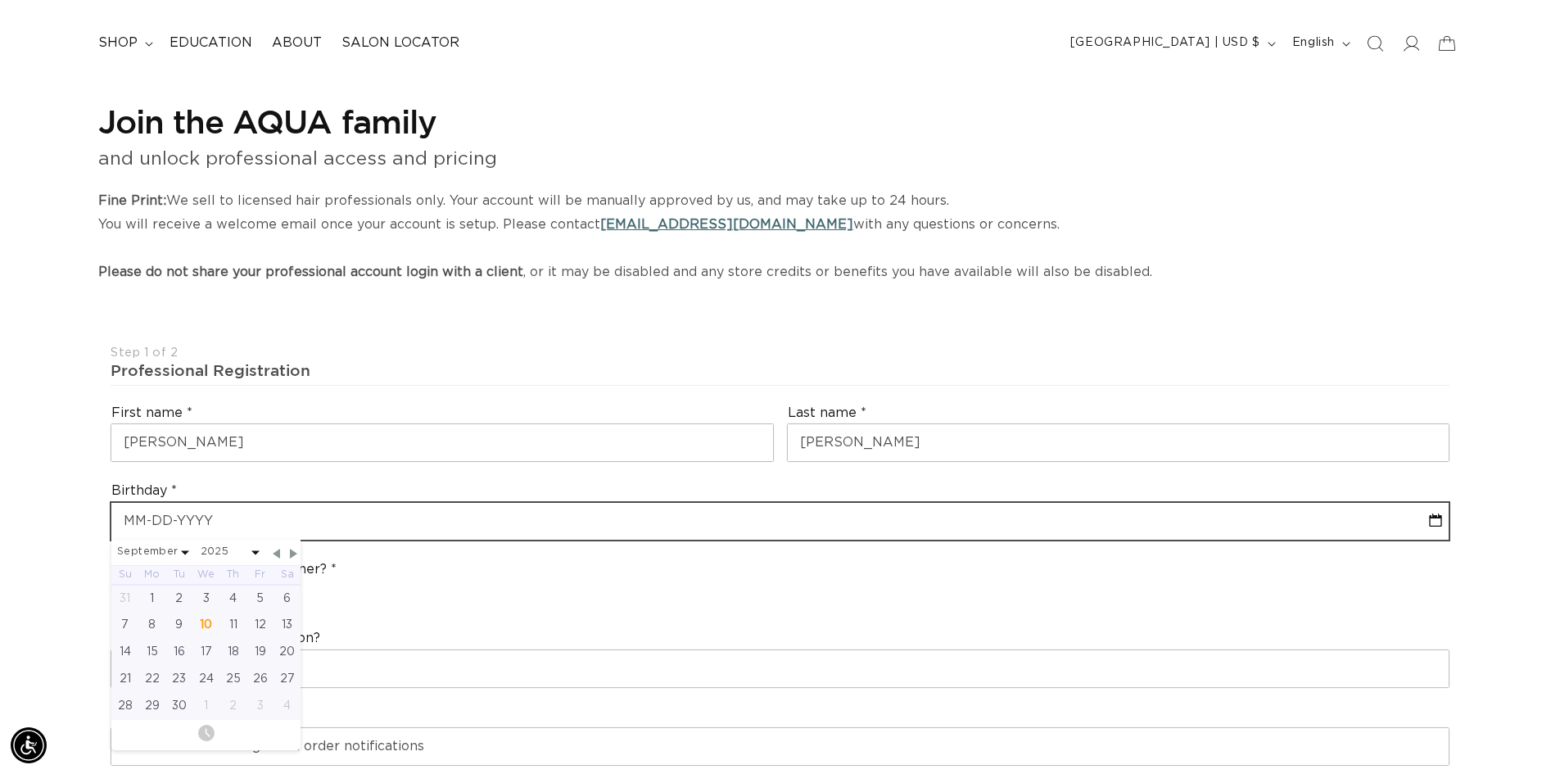
scroll to position [0, 2888]
type input "0"
select select "8"
select select "2025"
type input "06"
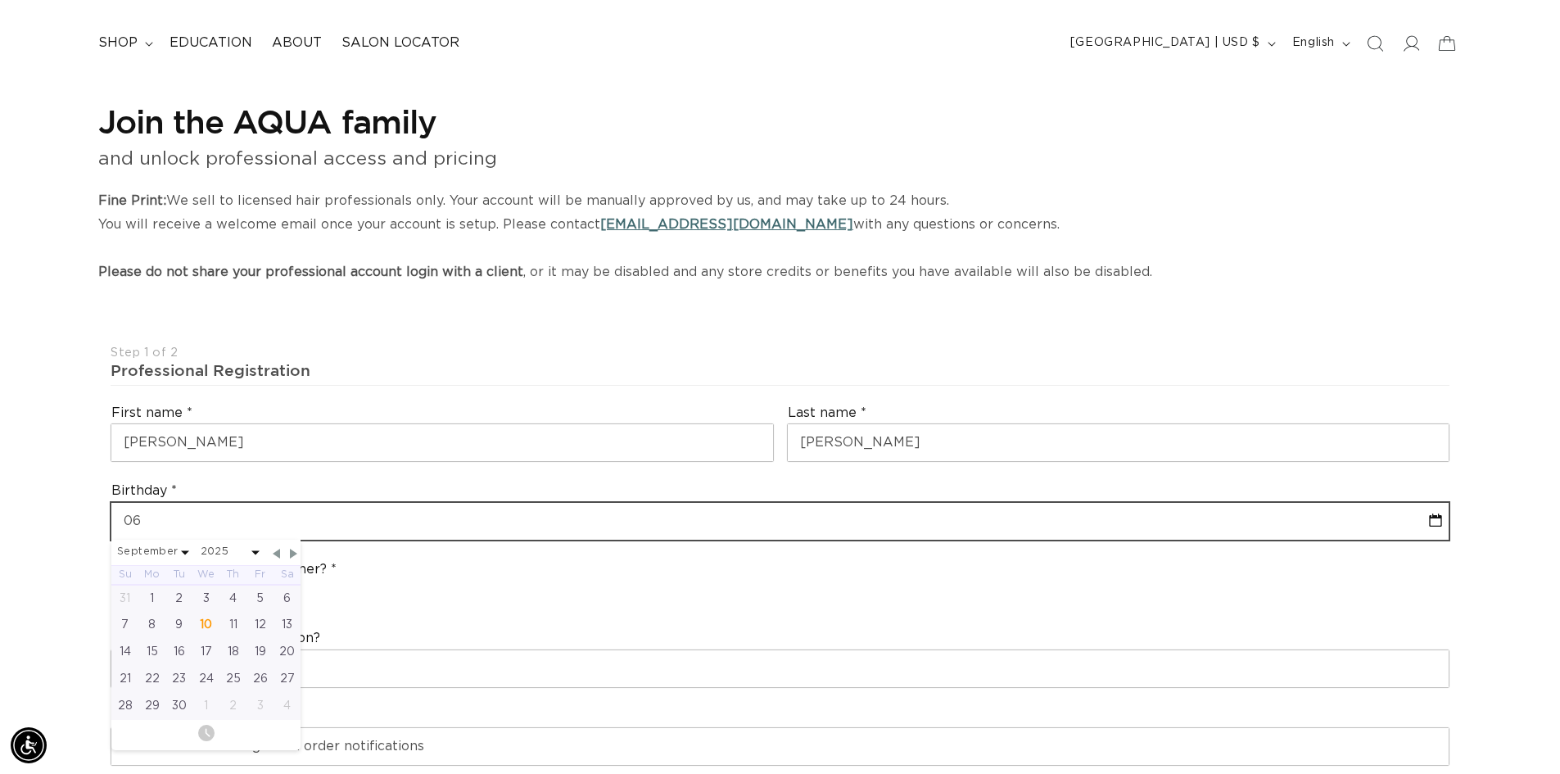
select select "8"
select select "2025"
type input "06-2"
select select "8"
select select "2025"
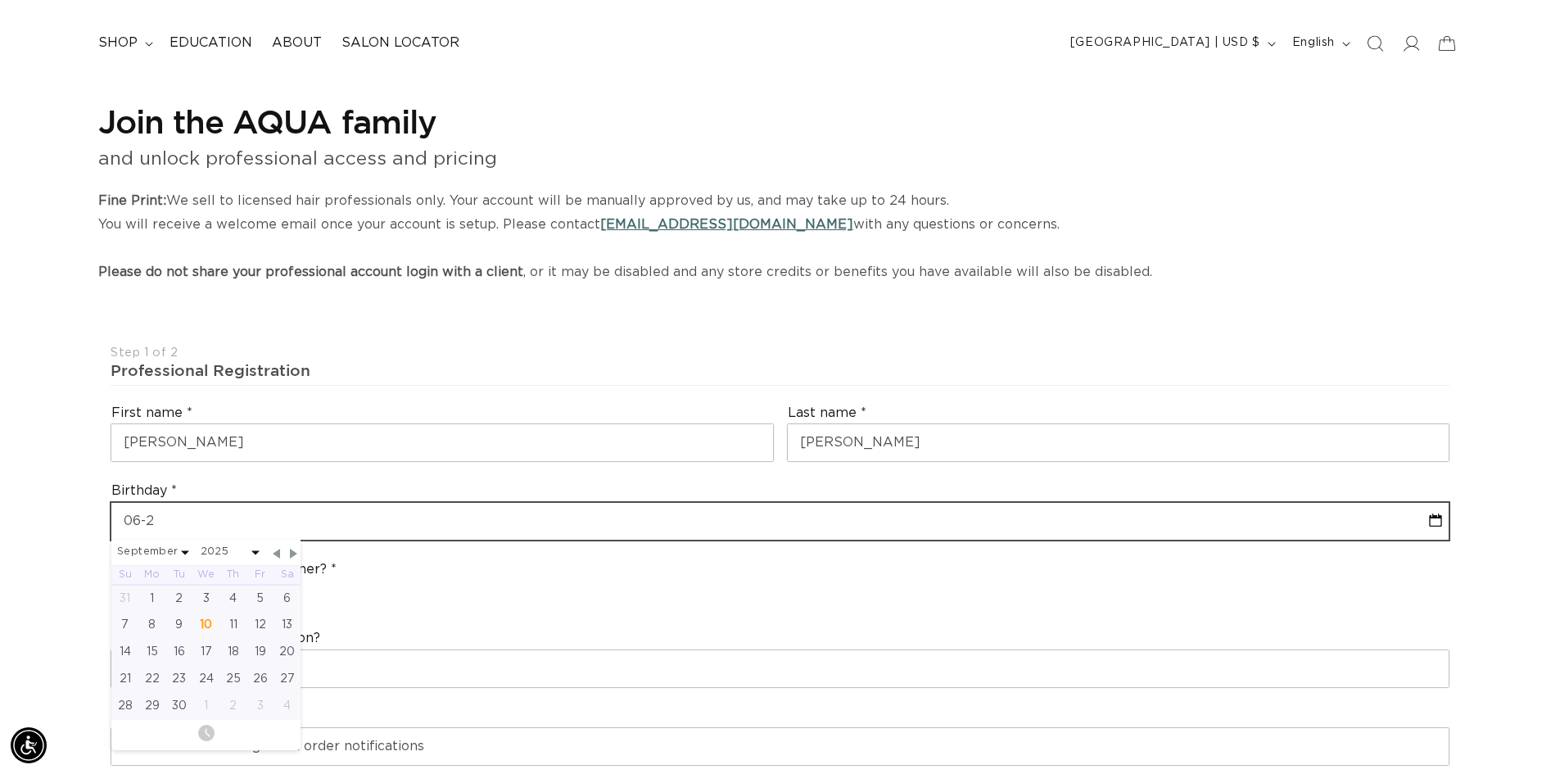
select select "8"
select select "2025"
type input "06-25-1"
select select "8"
select select "2025"
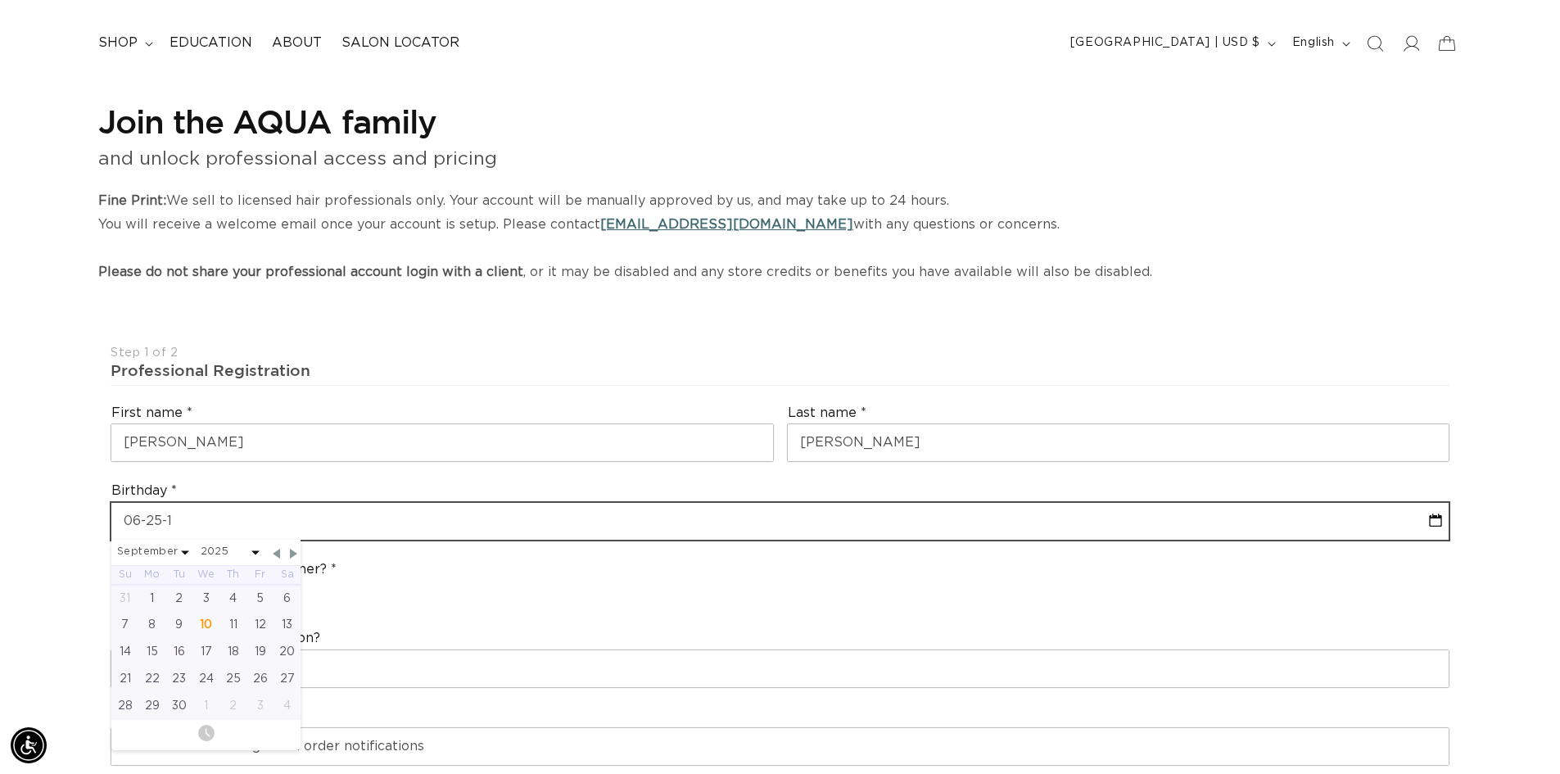
type input "06-25-19"
select select "8"
select select "2025"
type input "06-25-198"
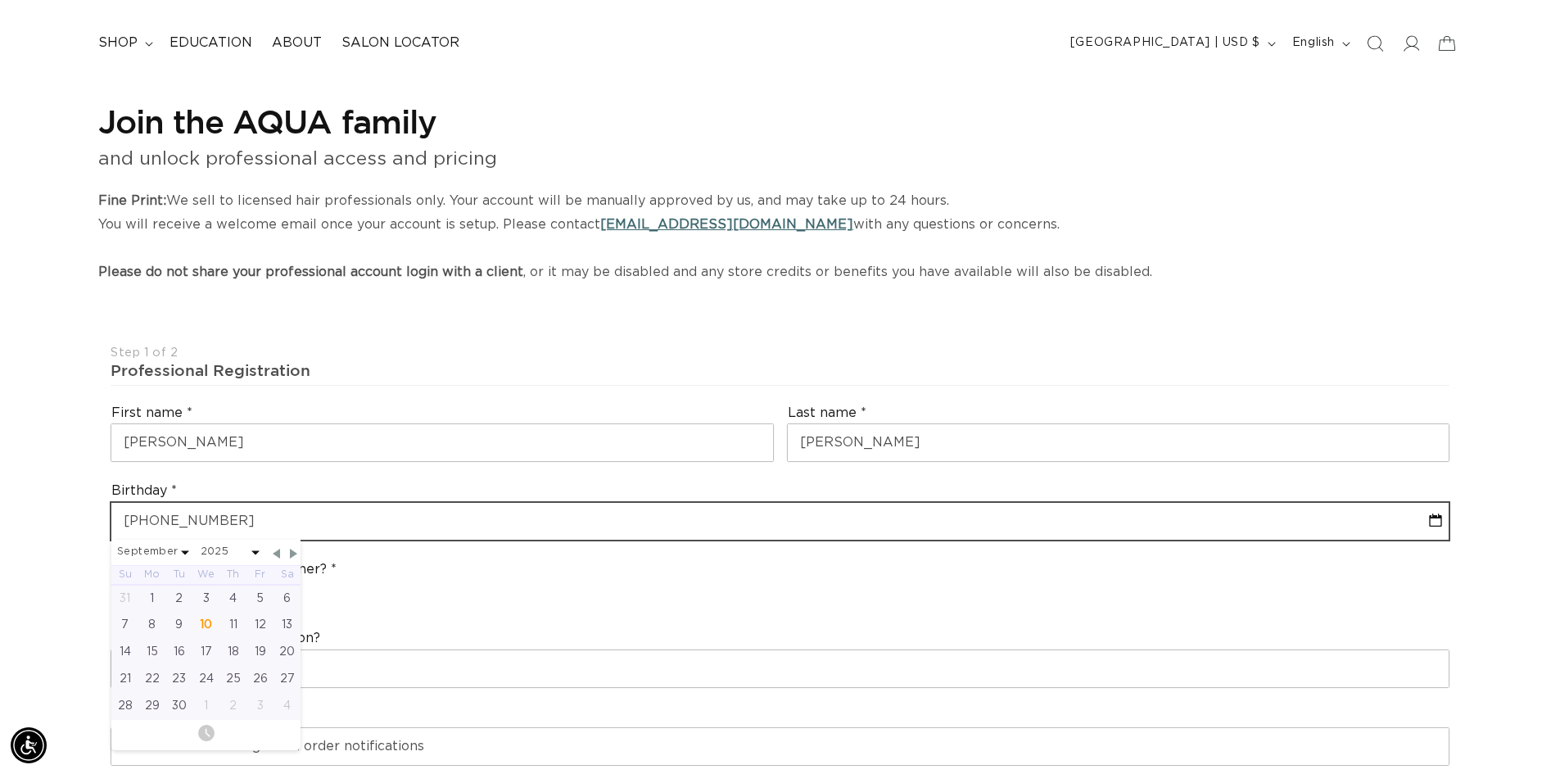
select select "8"
select select "2025"
type input "06-25-1984"
select select "5"
select select "1984"
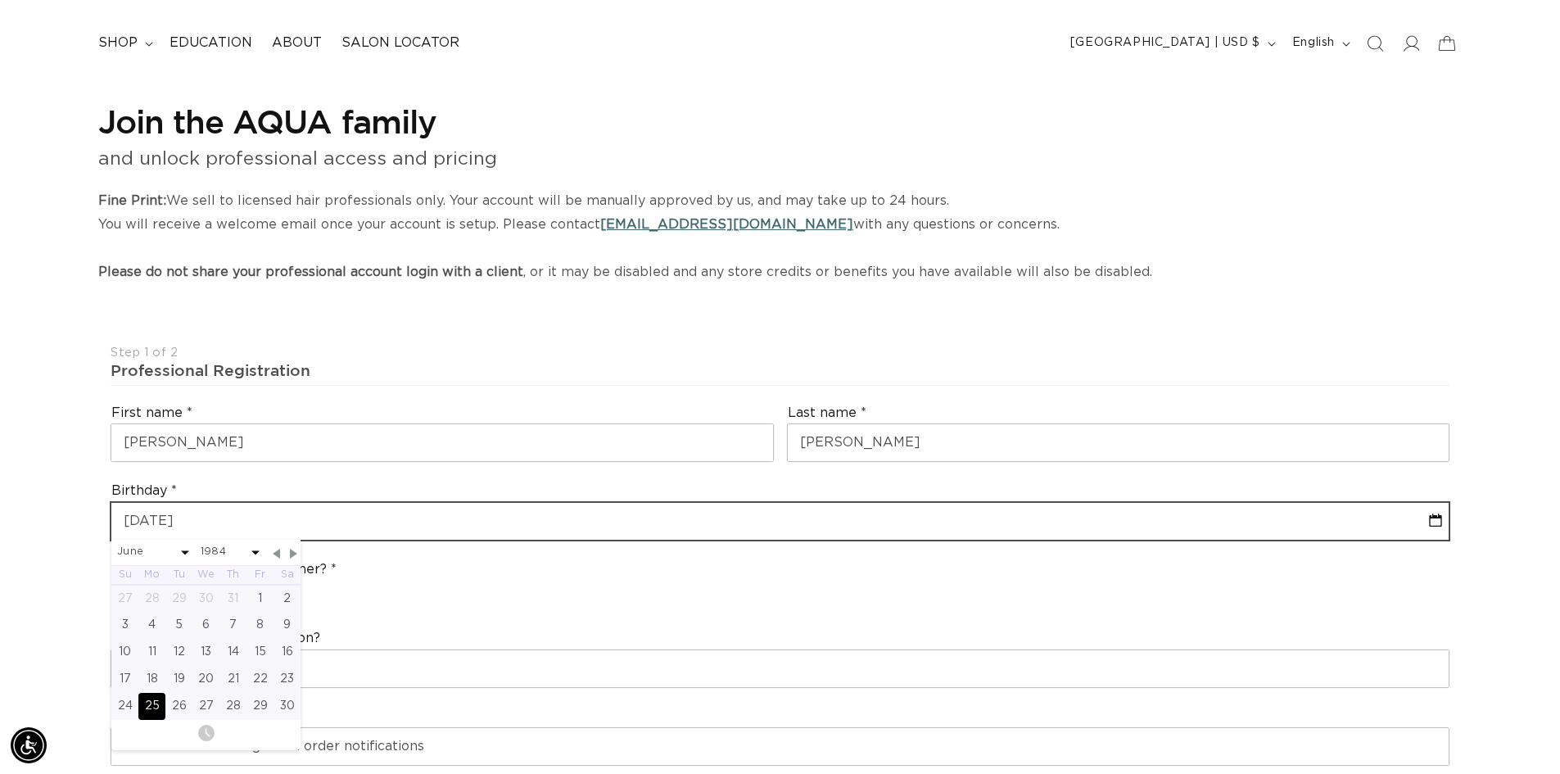
type input "06-25-1984"
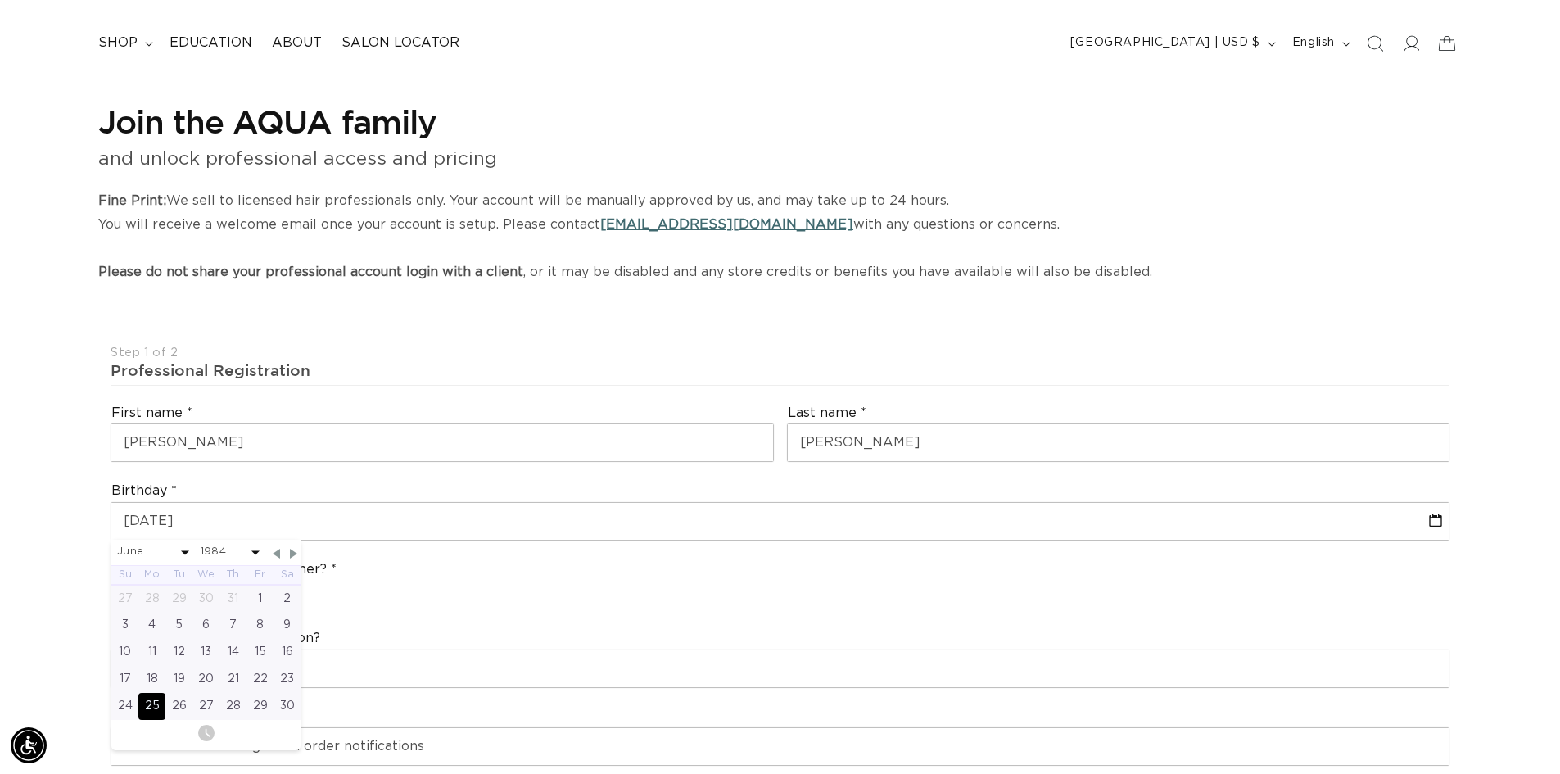
click at [458, 592] on div "Are you a stylist or salon owner? Stylist Salon Owner" at bounding box center [780, 585] width 1352 height 62
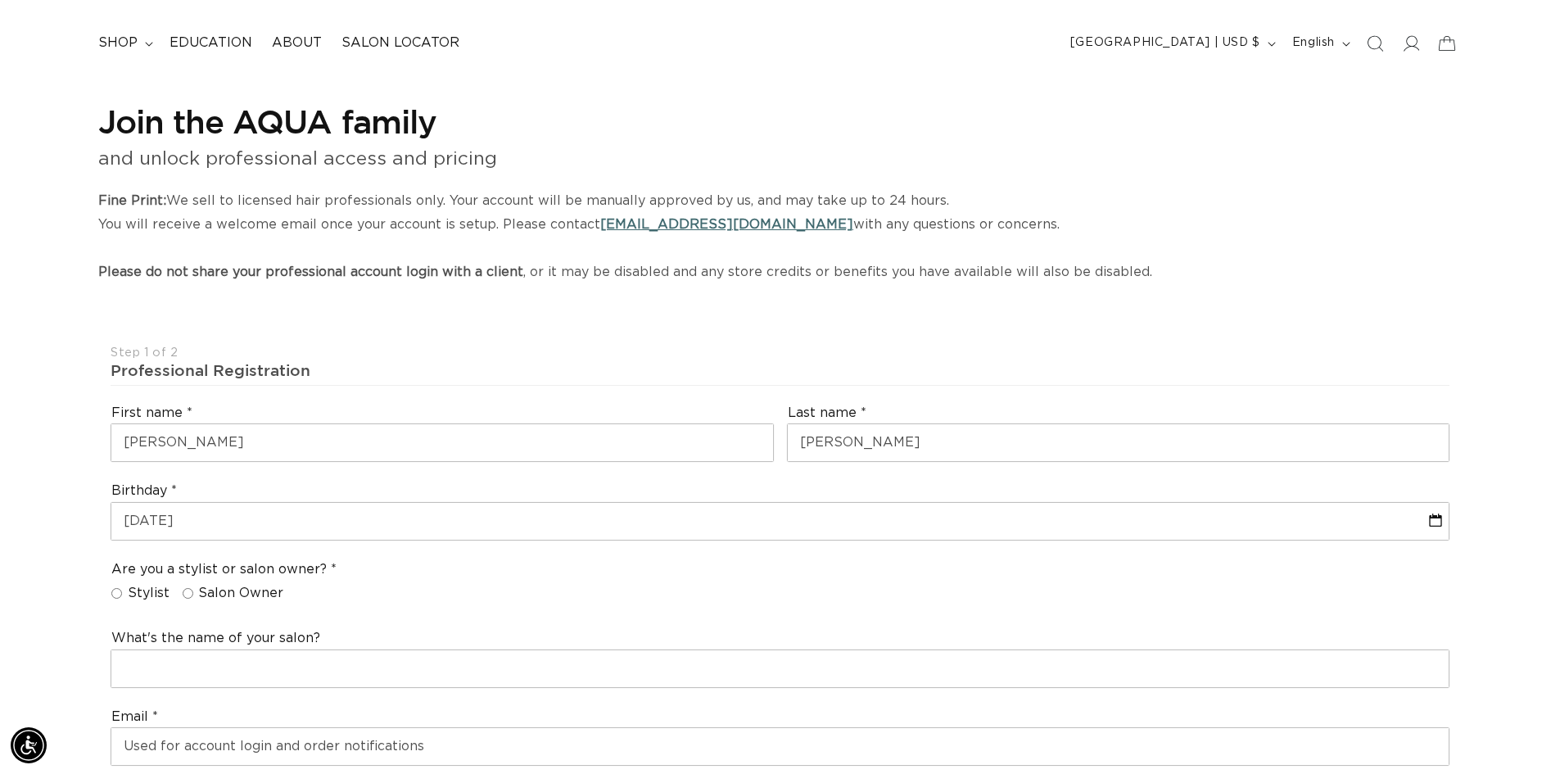
scroll to position [0, 1444]
click at [116, 593] on input "Stylist" at bounding box center [116, 593] width 11 height 11
radio input "true"
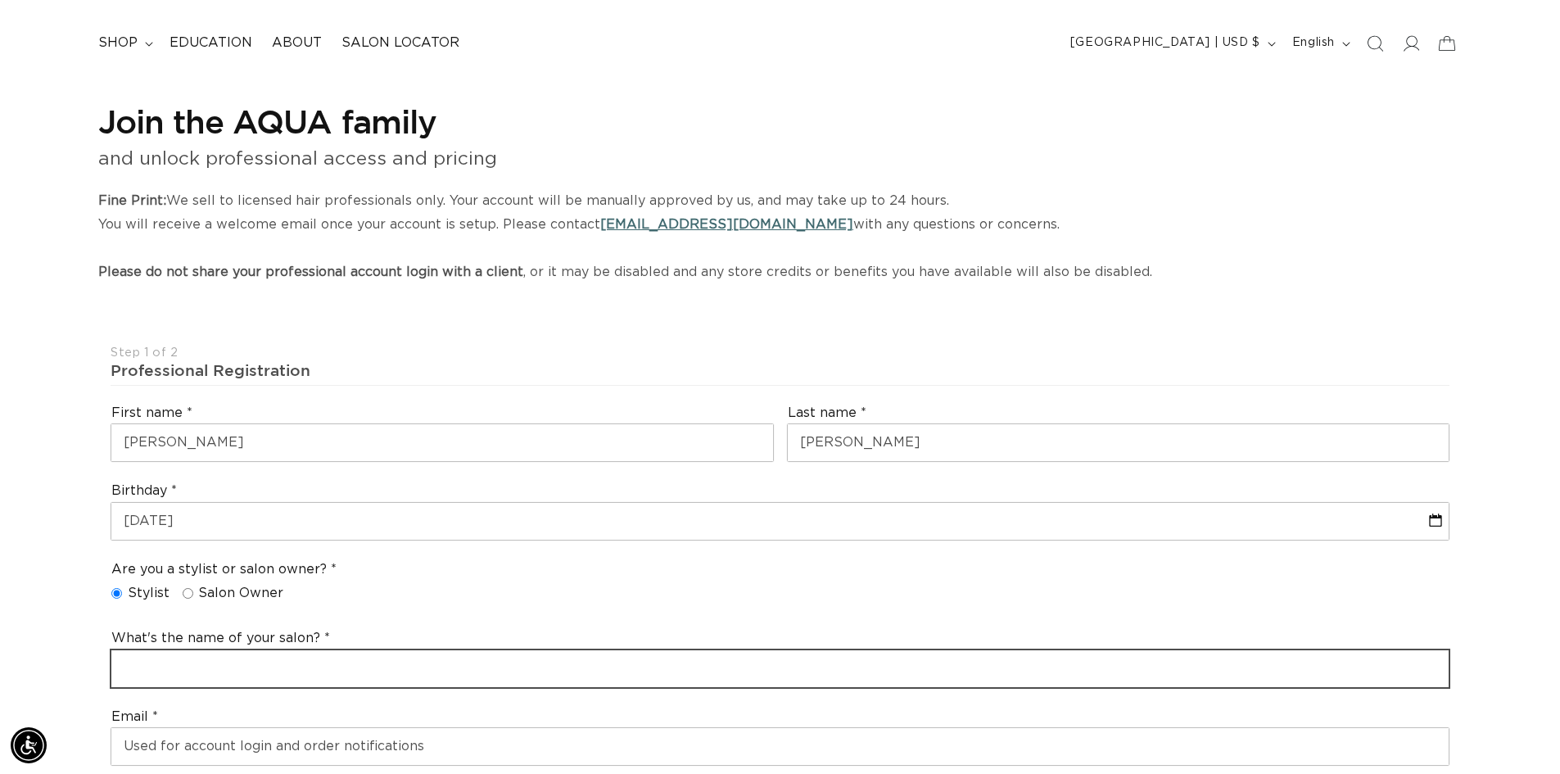
click at [323, 665] on input "text" at bounding box center [779, 668] width 1337 height 37
type input "s"
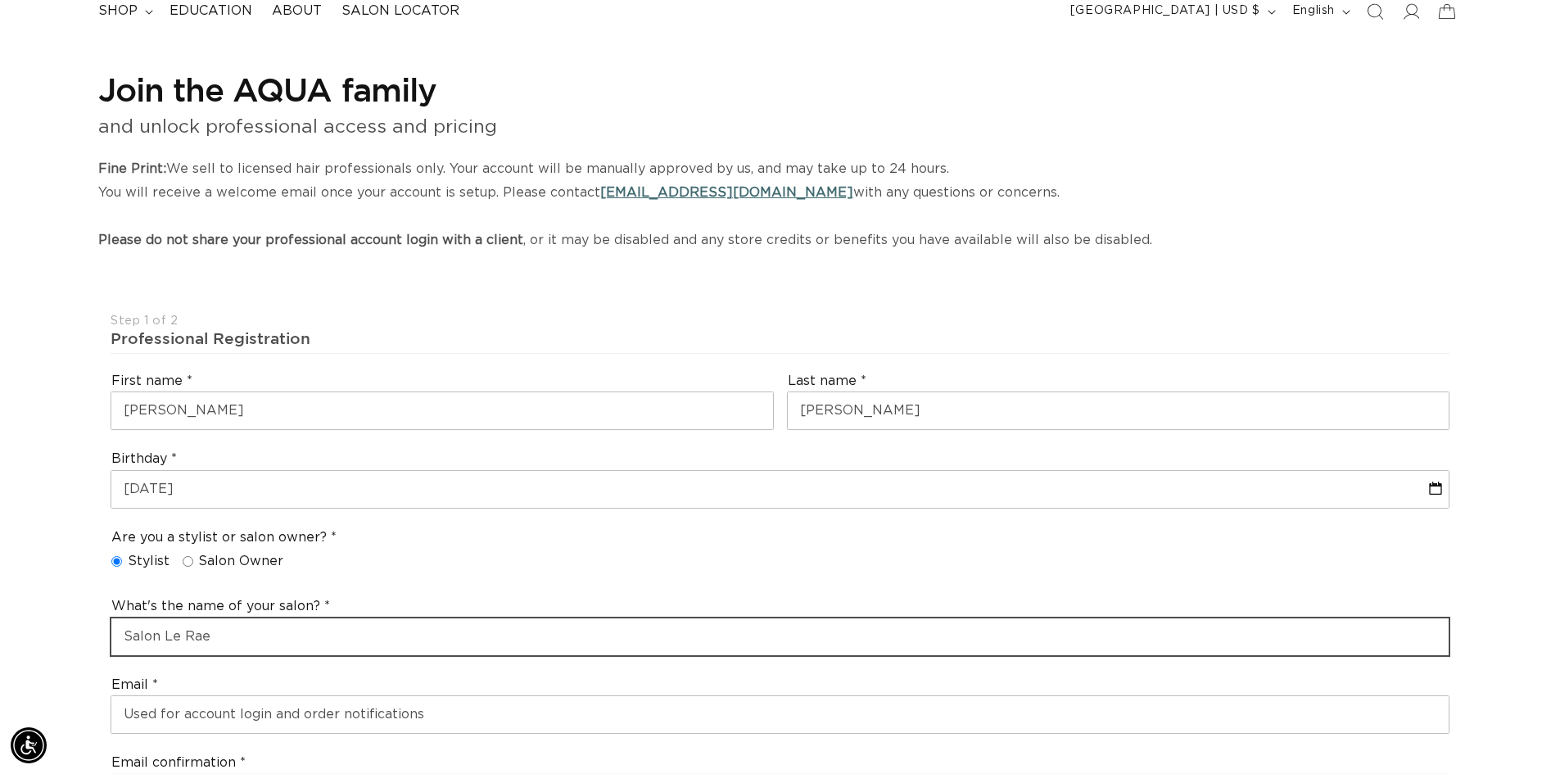
scroll to position [172, 0]
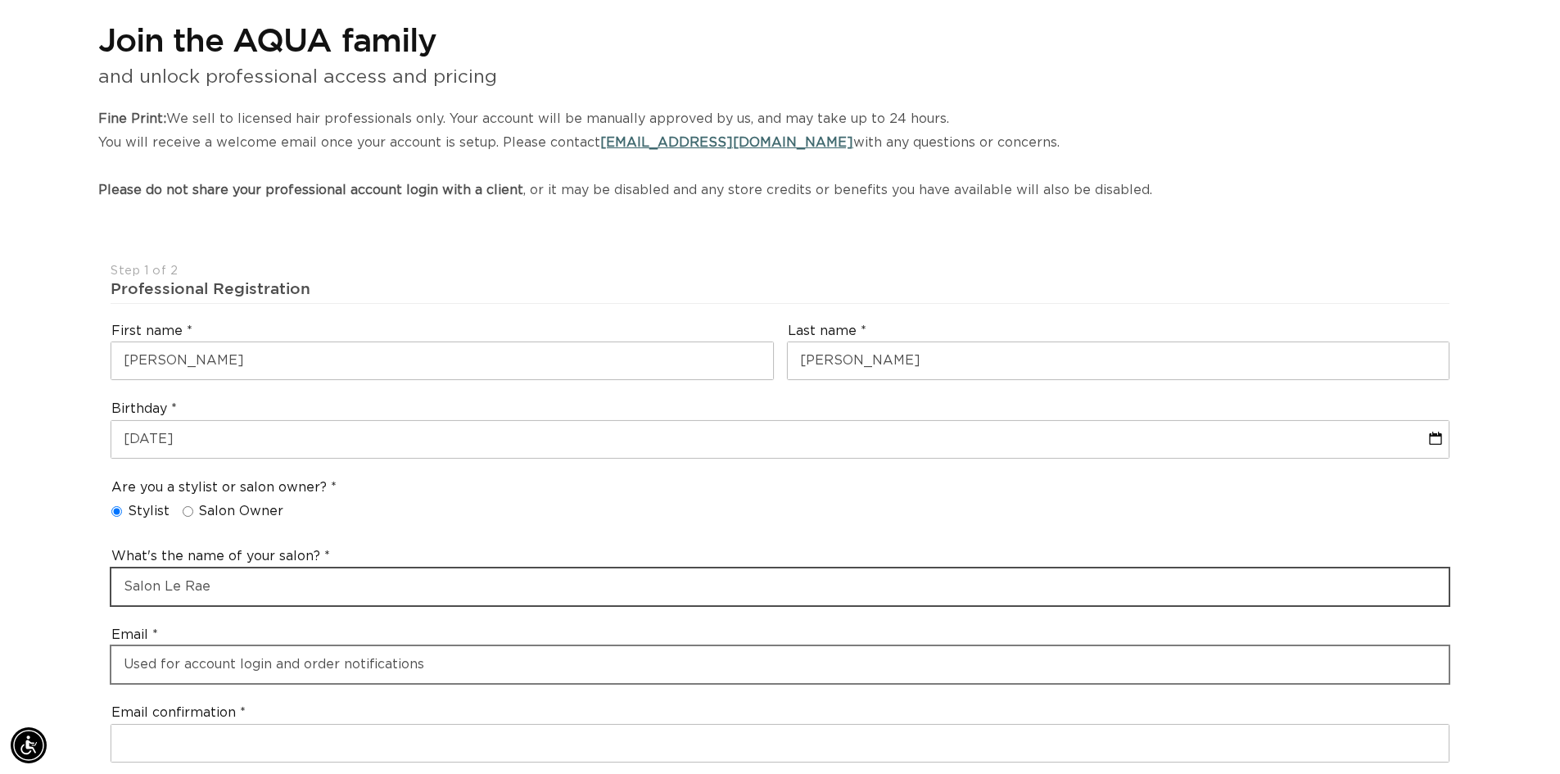
type input "Salon Le Rae"
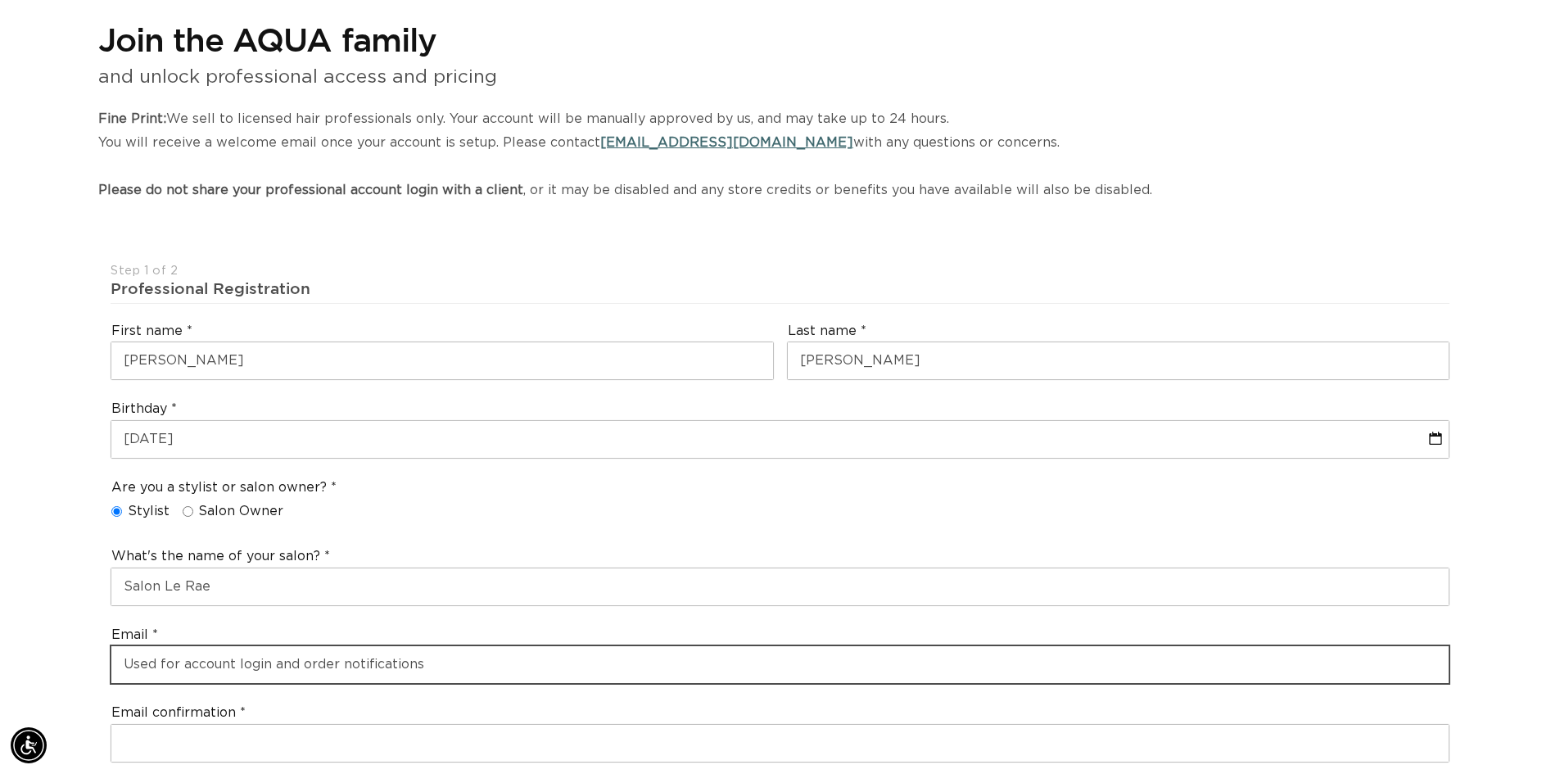
click at [399, 664] on input "email" at bounding box center [779, 664] width 1337 height 37
type input "rachel@salonlerae.com"
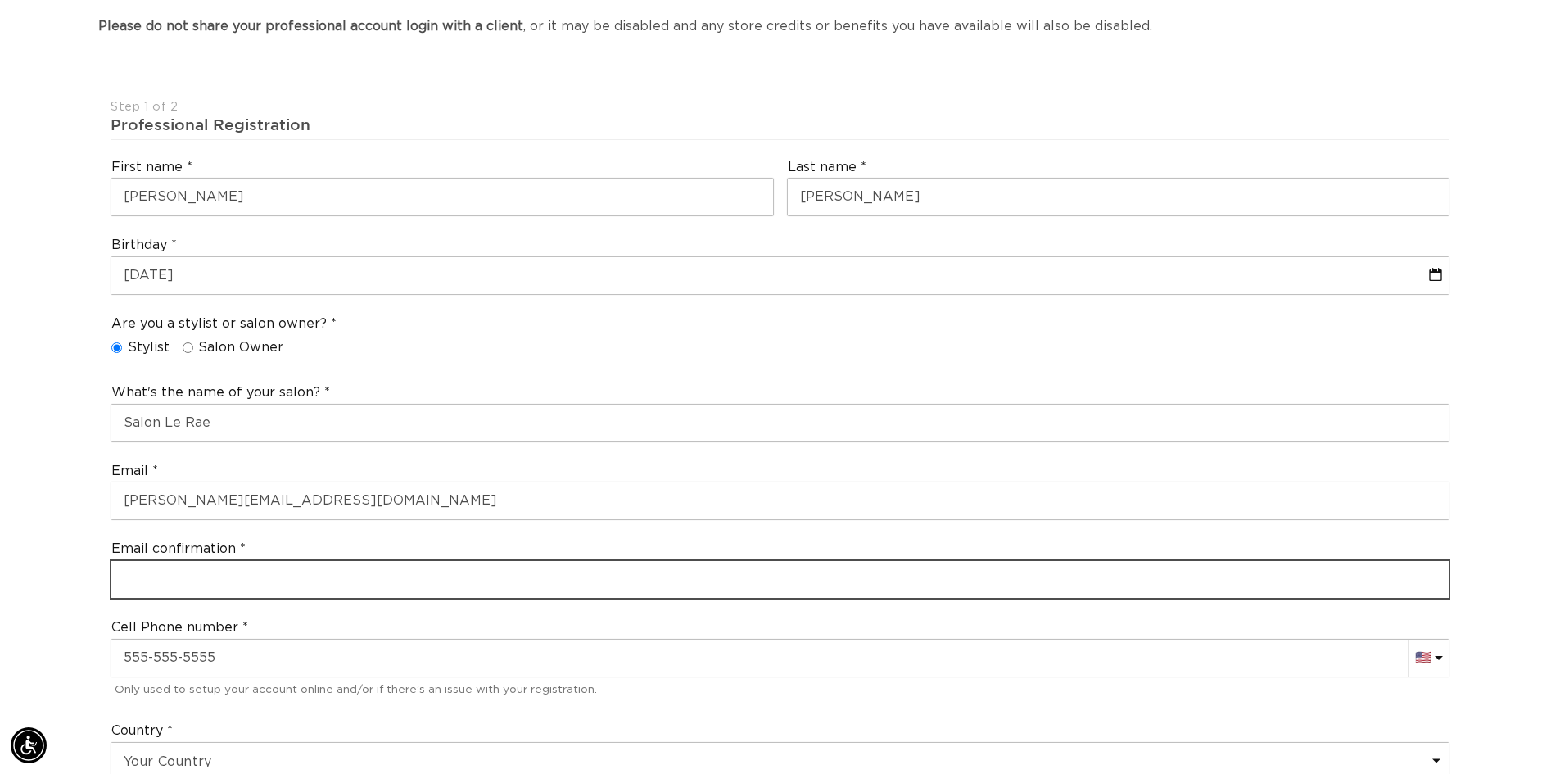
scroll to position [0, 0]
click at [221, 568] on input "email" at bounding box center [779, 579] width 1337 height 37
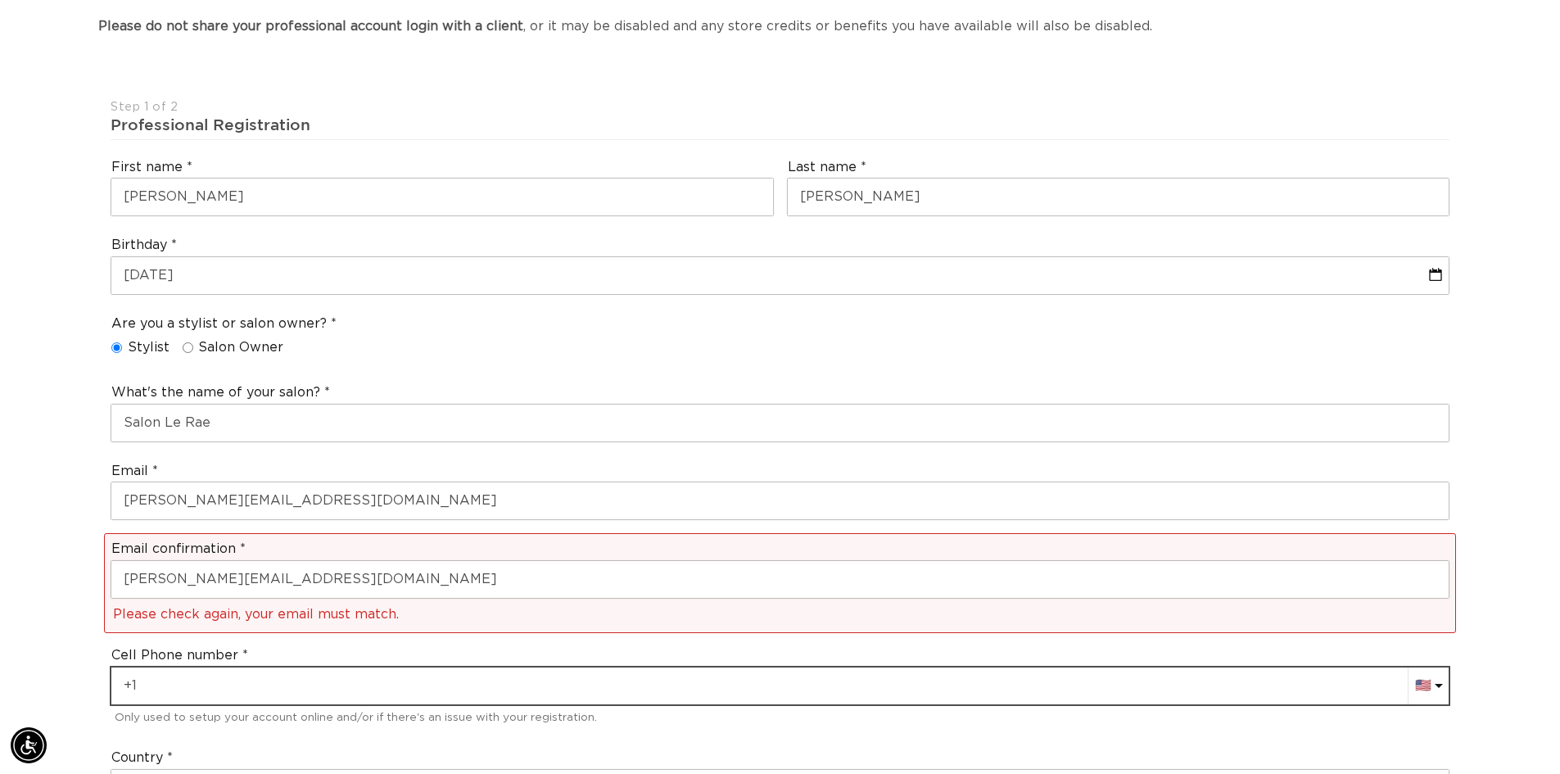
drag, startPoint x: 230, startPoint y: 658, endPoint x: 0, endPoint y: 609, distance: 235.3
click at [0, 627] on div "Join the AQUA family and unlock professional access and pricing Fine Print: We …" at bounding box center [780, 771] width 1560 height 1879
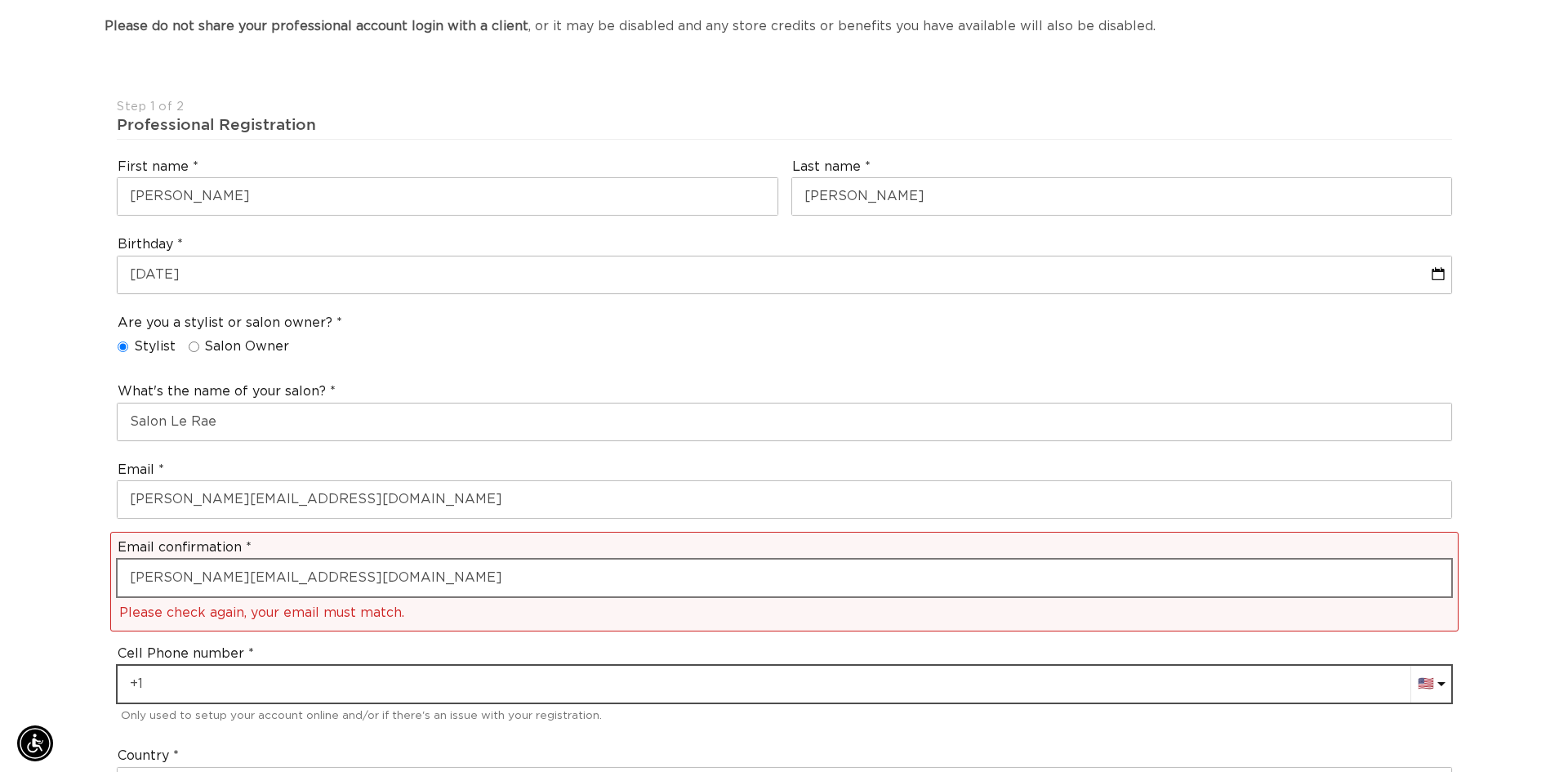
scroll to position [0, 2881]
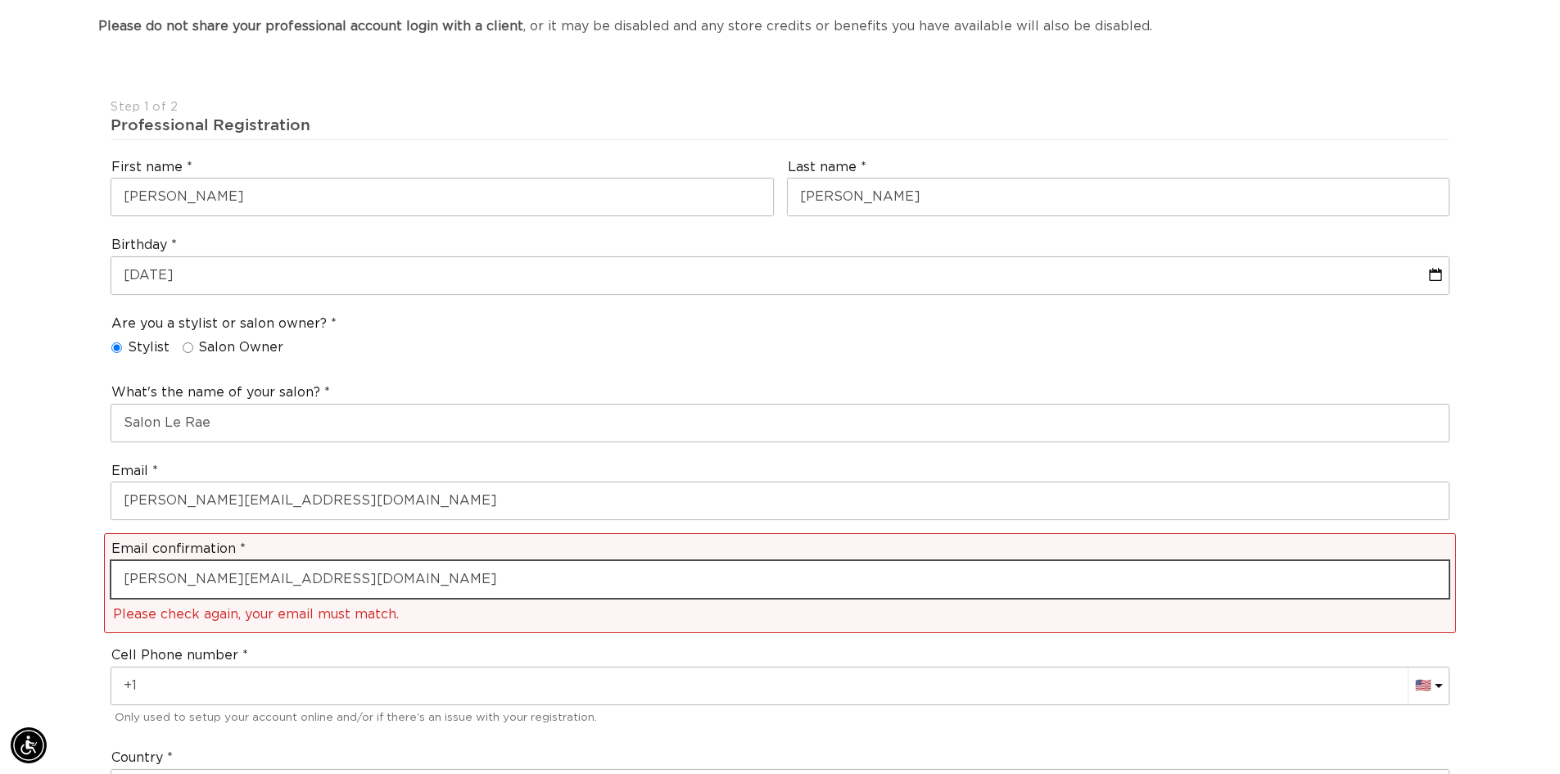
click at [227, 573] on input "rachel@salonleerae.com" at bounding box center [779, 579] width 1337 height 37
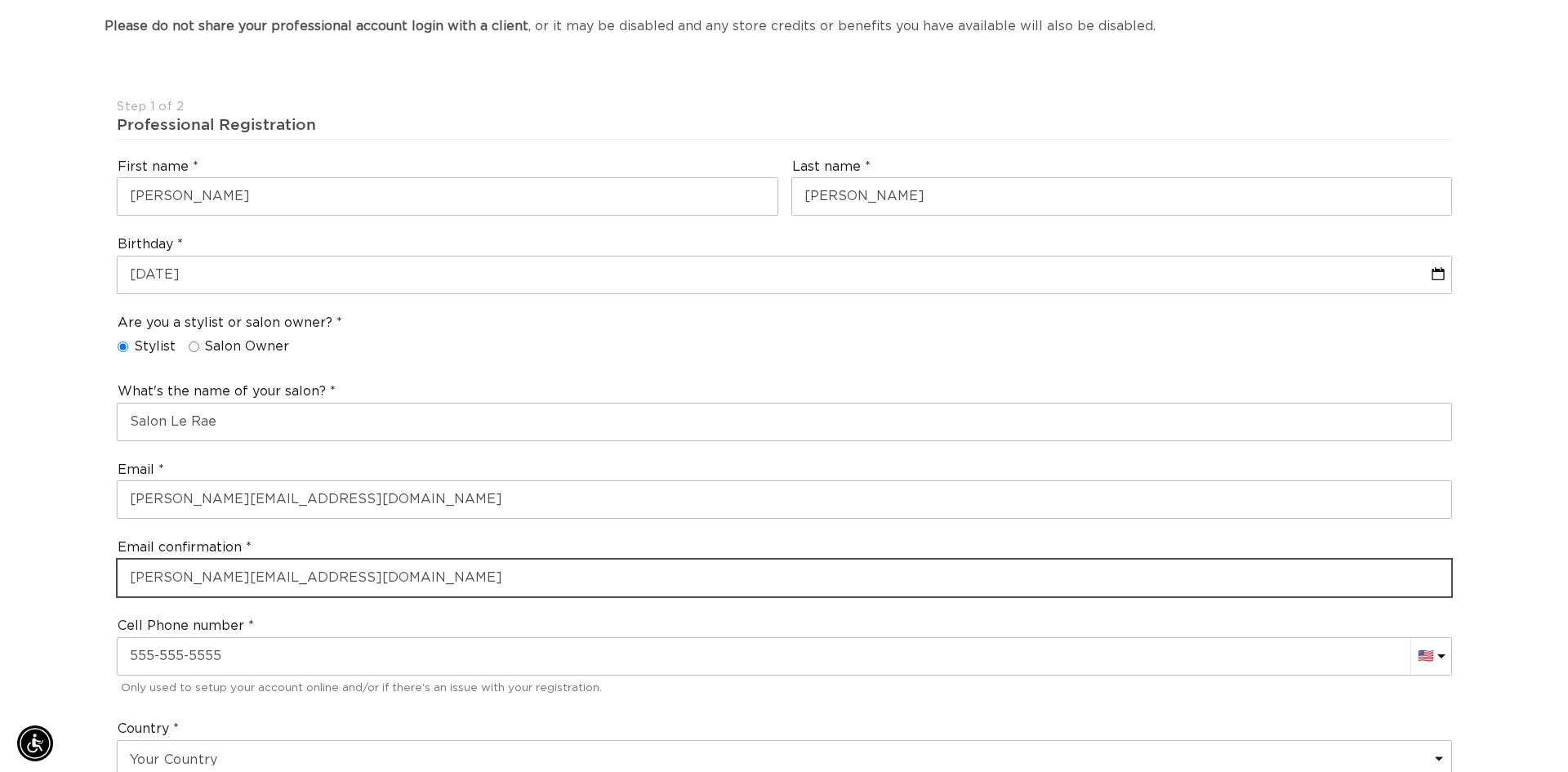
scroll to position [0, 2905]
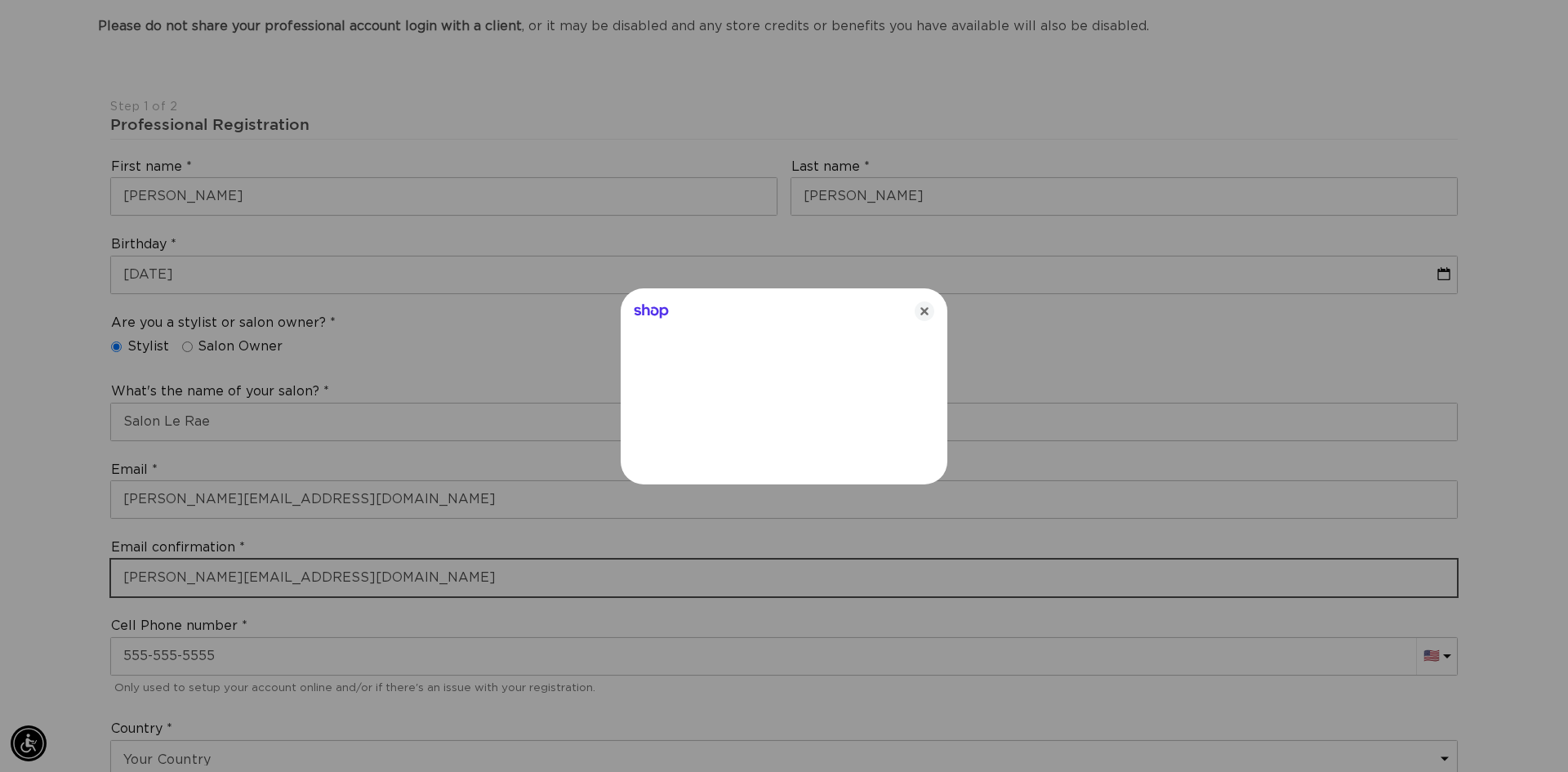
type input "rachel@salonlerae.com"
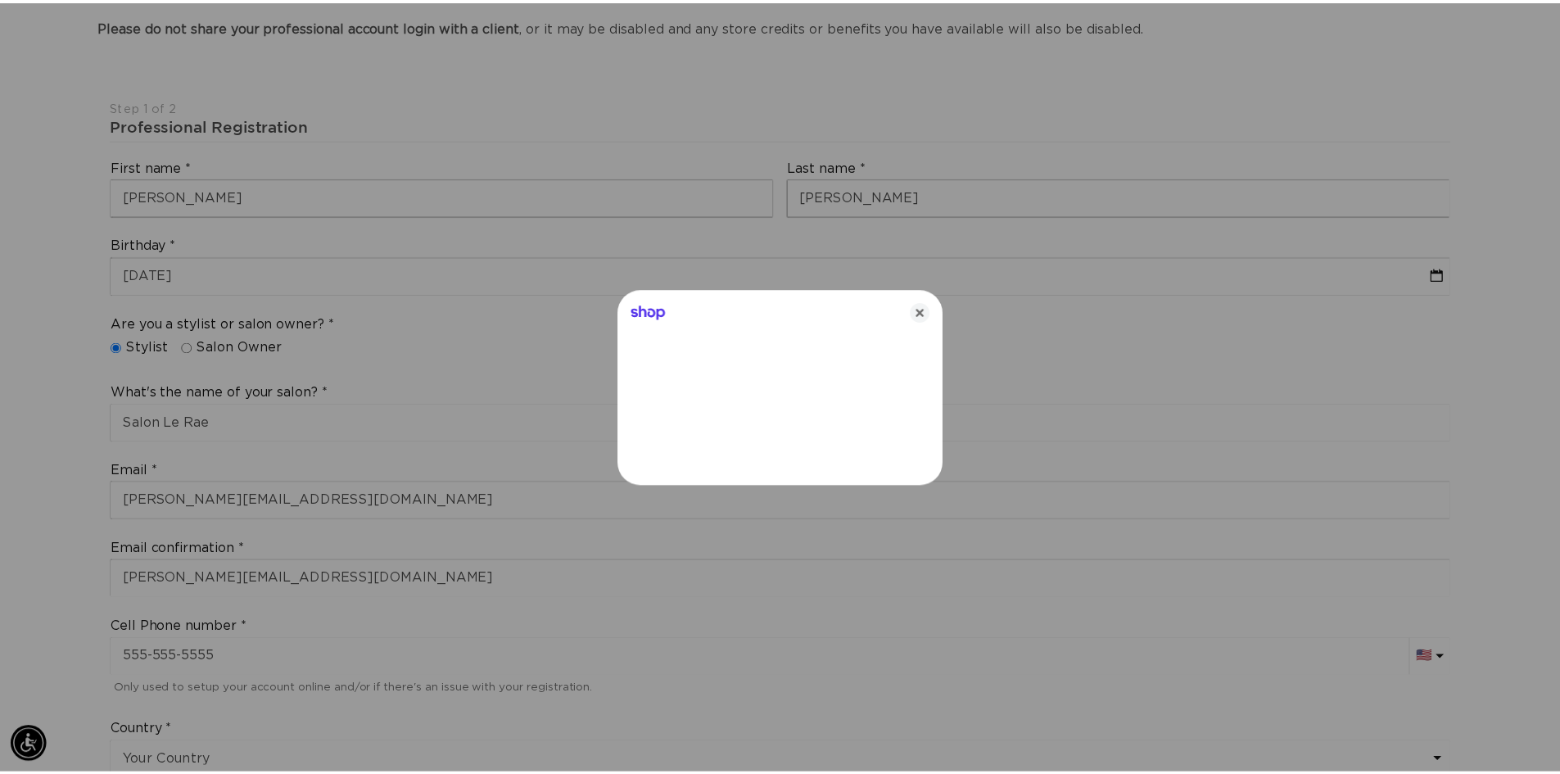
scroll to position [0, 0]
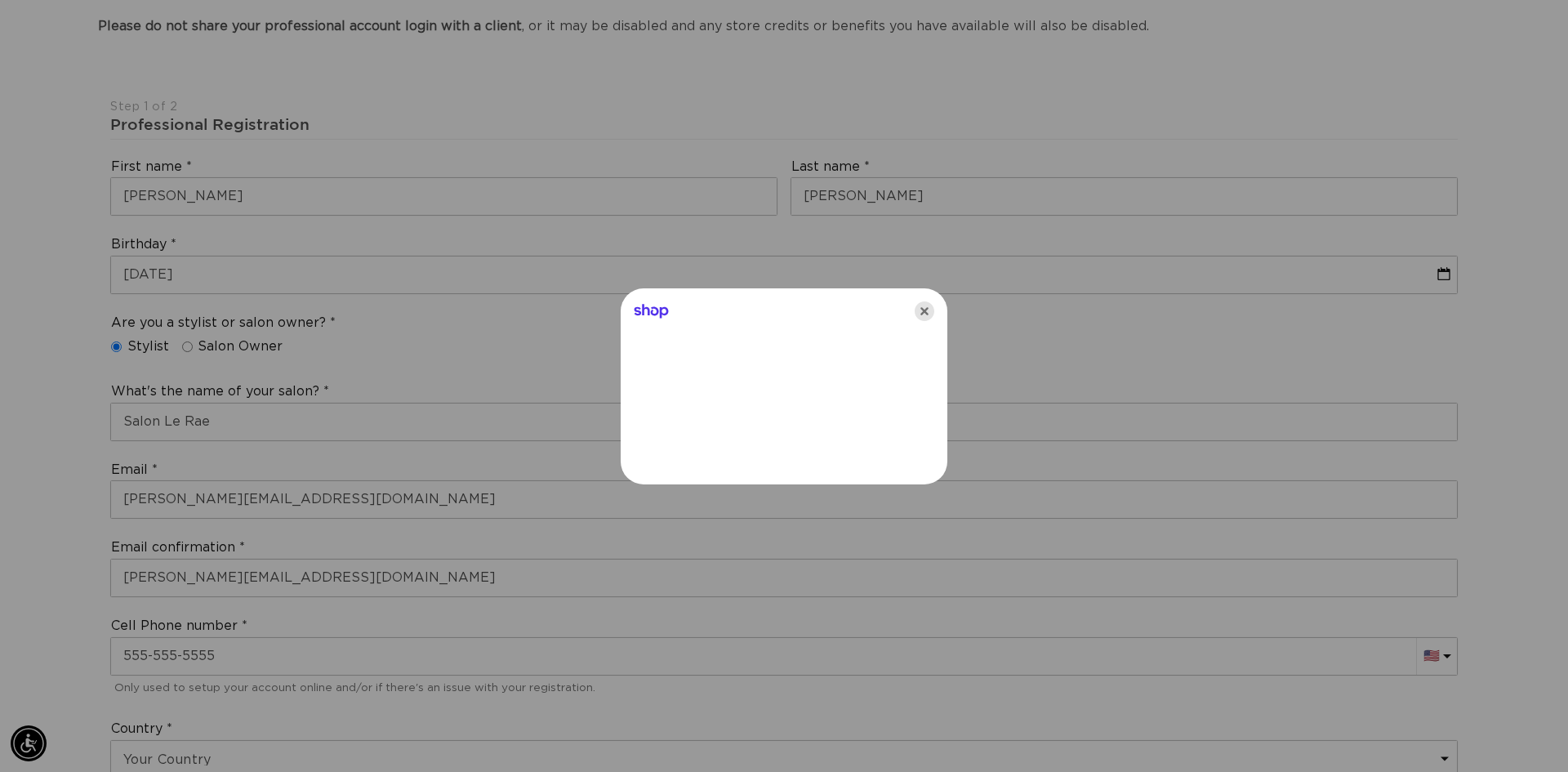
click at [922, 312] on icon "Close" at bounding box center [925, 311] width 20 height 20
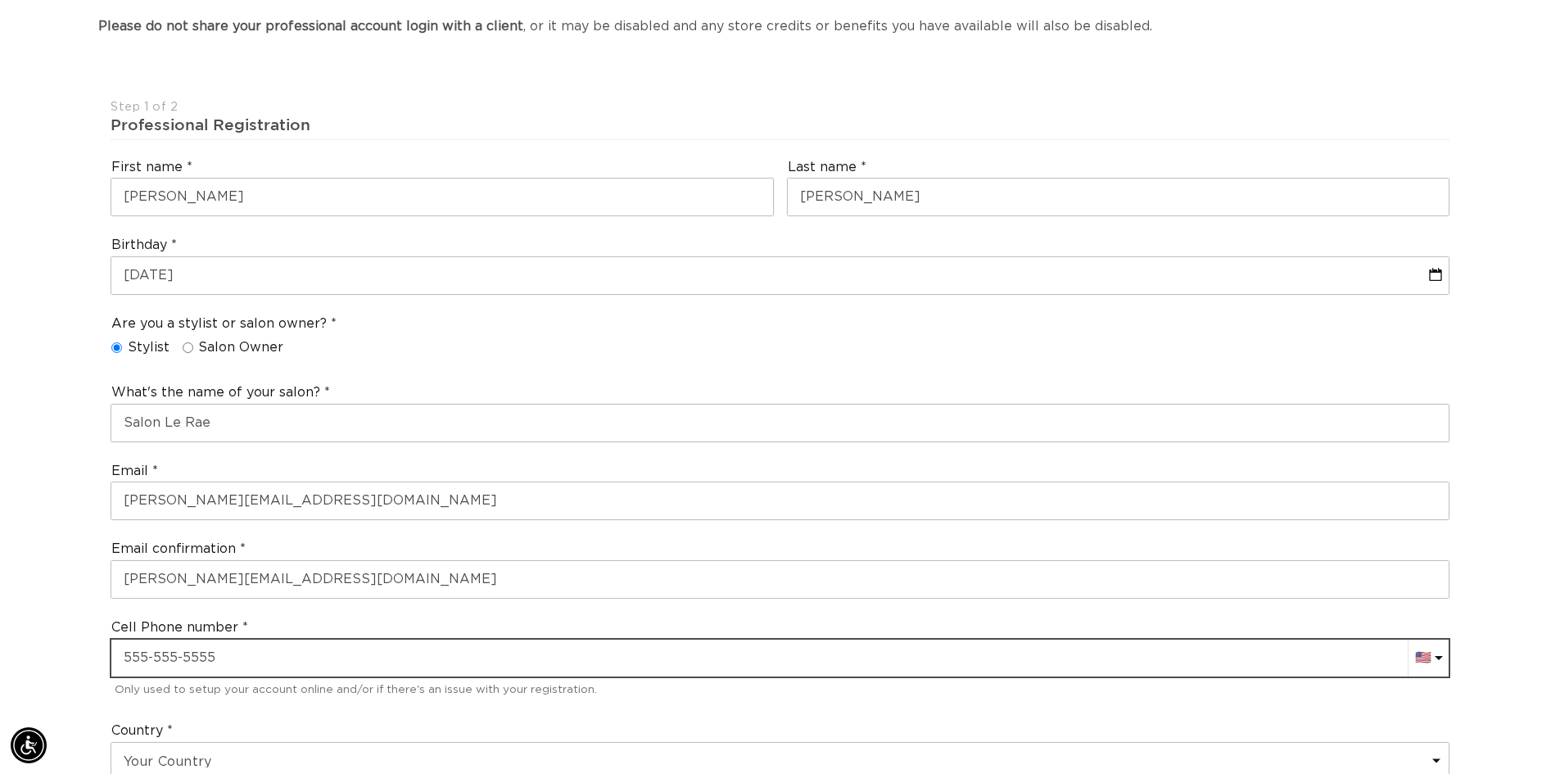
click at [220, 654] on input "text" at bounding box center [779, 658] width 1337 height 37
type input "+1 203 214 2815"
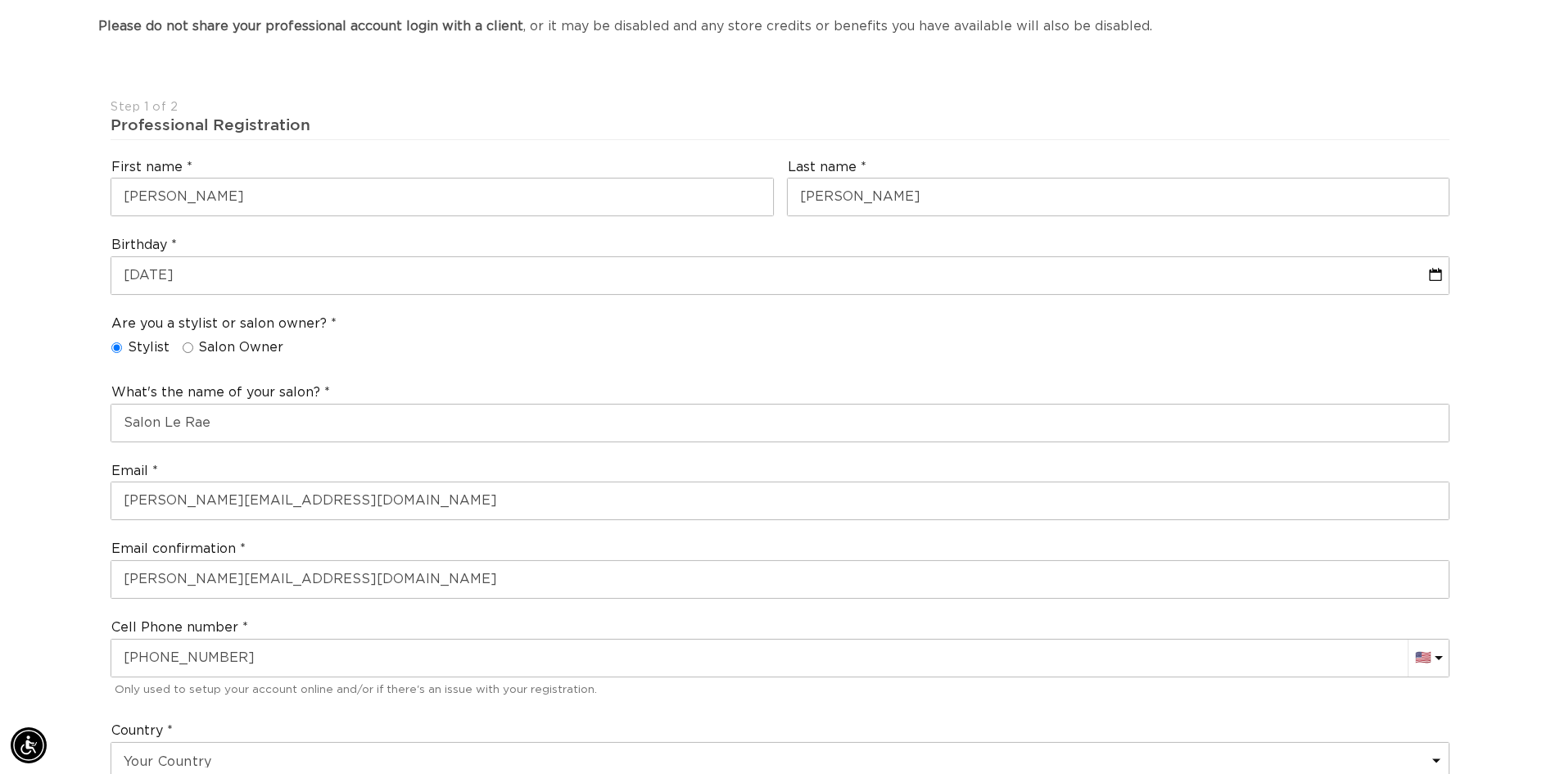
click at [280, 722] on div "Country Your Country United States Canada Afghanistan Åland Islands Albania Alg…" at bounding box center [780, 751] width 1352 height 72
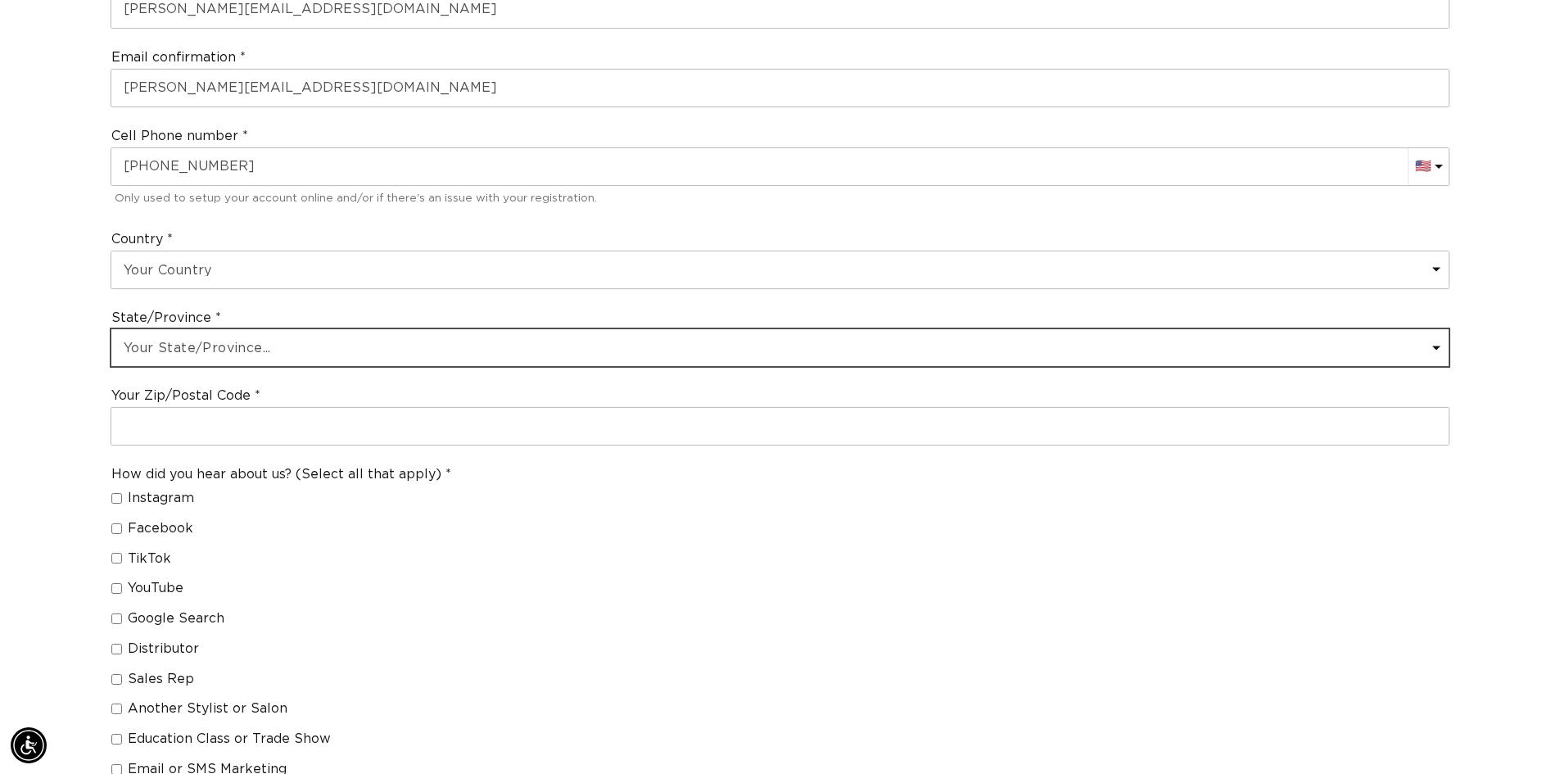
scroll to position [0, 1444]
click at [201, 343] on select "Your State/Province... Alabama Alaska American Samoa Arizona Arkansas Californi…" at bounding box center [779, 347] width 1337 height 37
select select "Connecticut"
click at [111, 329] on select "Your State/Province... Alabama Alaska American Samoa Arizona Arkansas Californi…" at bounding box center [779, 347] width 1337 height 37
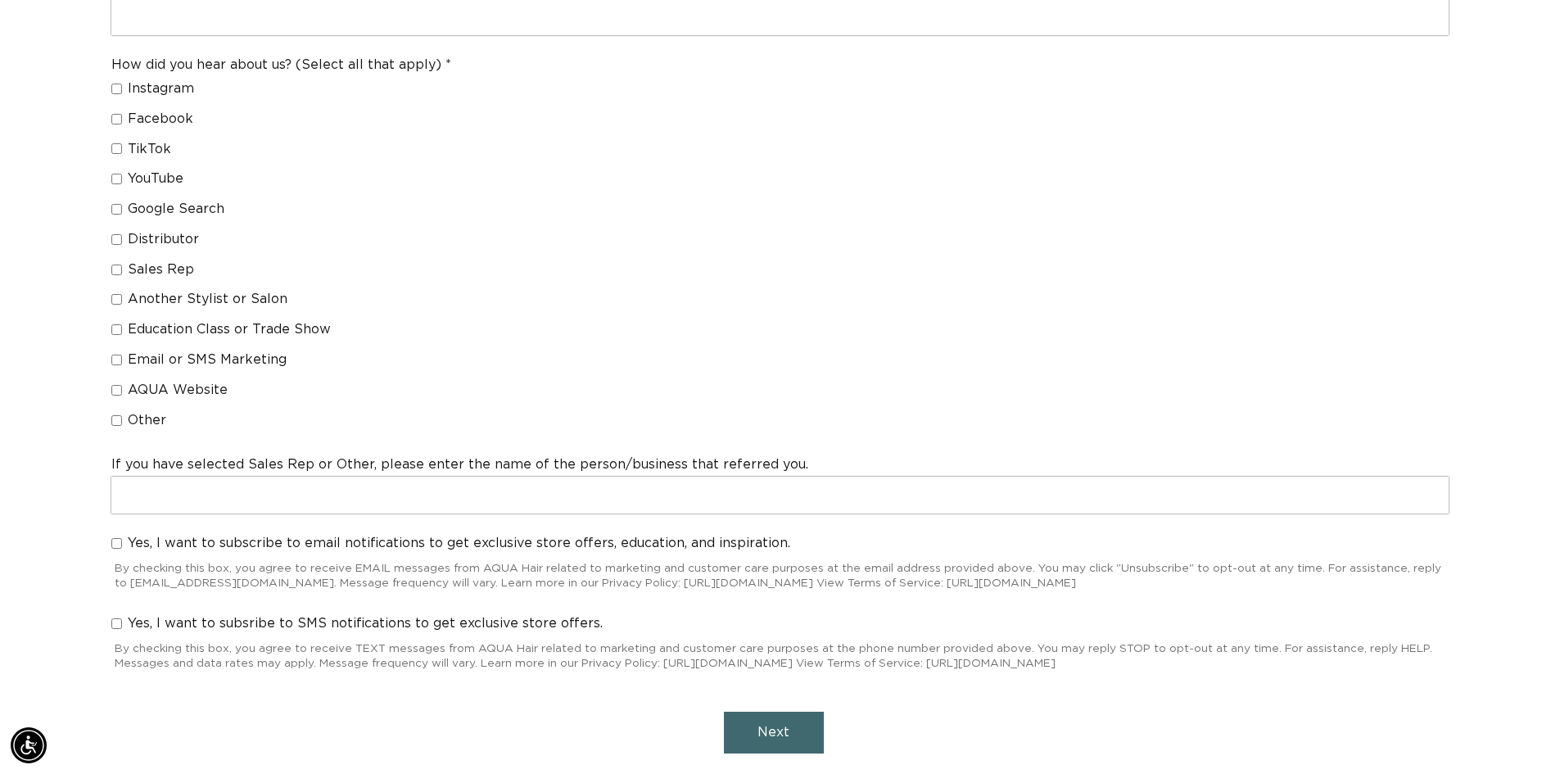
scroll to position [0, 2888]
click at [120, 323] on label "Education Class or Trade Show" at bounding box center [274, 329] width 327 height 17
click at [120, 324] on input "Education Class or Trade Show" at bounding box center [116, 329] width 11 height 11
checkbox input "true"
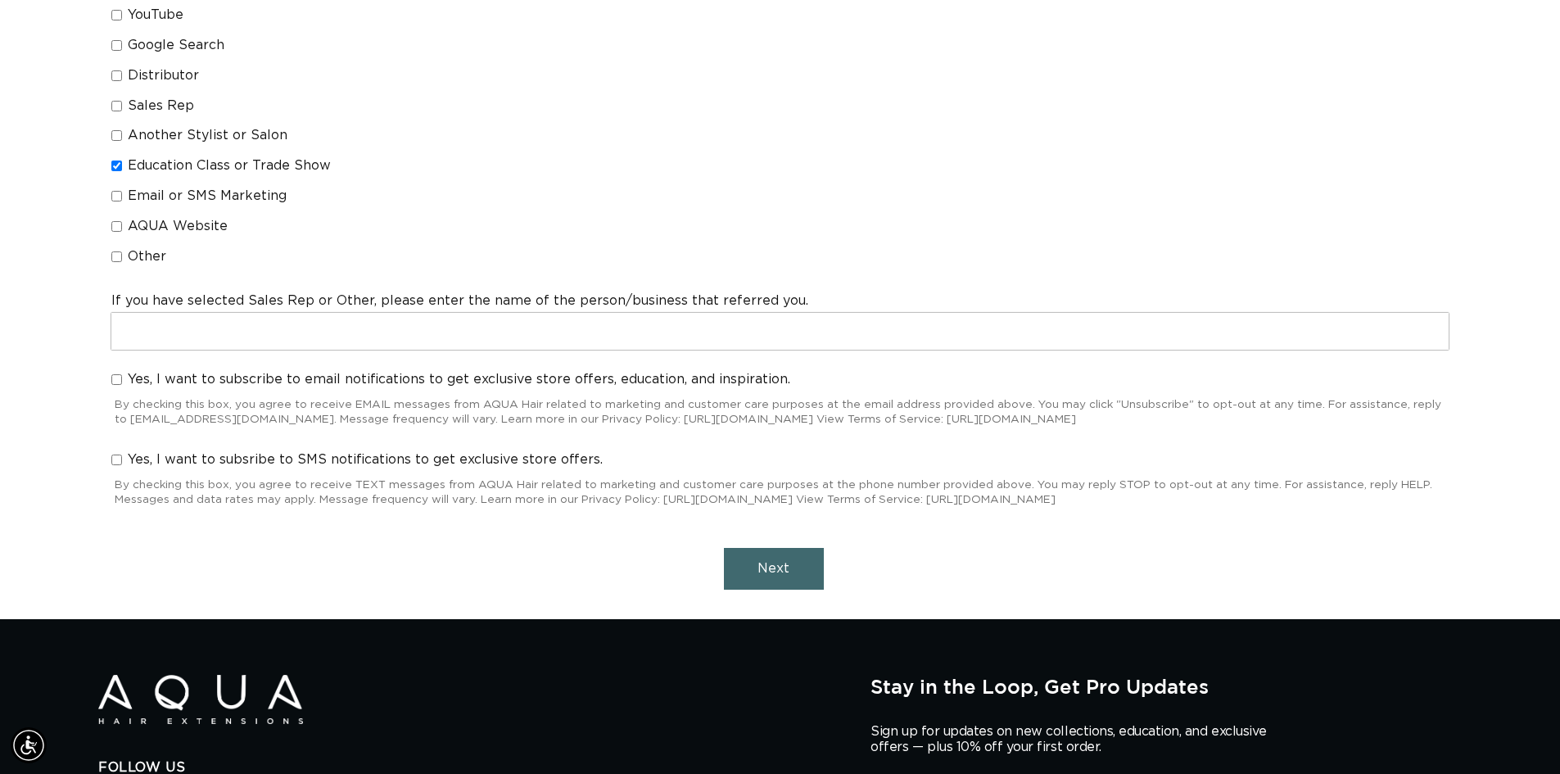
scroll to position [0, 0]
click at [768, 563] on span "Next" at bounding box center [774, 568] width 32 height 13
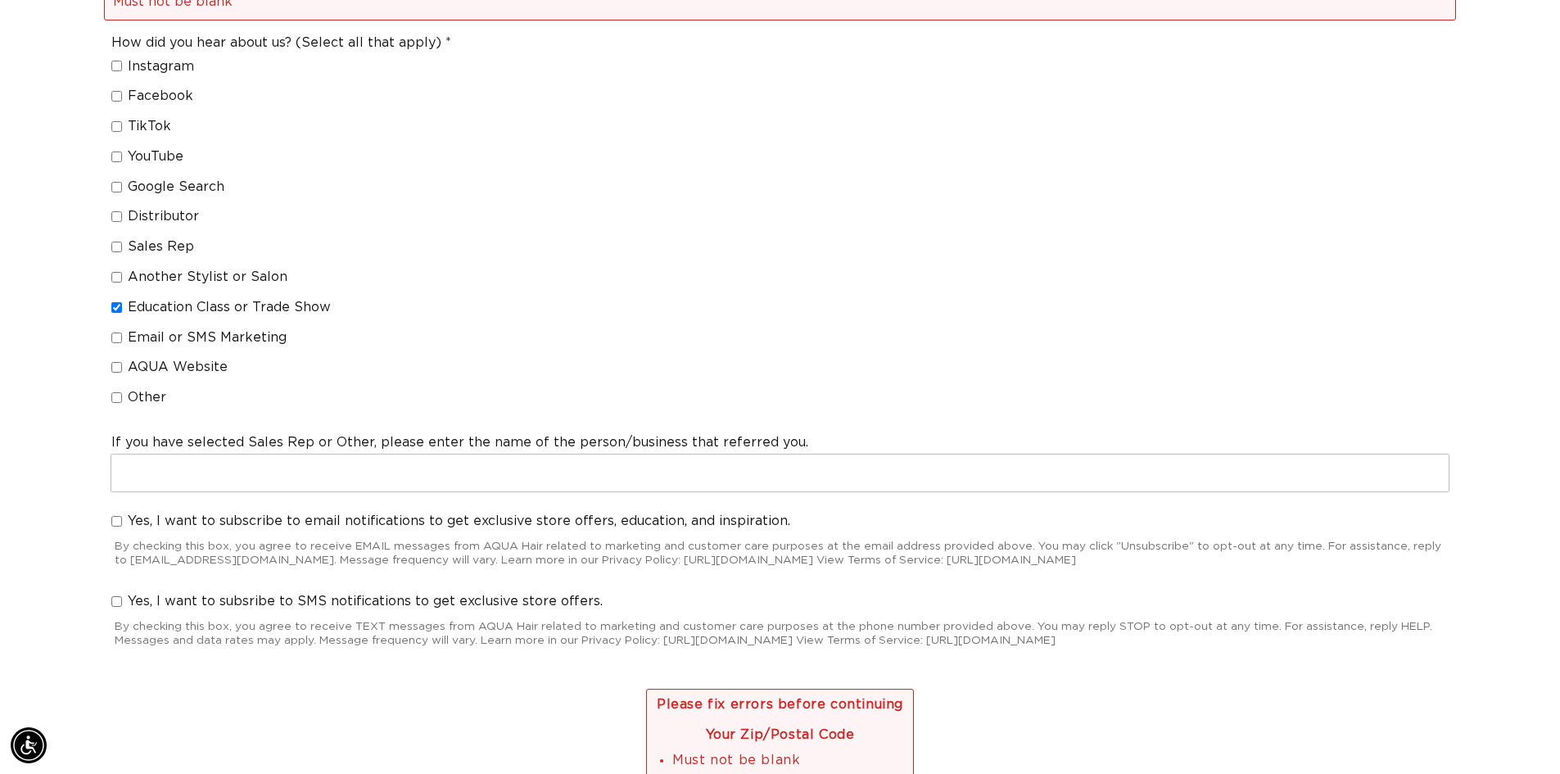
scroll to position [937, 0]
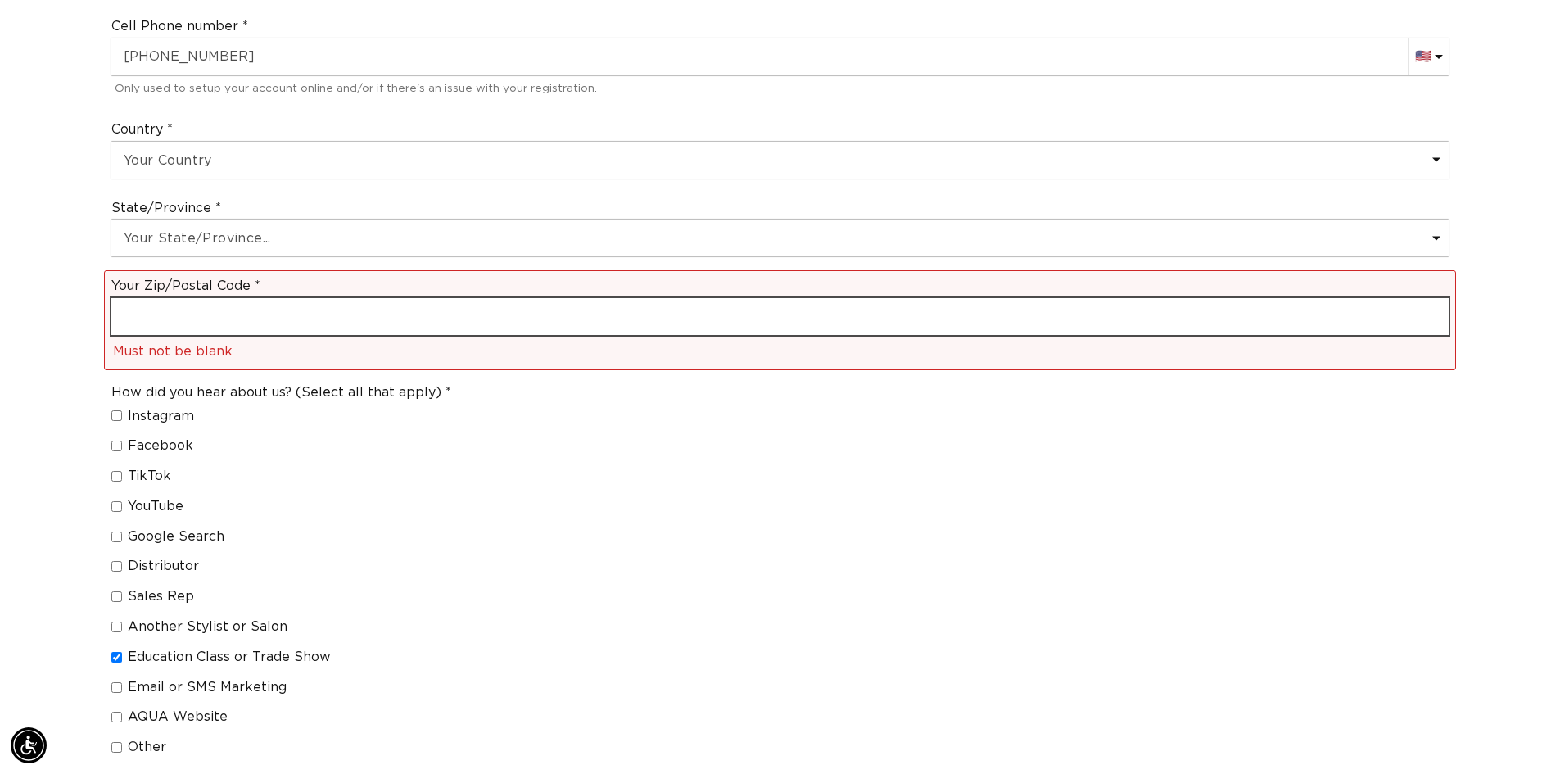
click at [205, 317] on input "text" at bounding box center [779, 316] width 1337 height 37
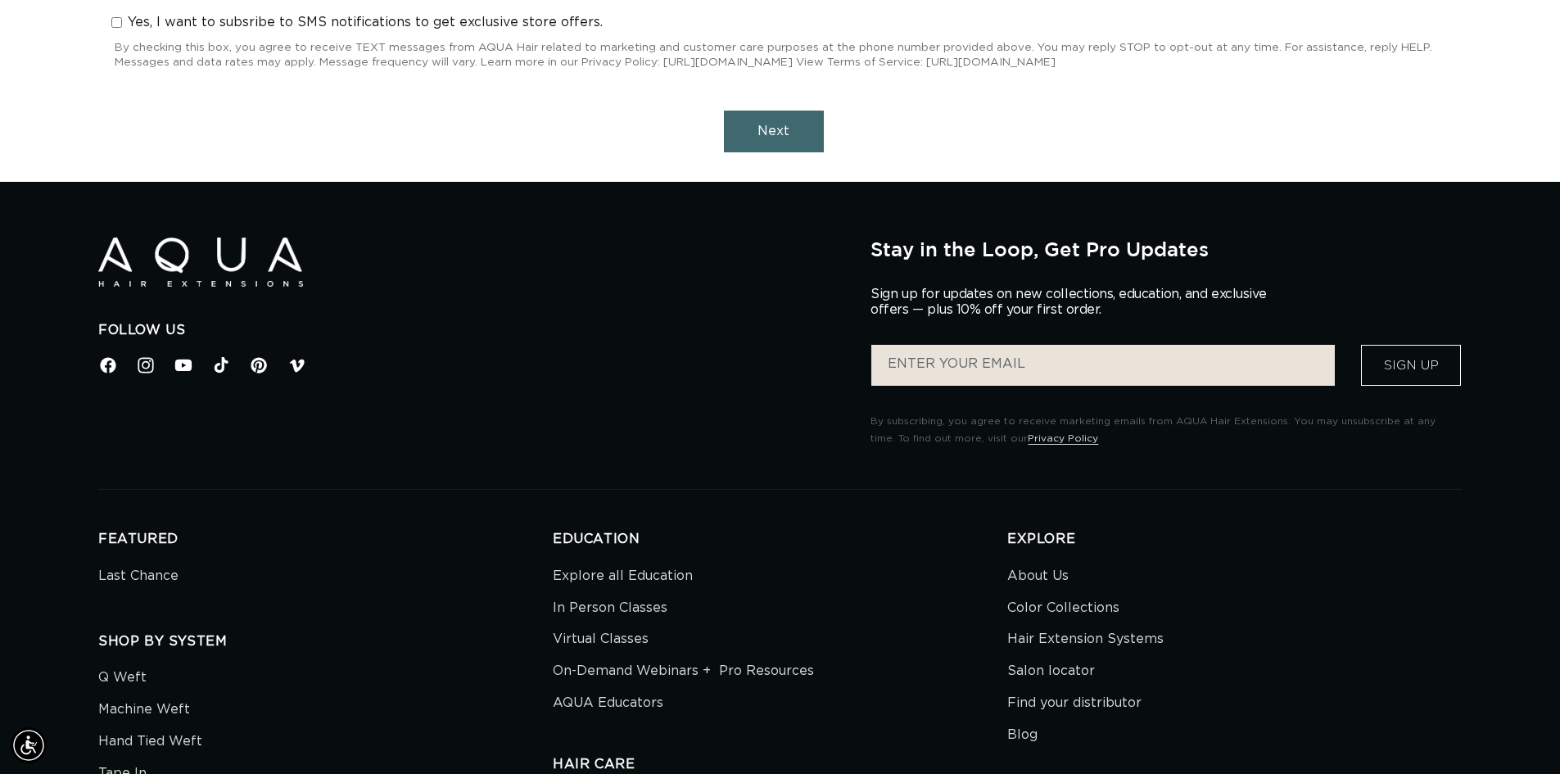
scroll to position [0, 2888]
type input "06492"
click at [764, 129] on span "Next" at bounding box center [774, 130] width 32 height 13
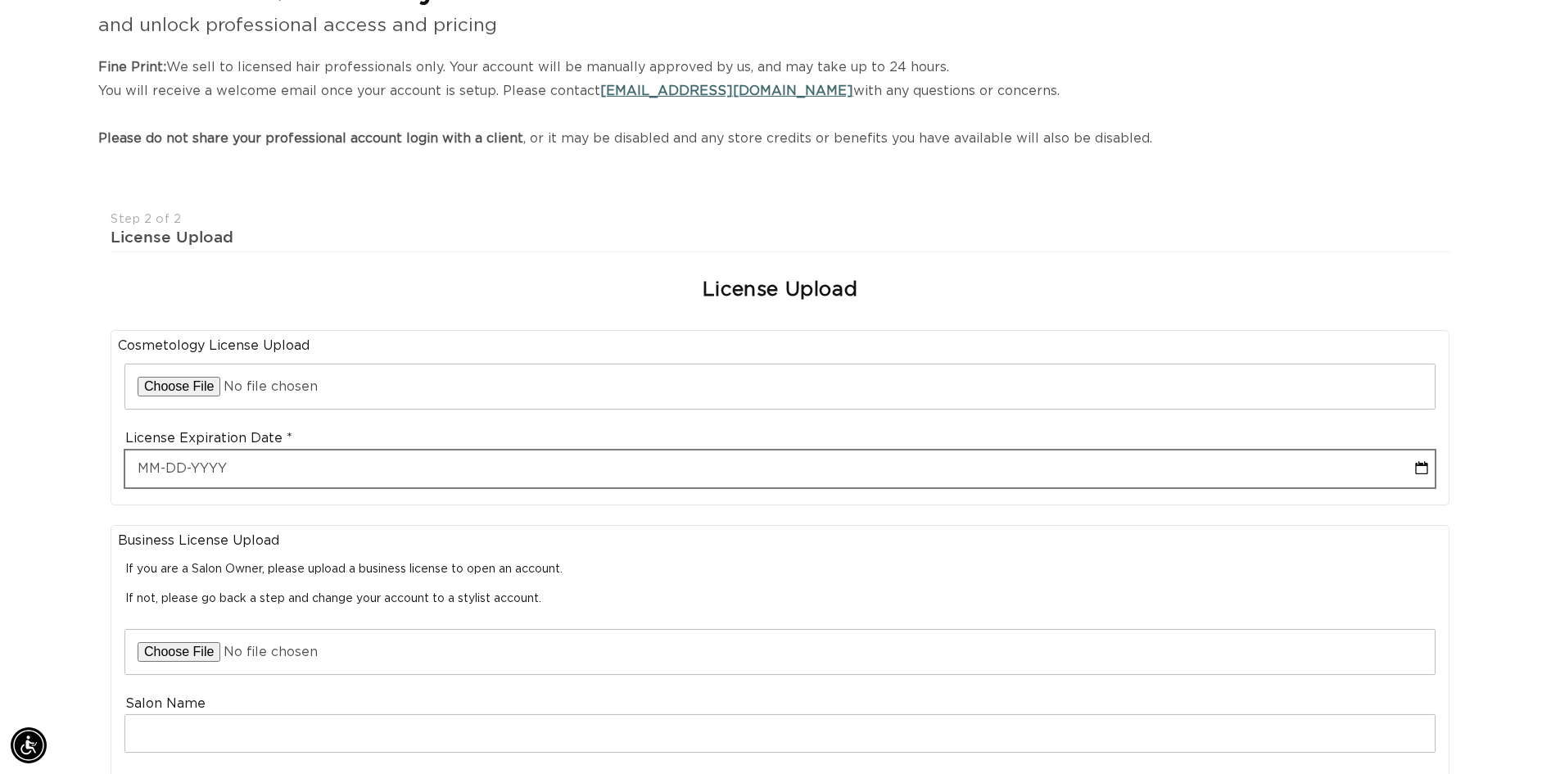
scroll to position [0, 0]
select select "8"
click at [254, 468] on input "text" at bounding box center [780, 468] width 1310 height 37
type input "0"
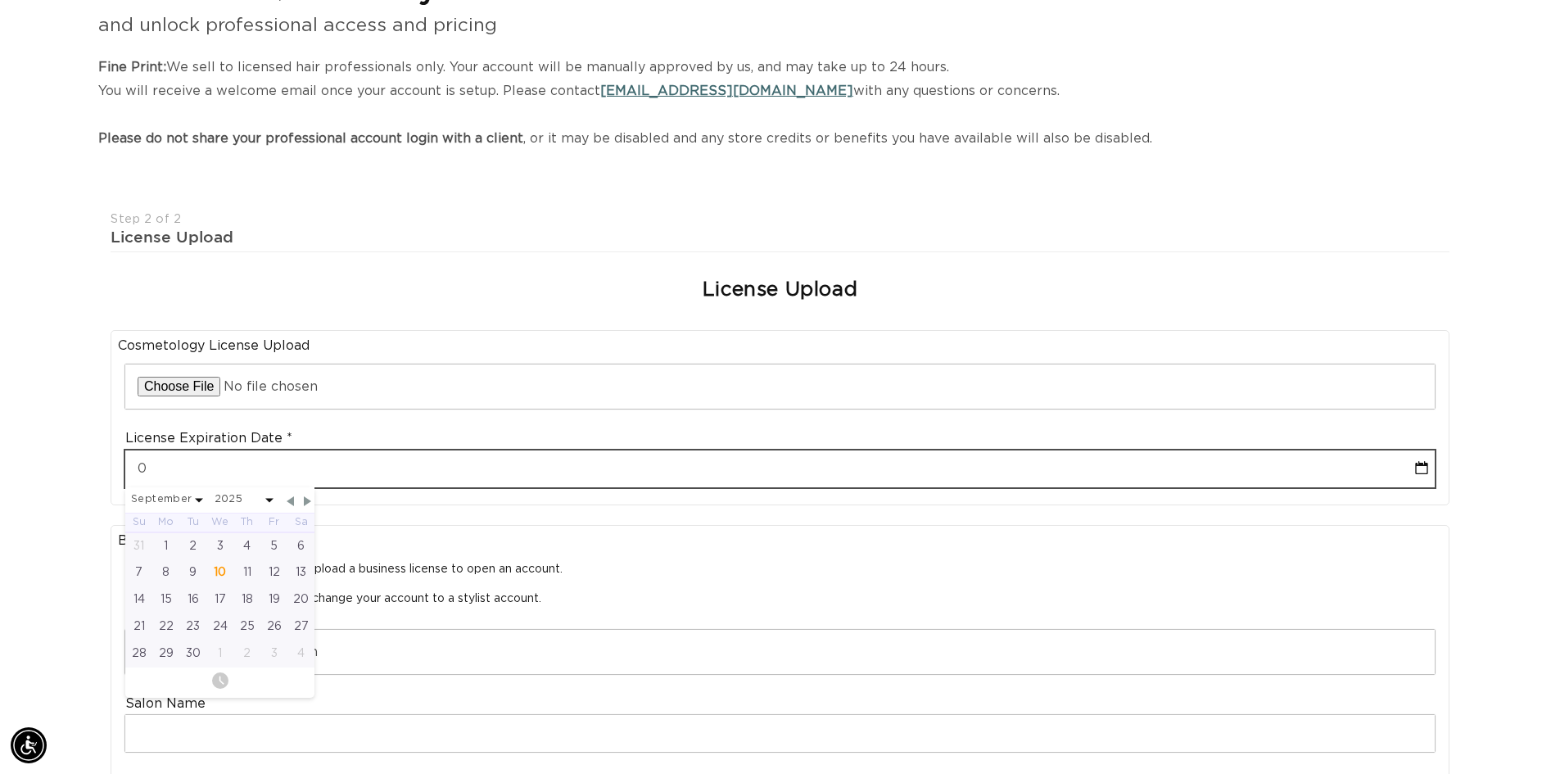
select select "8"
type input "06"
select select "8"
type input "06-3"
select select "8"
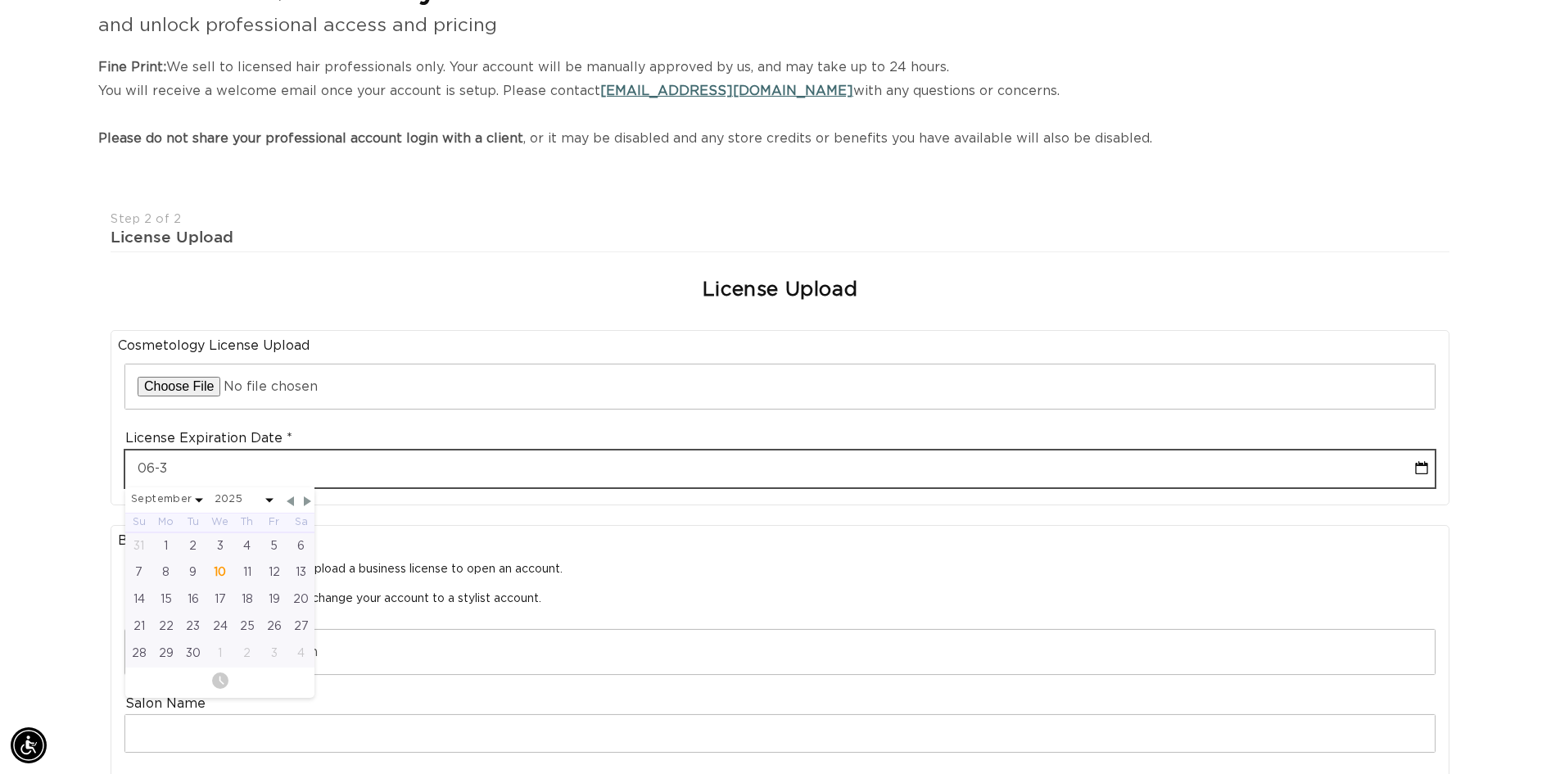
type input "06-30"
select select "8"
type input "06-30-2"
select select "8"
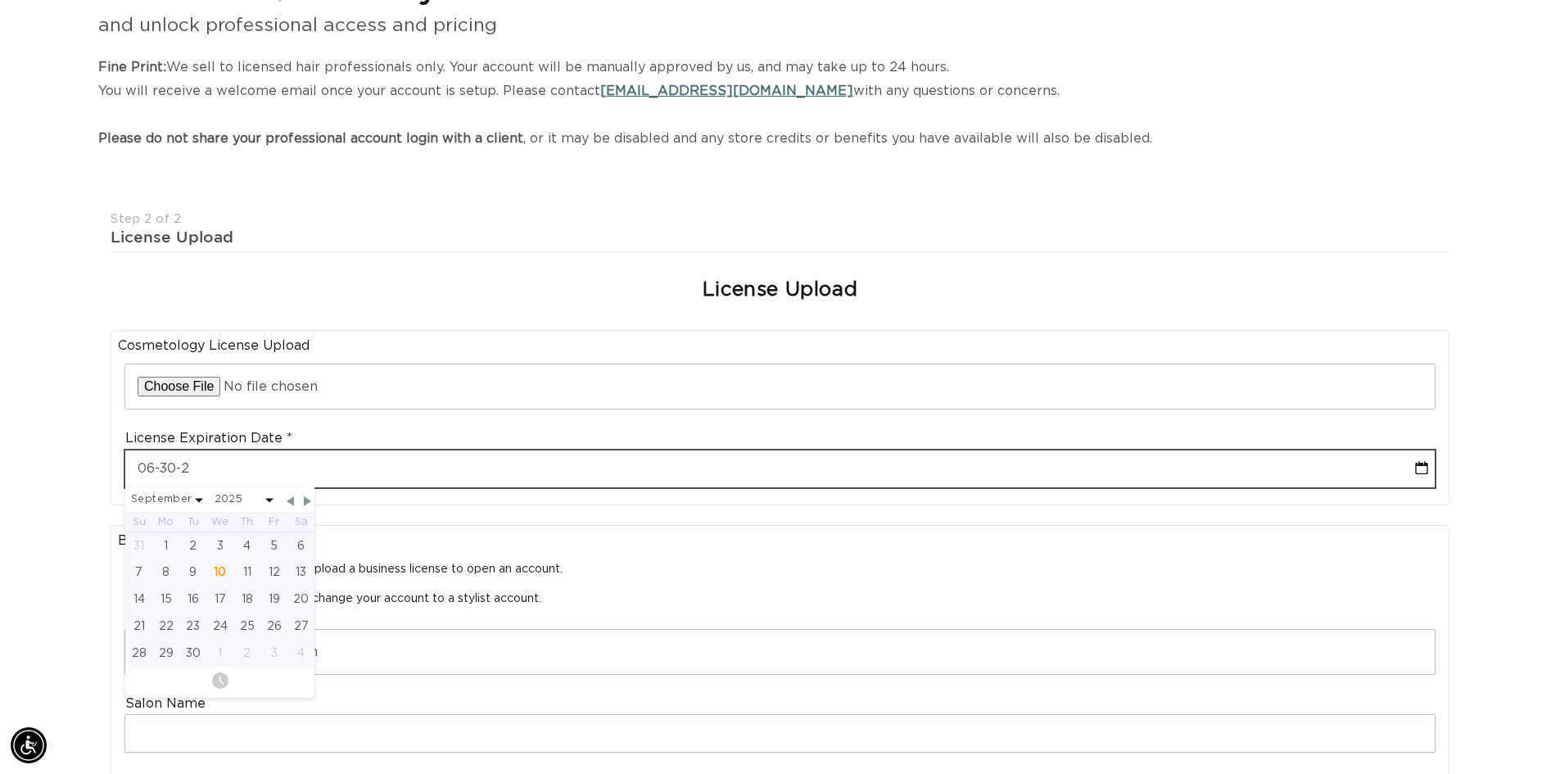
type input "06-30-27"
select select "8"
type input "06-30-27"
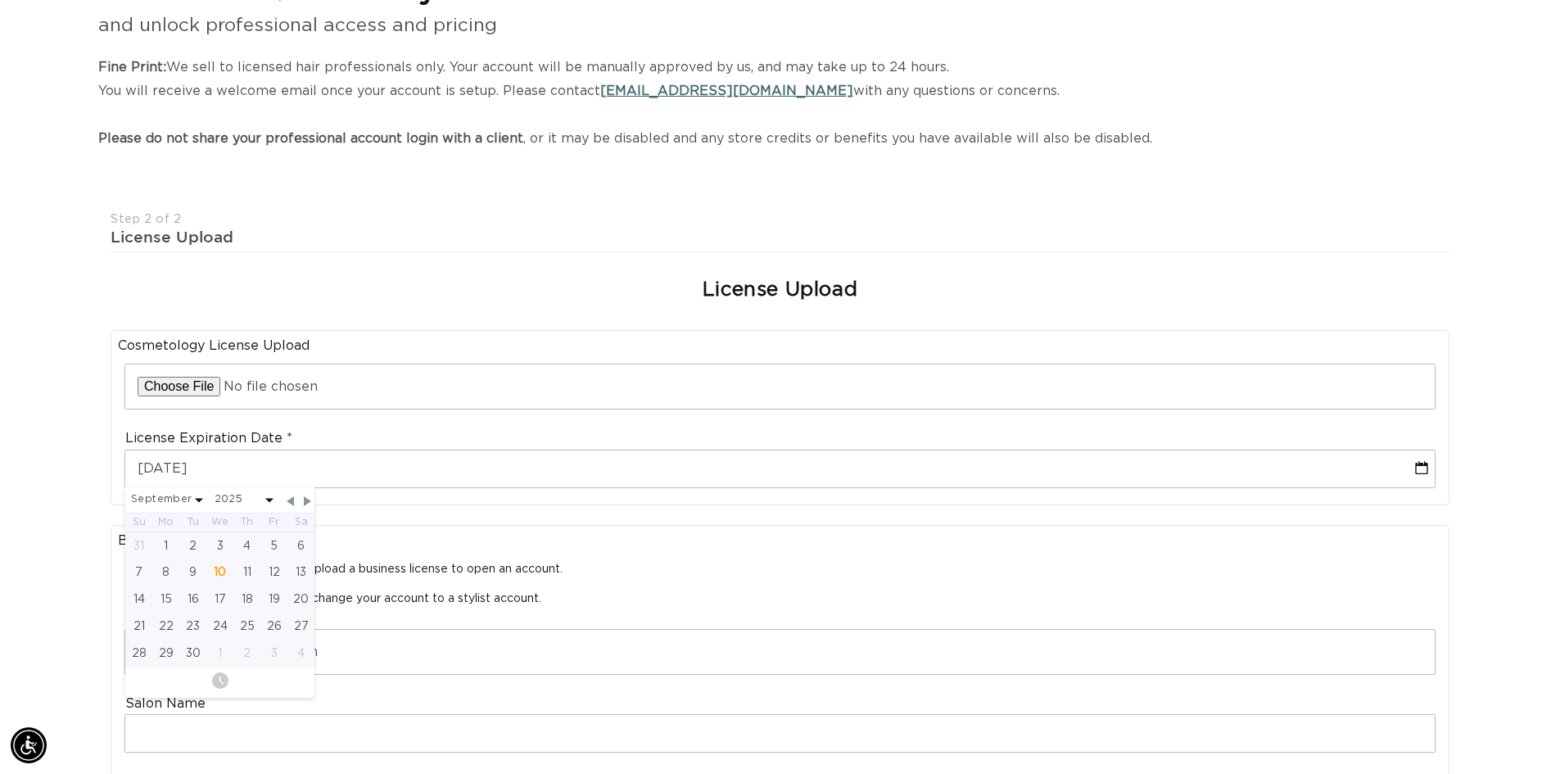
click at [419, 527] on fieldset "License Upload Cosmetology License Upload Upload Cosmetology License License Ex…" at bounding box center [780, 679] width 1352 height 839
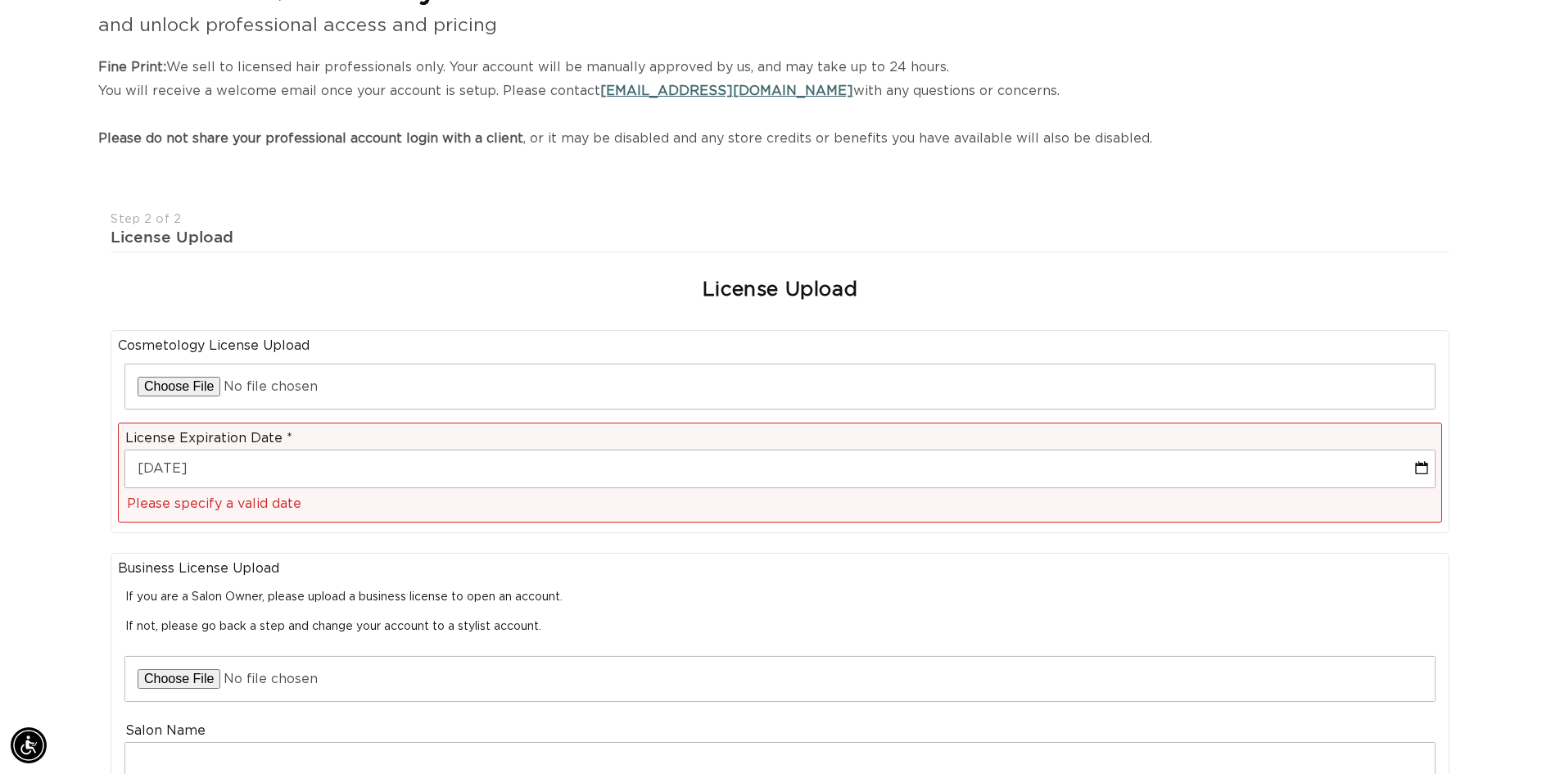
scroll to position [0, 0]
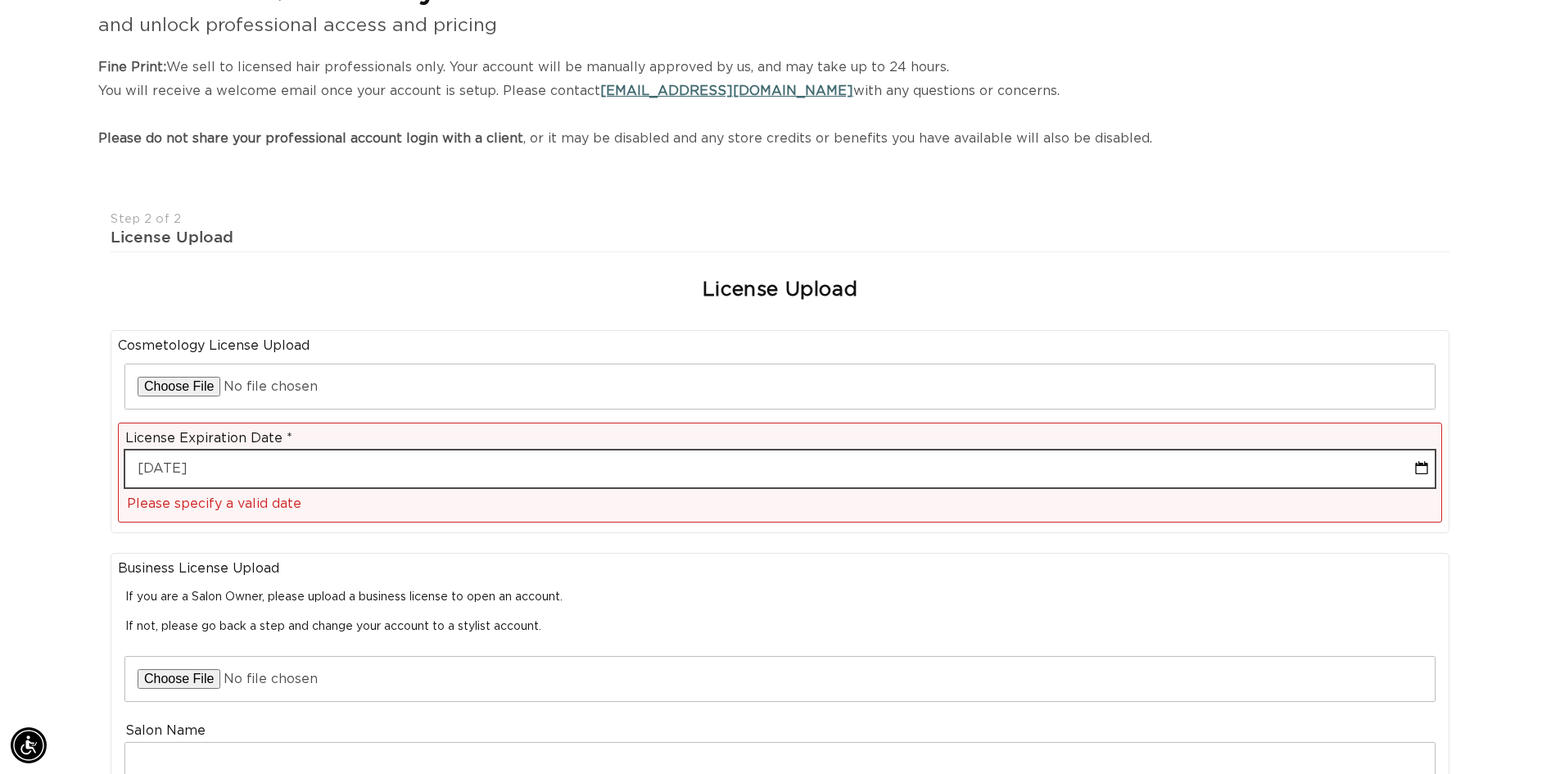
click at [184, 464] on input "06-30-27" at bounding box center [780, 468] width 1310 height 37
select select "8"
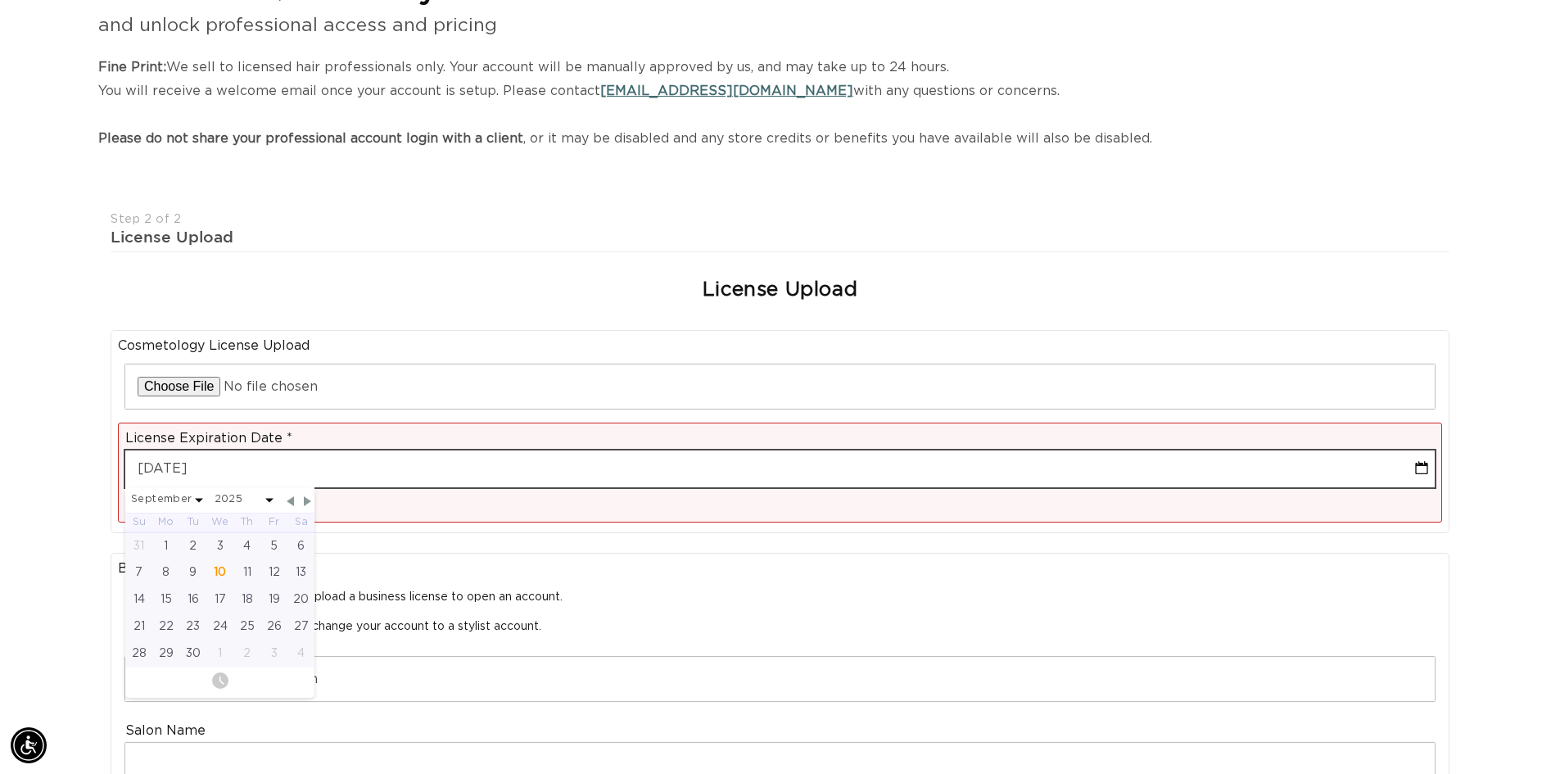
scroll to position [0, 1444]
type input "06-30-227"
select select "8"
type input "06-30-2027"
select select "5"
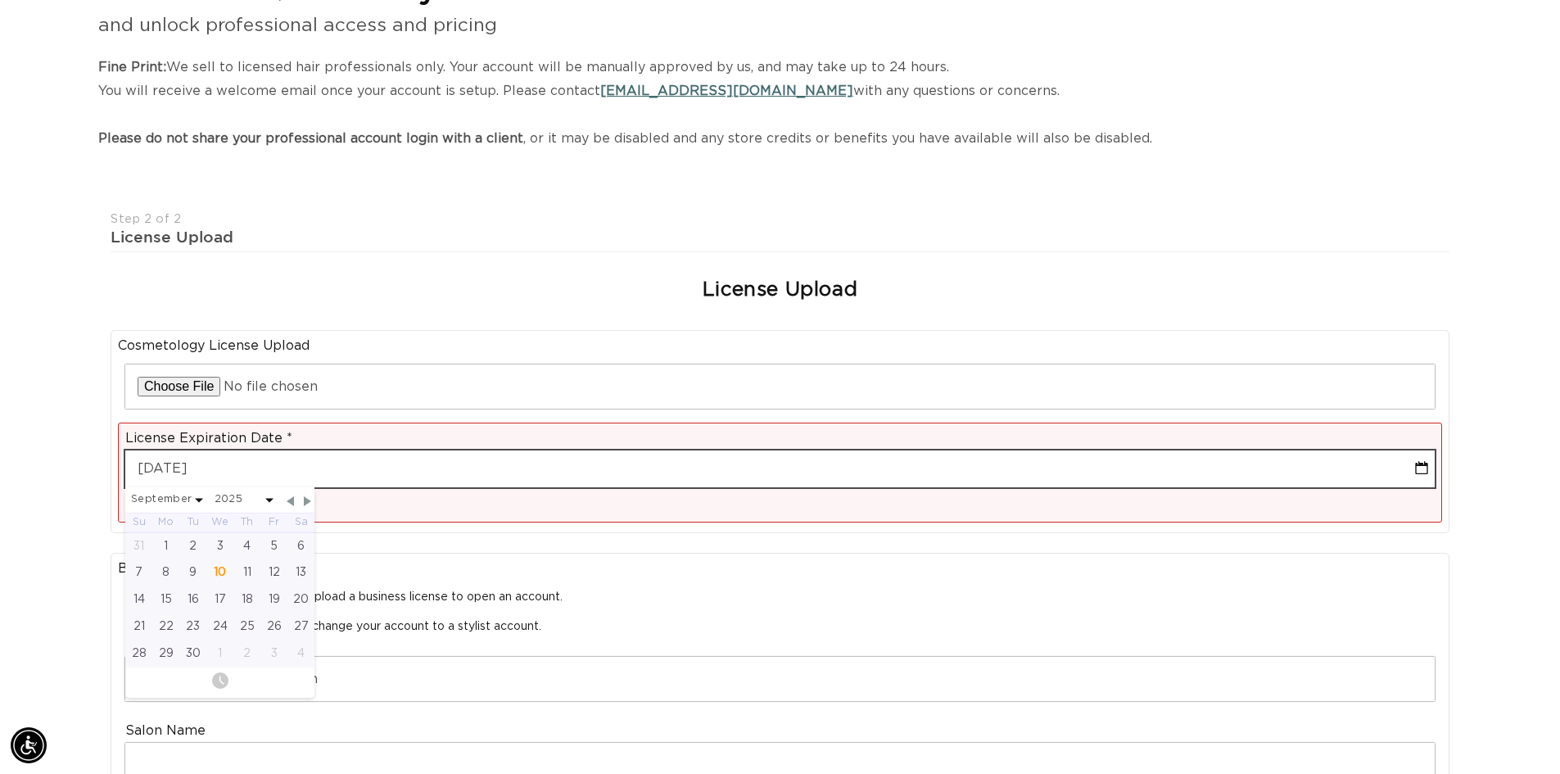
select select "2027"
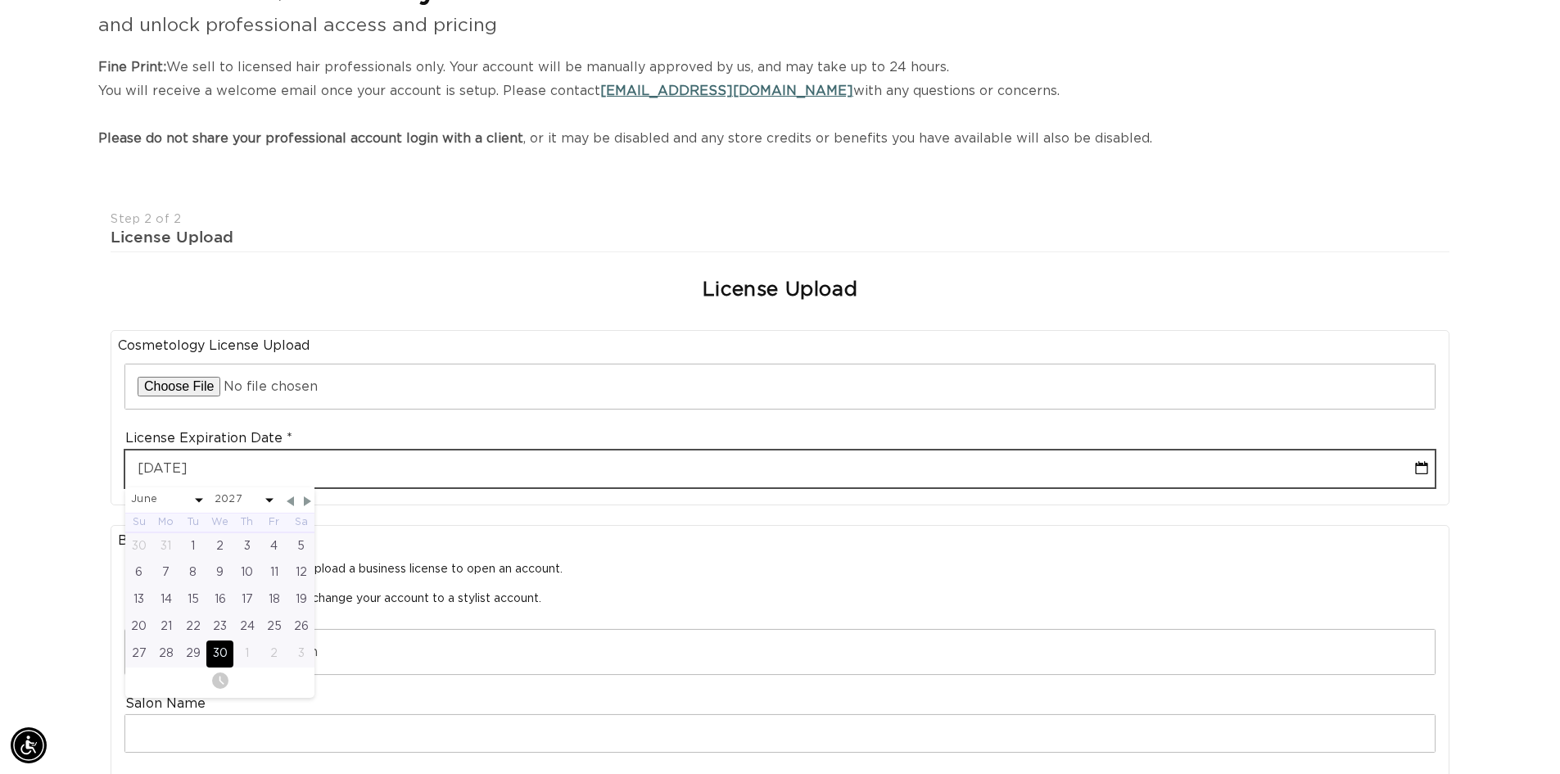
scroll to position [0, 2888]
type input "06-30-2027"
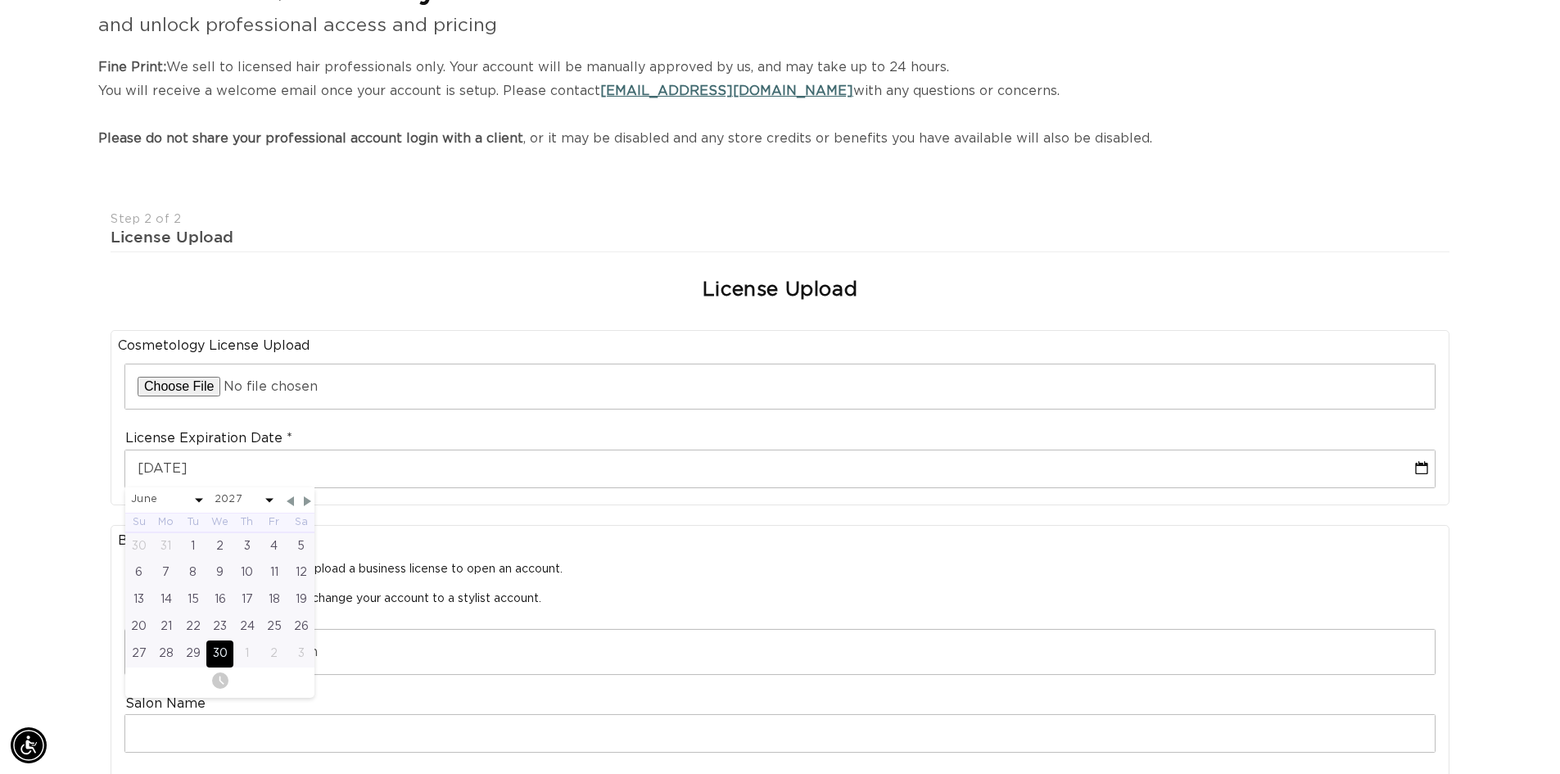
click at [653, 568] on p "If you are a Salon Owner, please upload a business license to open an account. …" at bounding box center [780, 584] width 1310 height 45
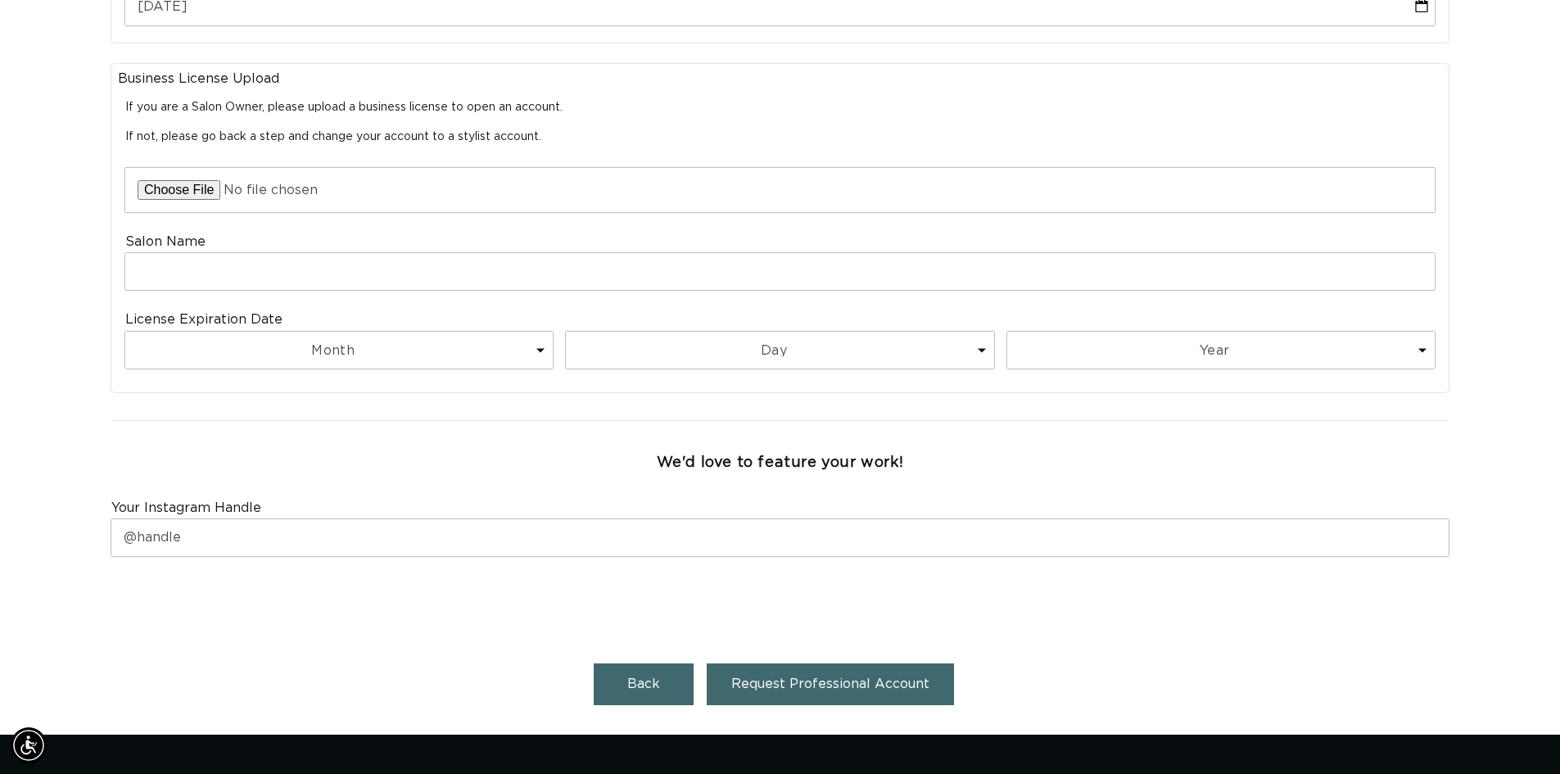
scroll to position [715, 0]
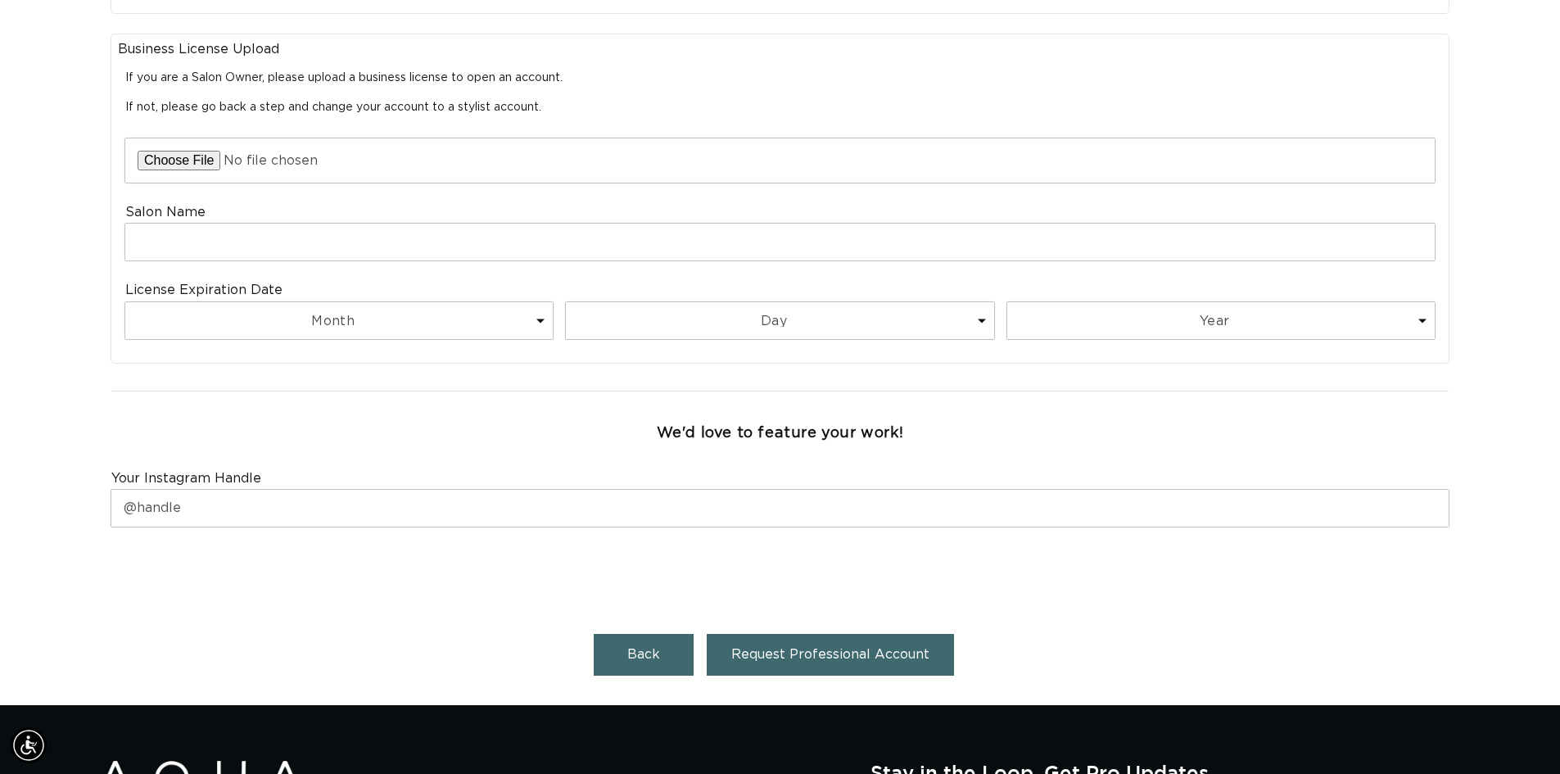
click at [769, 654] on span "Request Professional Account" at bounding box center [830, 654] width 198 height 13
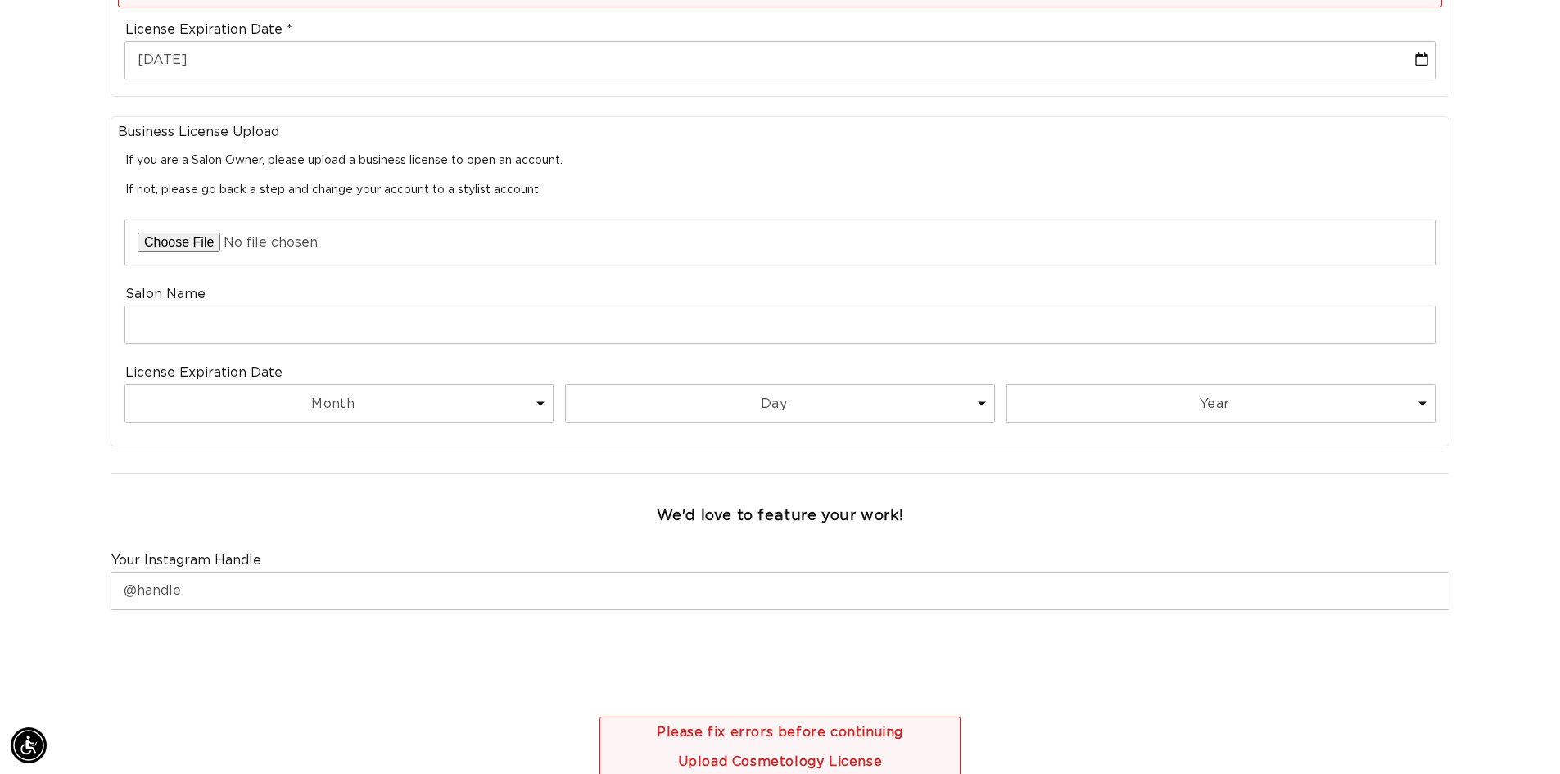
scroll to position [0, 0]
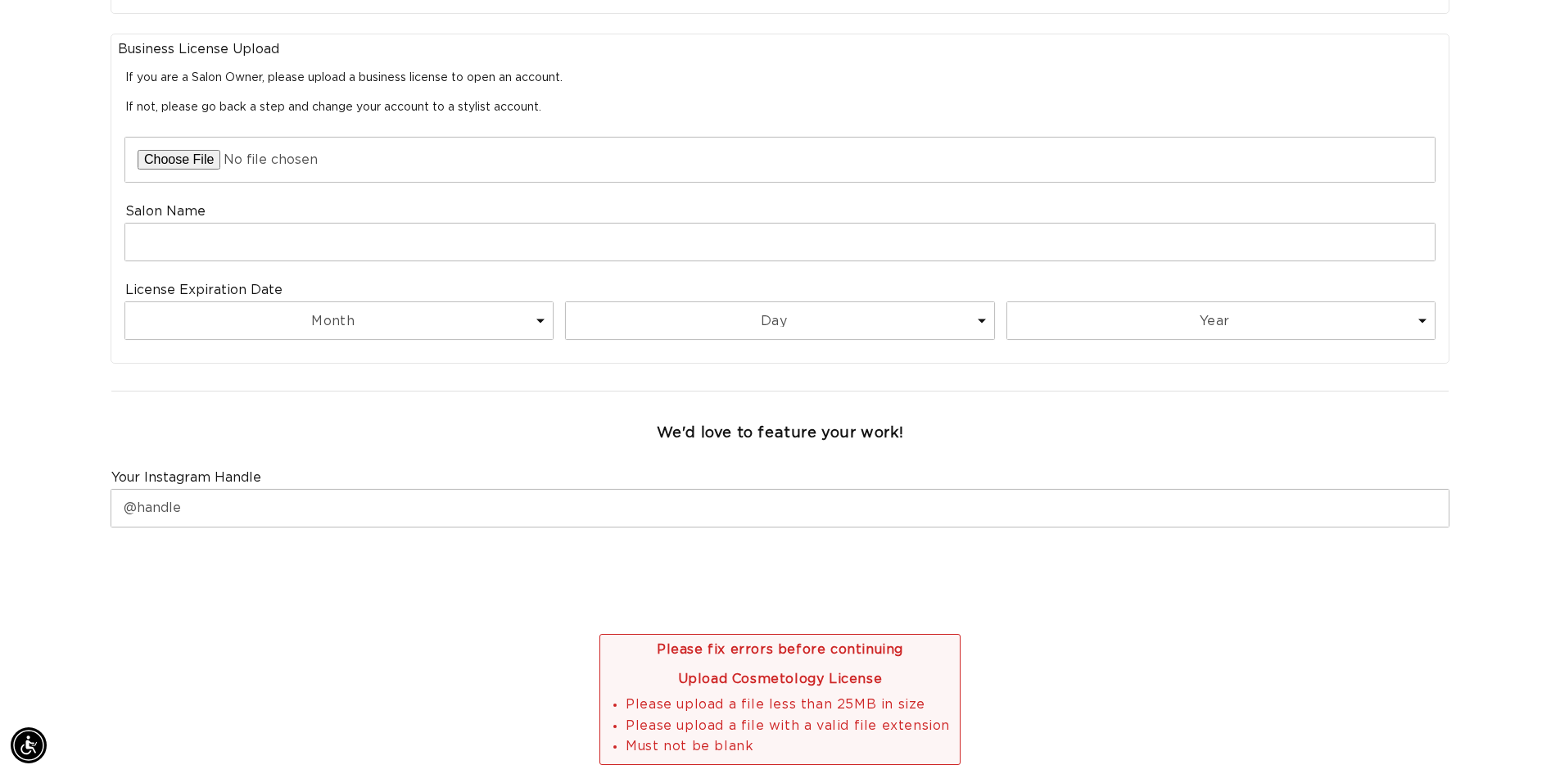
click at [1005, 621] on div "Step 2 of 2 License Upload License Upload Cosmetology License Upload Upload Cos…" at bounding box center [780, 235] width 1339 height 1194
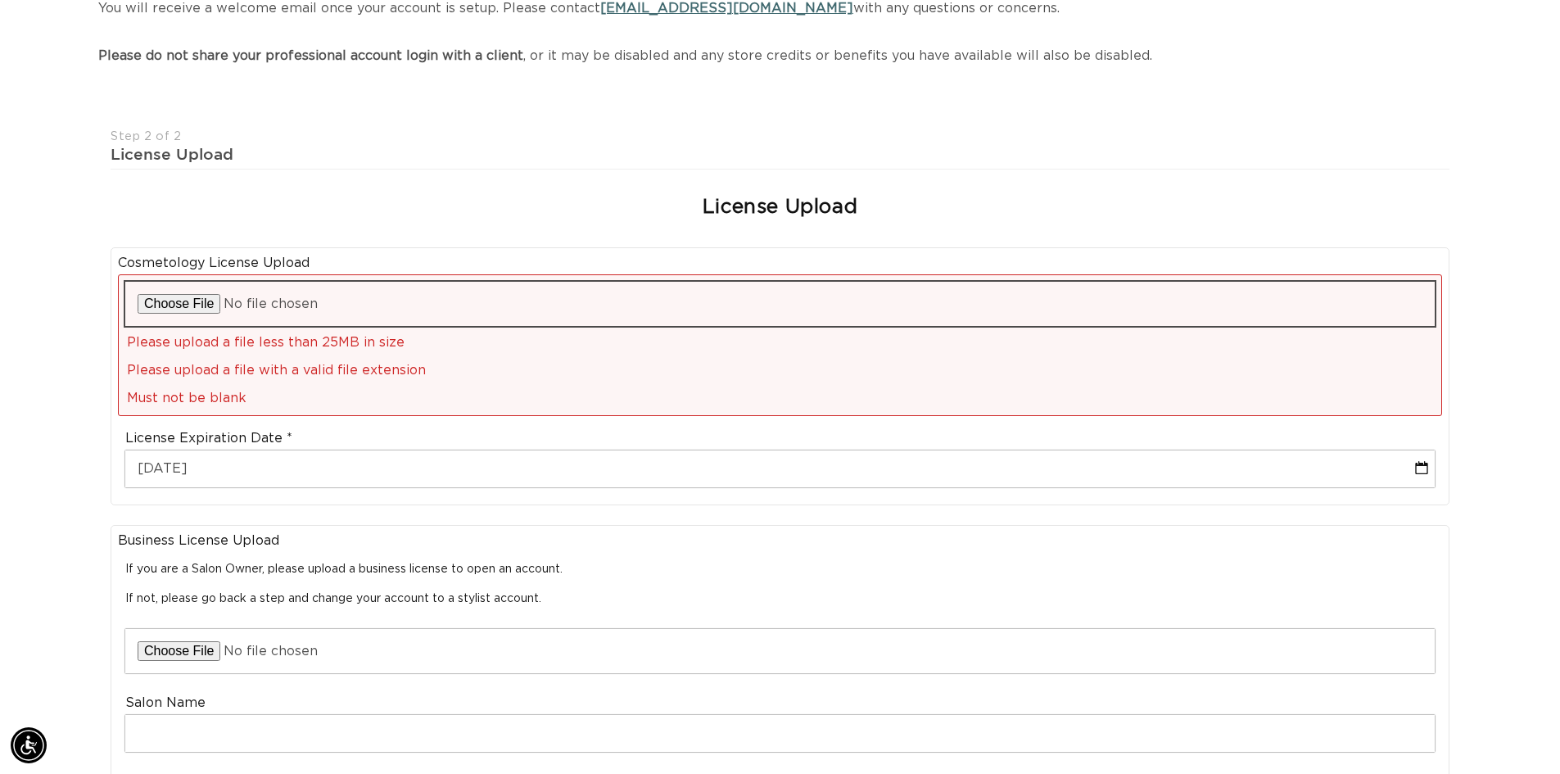
click at [176, 302] on input "file" at bounding box center [780, 304] width 1310 height 44
click at [292, 300] on input "file" at bounding box center [780, 304] width 1310 height 44
click at [206, 305] on input "file" at bounding box center [780, 304] width 1310 height 44
